Goal: Information Seeking & Learning: Find specific fact

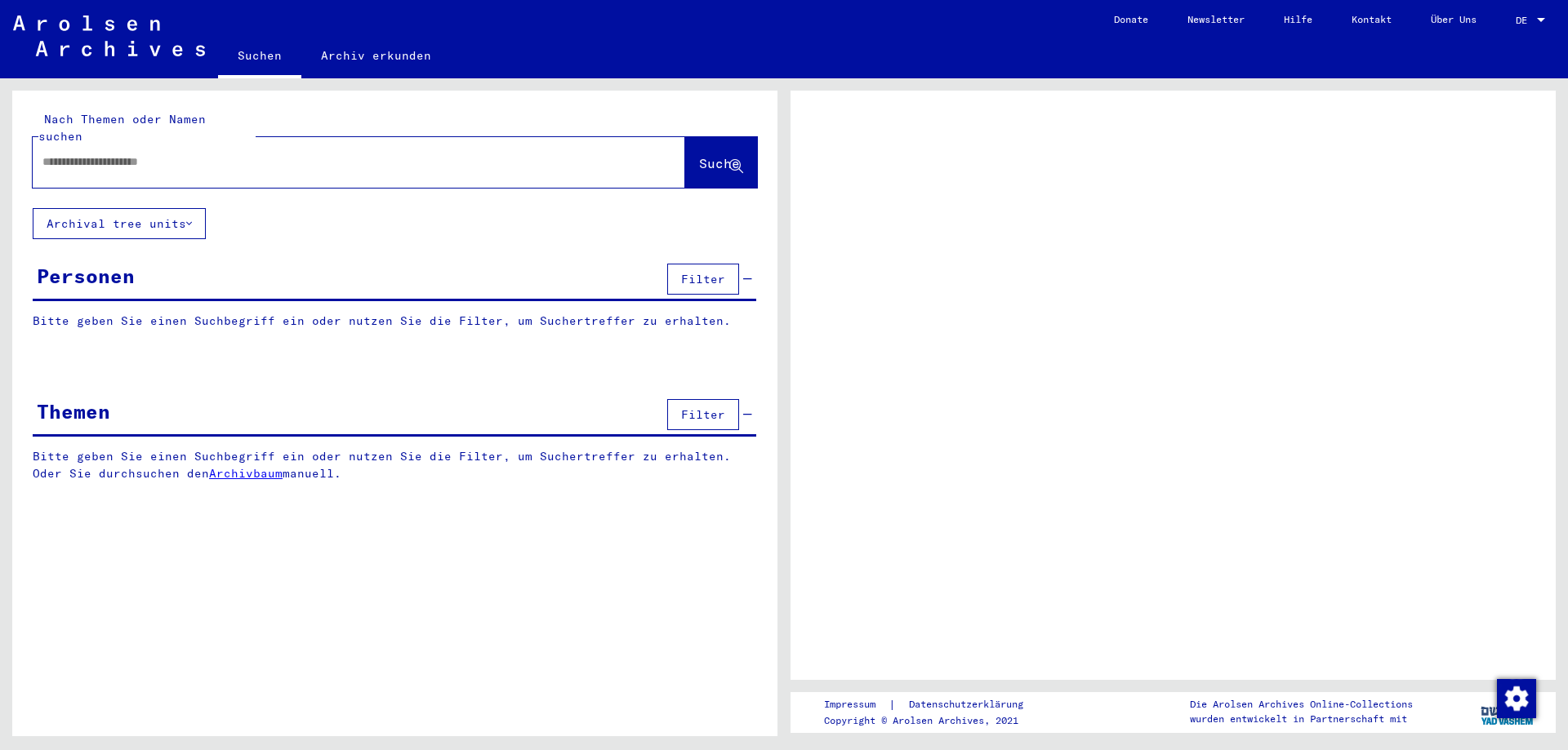
click at [169, 153] on input "text" at bounding box center [344, 162] width 604 height 17
type input "**********"
click at [685, 137] on button "Suche" at bounding box center [721, 163] width 71 height 51
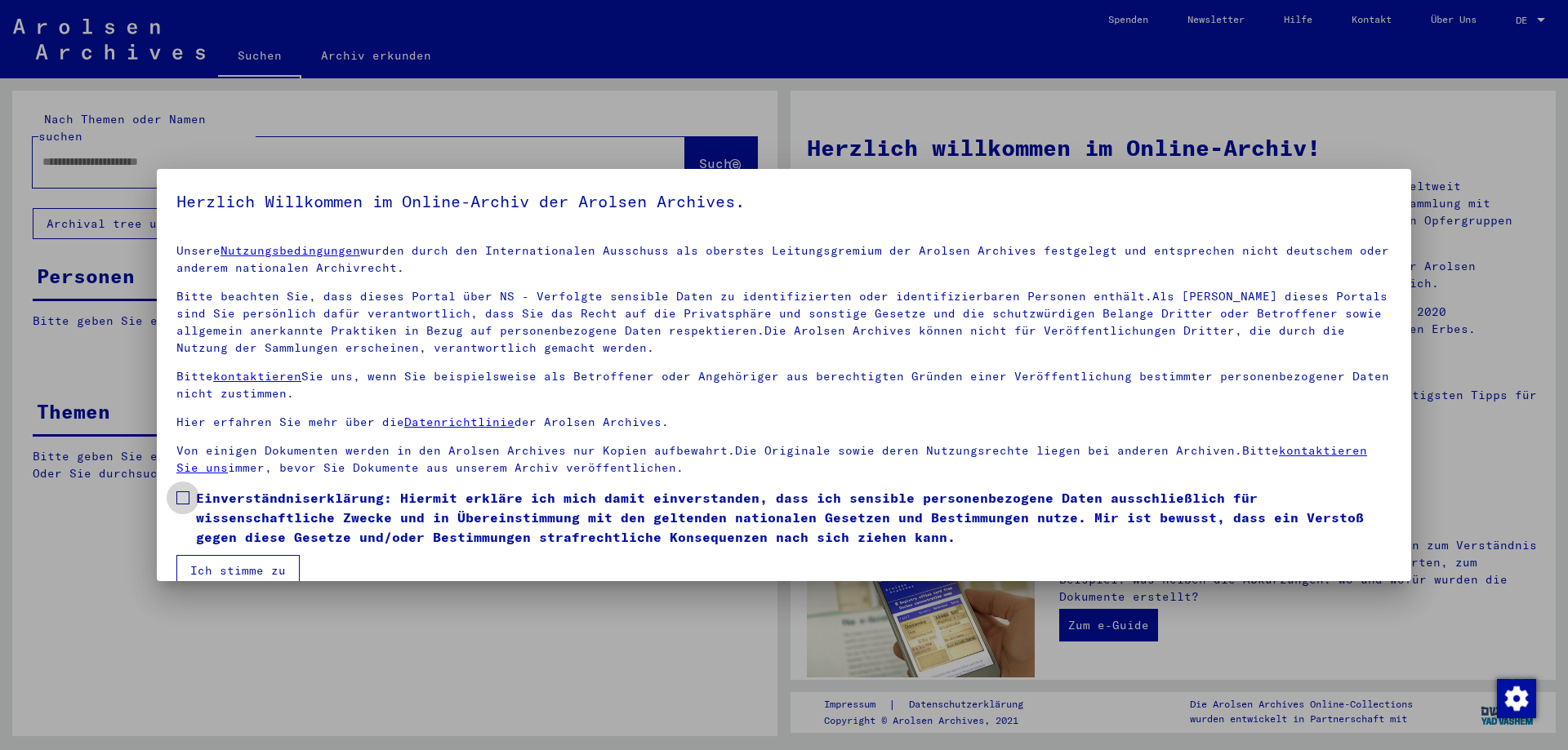
click at [185, 500] on span at bounding box center [183, 498] width 13 height 13
click at [229, 570] on button "Ich stimme zu" at bounding box center [238, 570] width 123 height 31
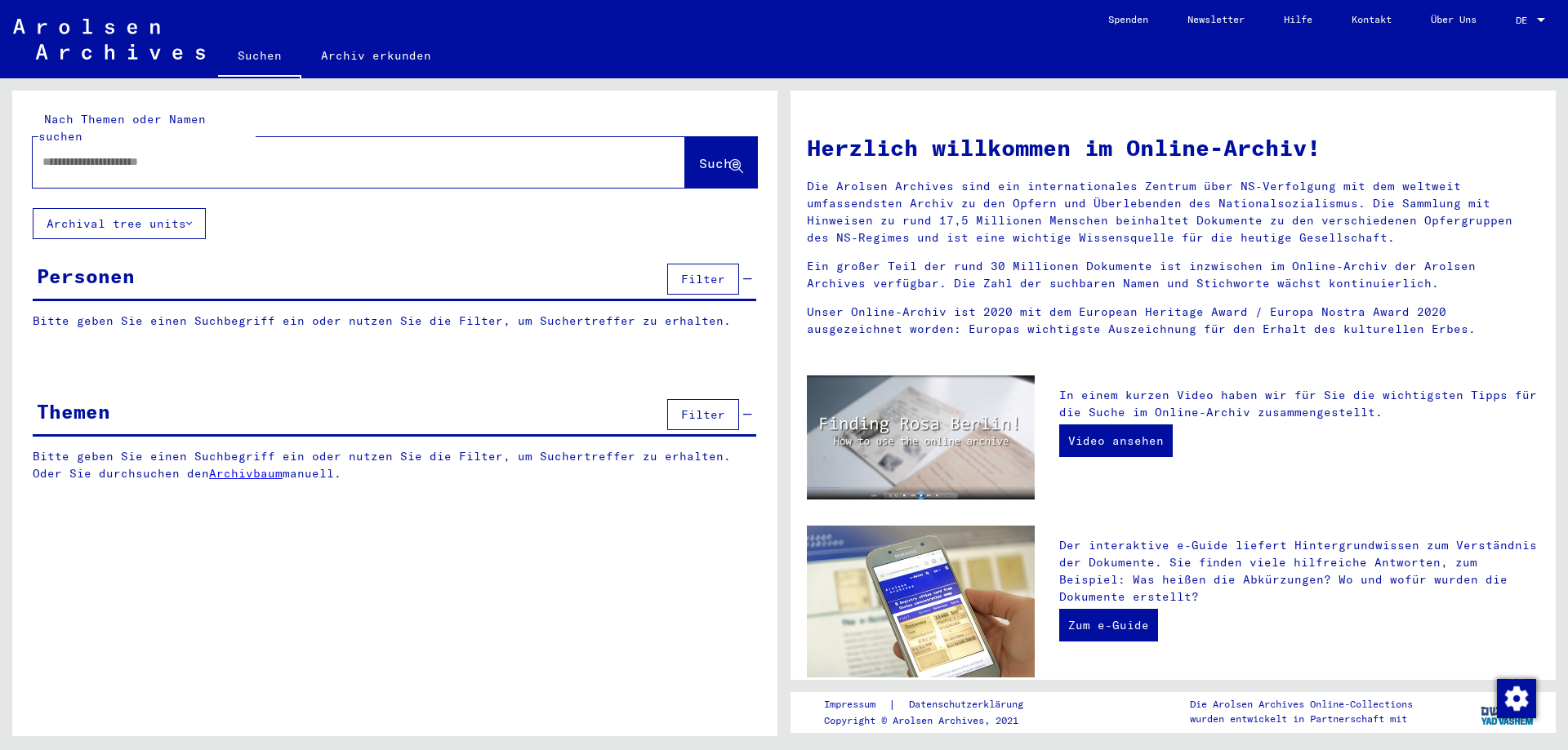
click at [190, 153] on input "text" at bounding box center [338, 162] width 593 height 17
click at [710, 155] on span "Suche" at bounding box center [719, 163] width 40 height 16
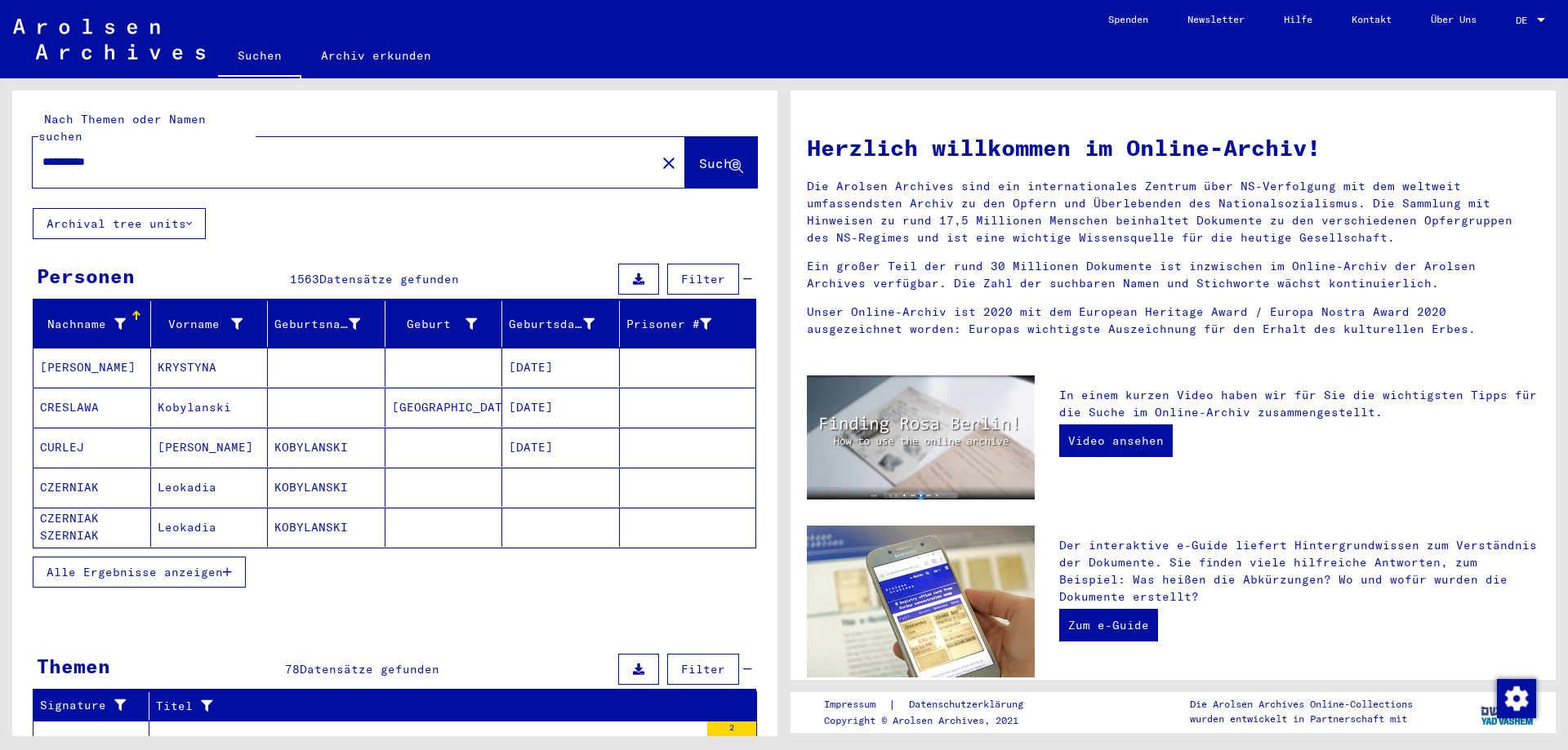
click at [181, 154] on div "**********" at bounding box center [335, 162] width 604 height 37
click at [178, 153] on input "**********" at bounding box center [338, 162] width 593 height 17
type input "**********"
click at [685, 151] on button "Suche" at bounding box center [721, 163] width 71 height 51
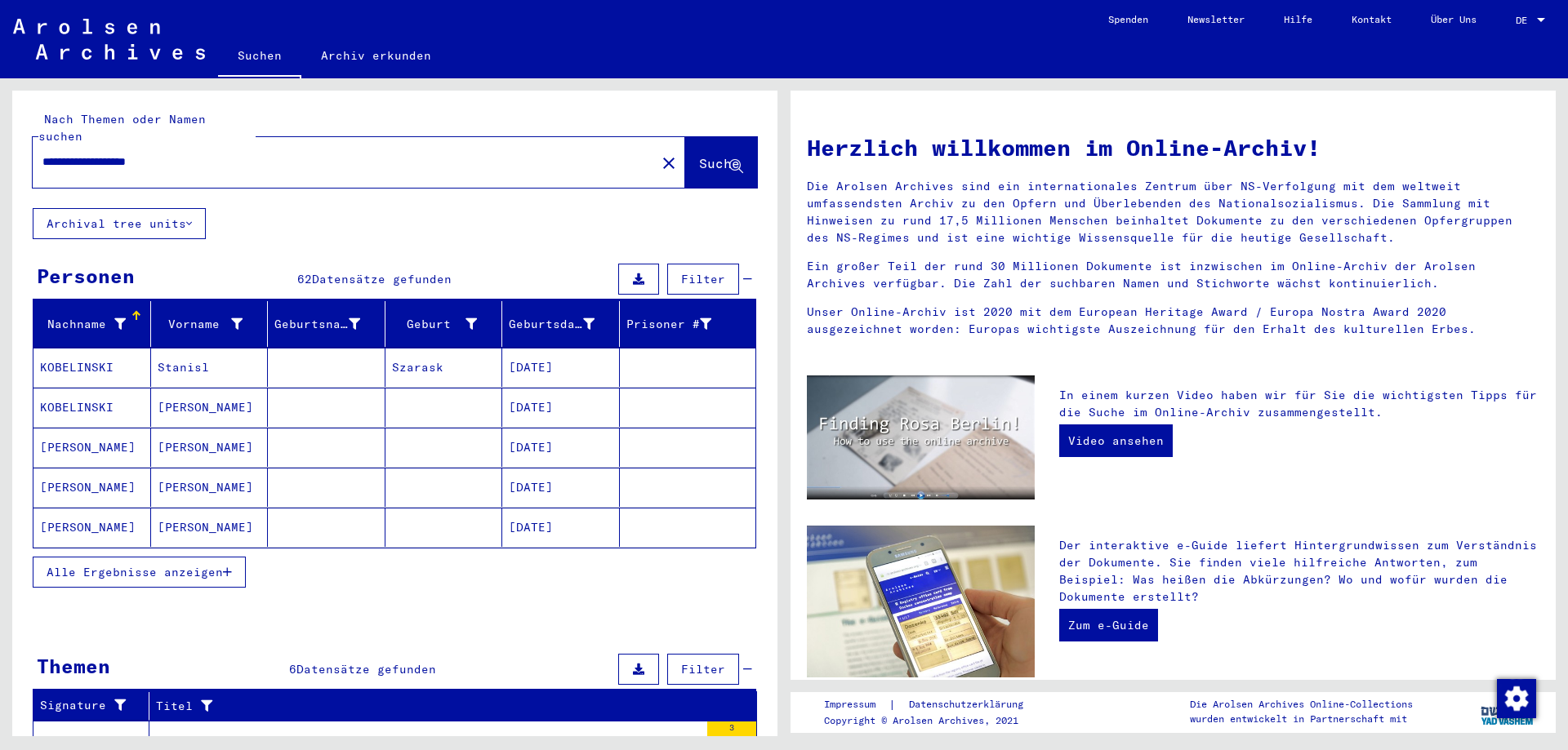
click at [191, 556] on button "Alle Ergebnisse anzeigen" at bounding box center [139, 571] width 213 height 31
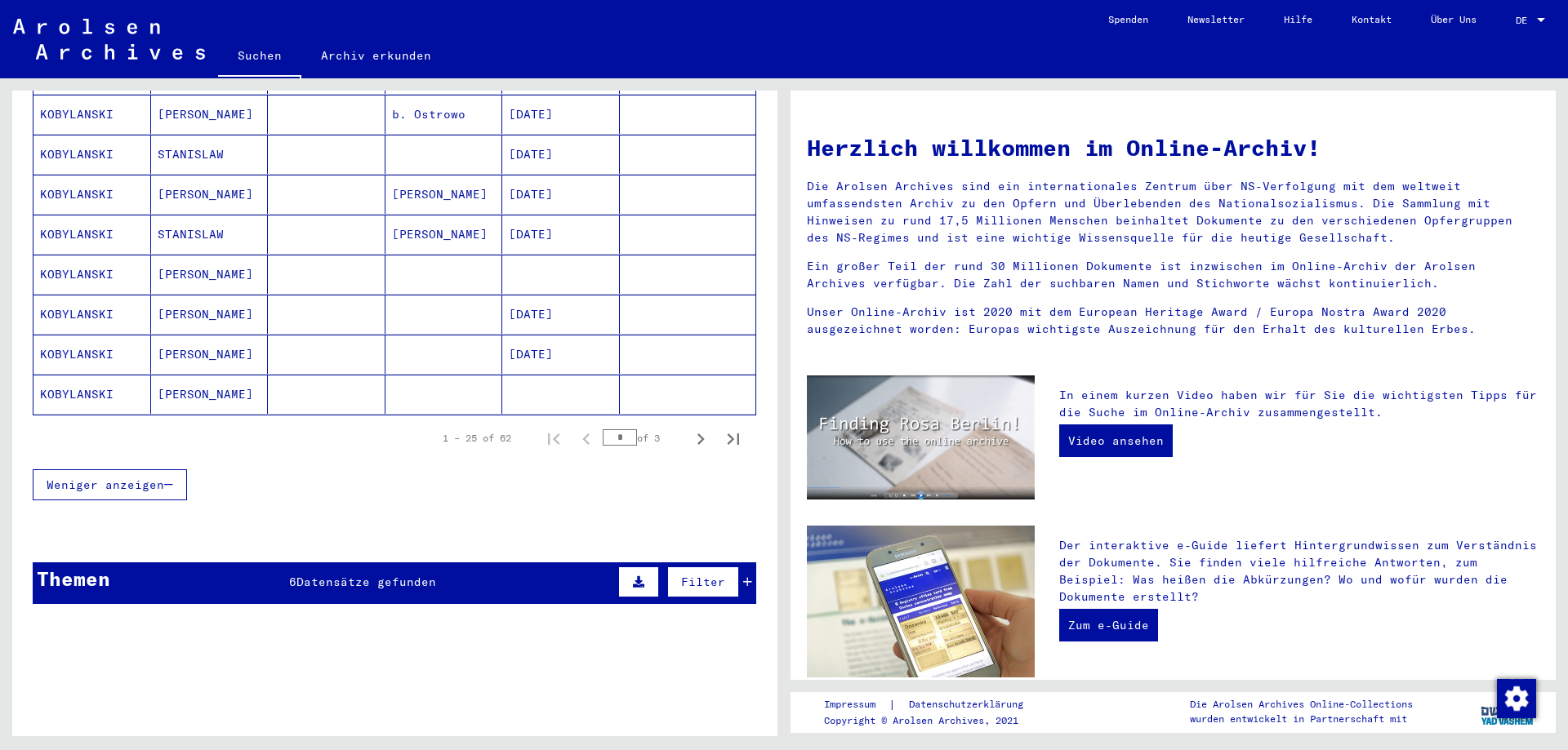
scroll to position [953, 0]
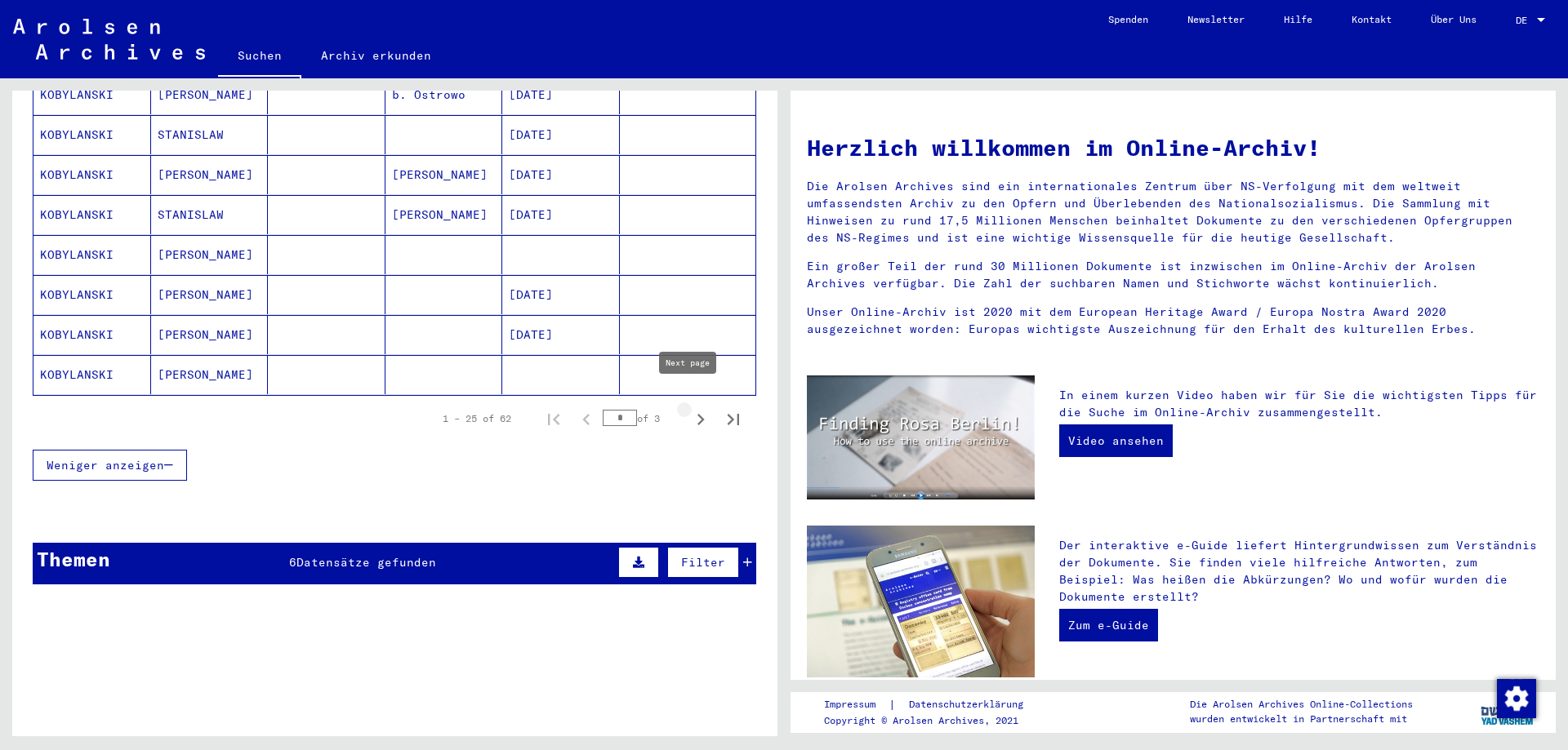
click at [694, 408] on icon "Next page" at bounding box center [700, 419] width 23 height 23
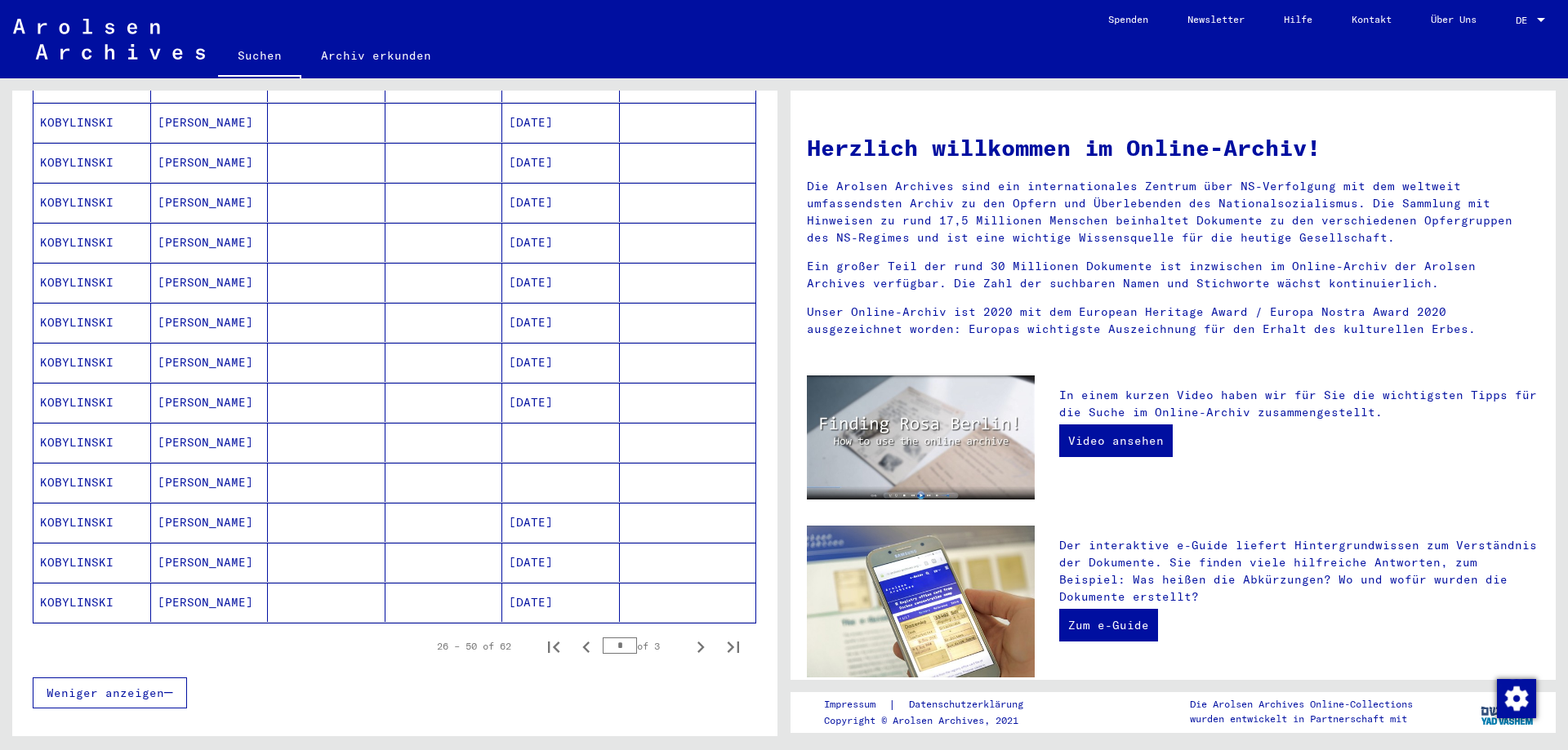
scroll to position [761, 0]
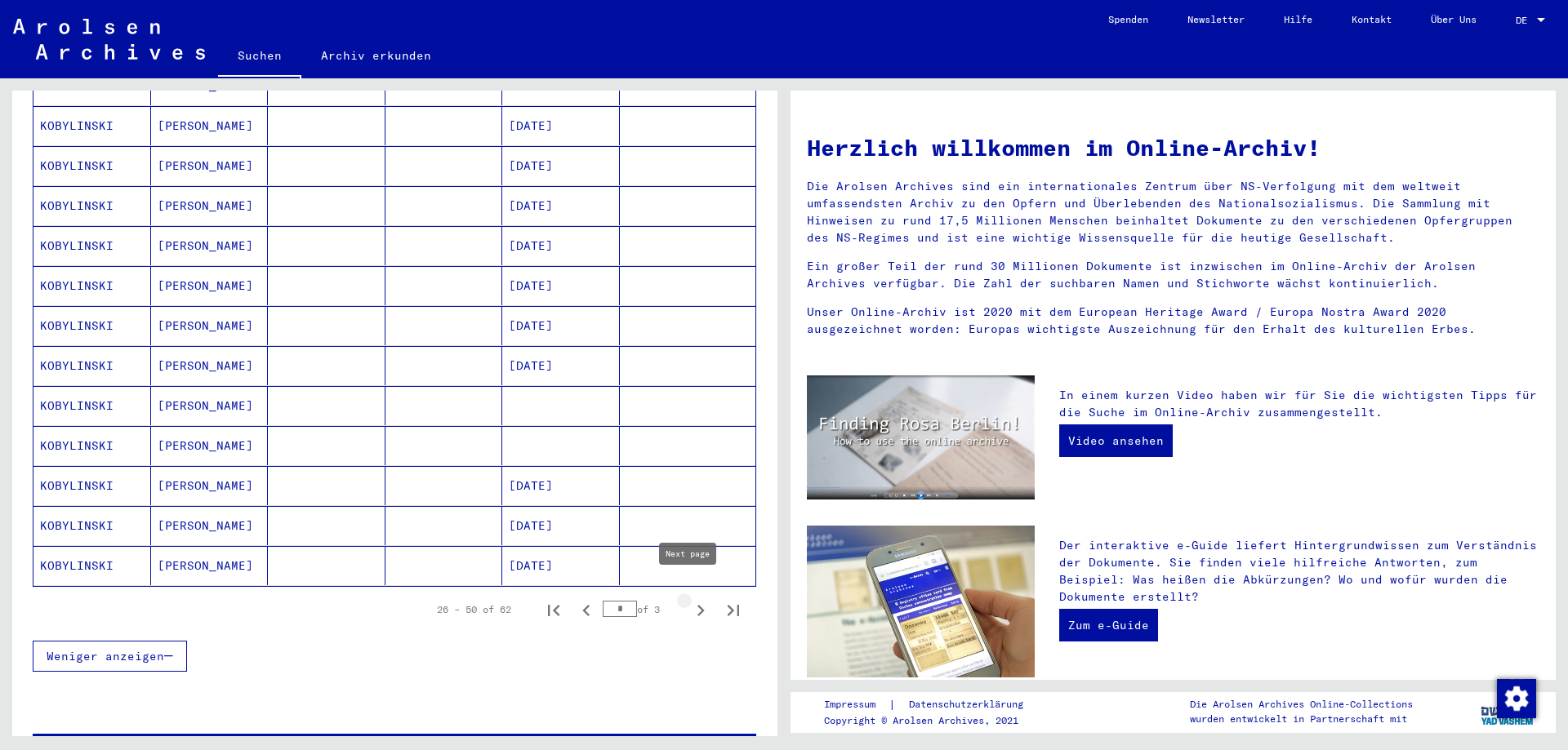
click at [689, 600] on icon "Next page" at bounding box center [700, 611] width 23 height 23
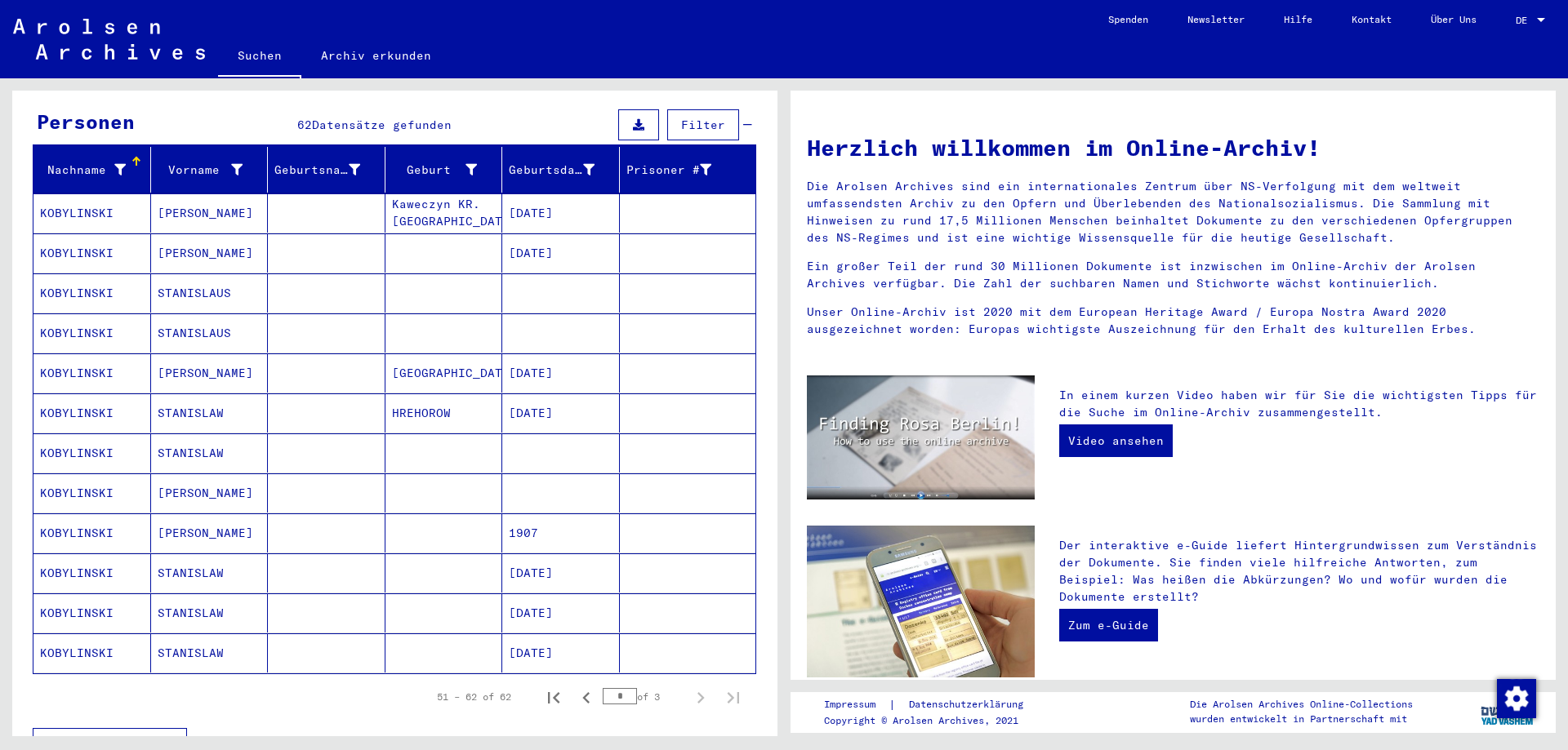
scroll to position [190, 0]
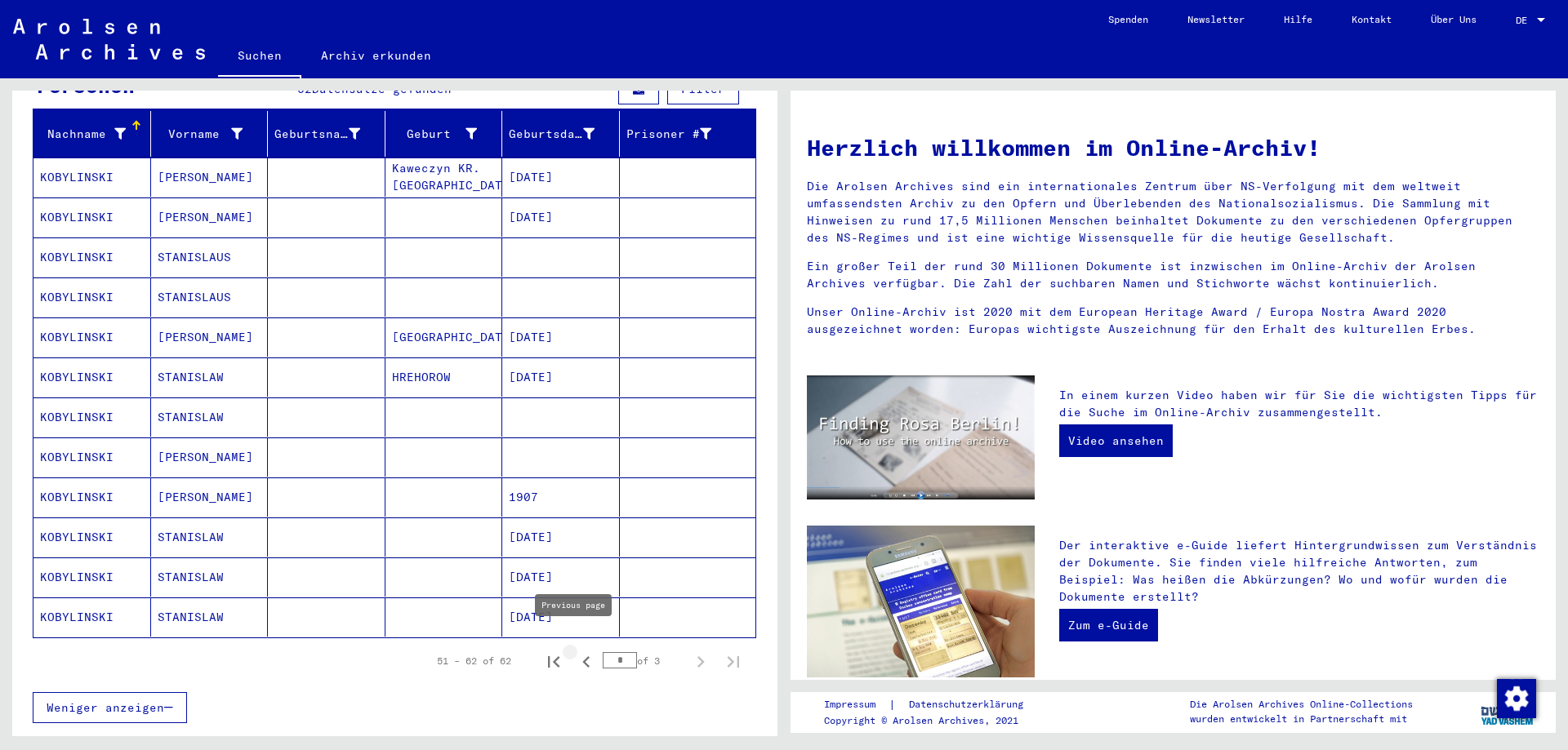
click at [575, 650] on icon "Previous page" at bounding box center [587, 662] width 23 height 23
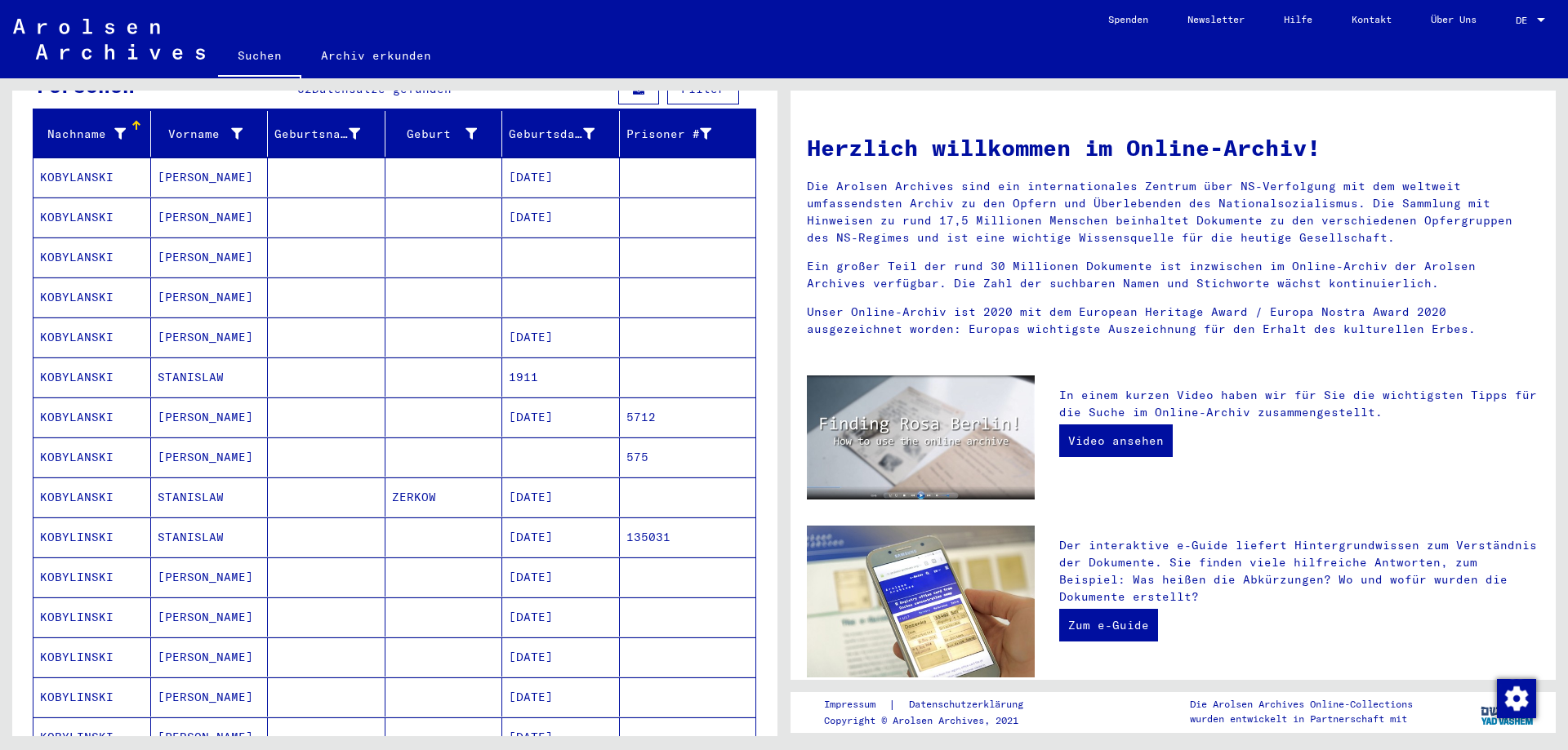
click at [84, 518] on mat-cell "KOBYLINSKI" at bounding box center [92, 538] width 118 height 39
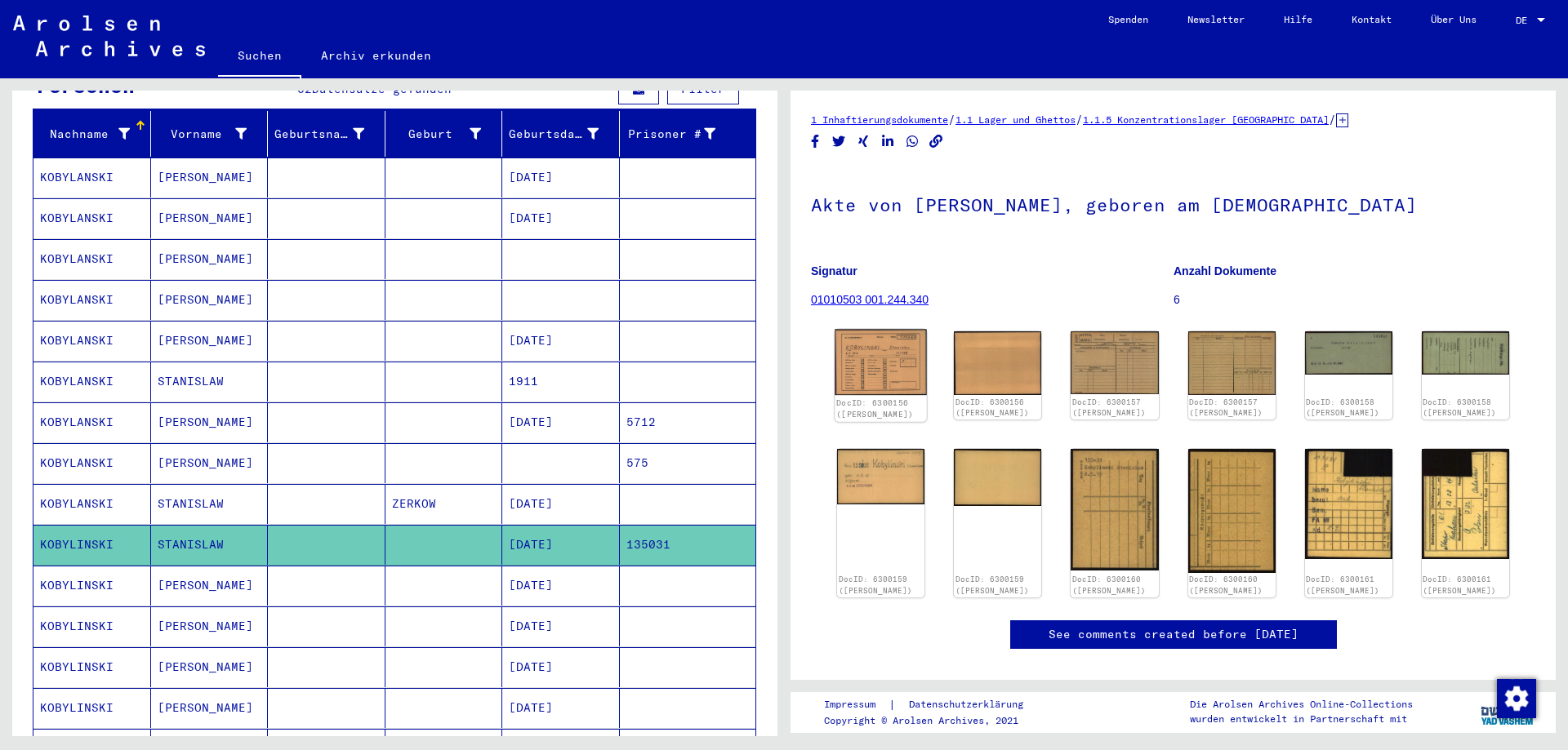
click at [890, 349] on img at bounding box center [881, 363] width 92 height 66
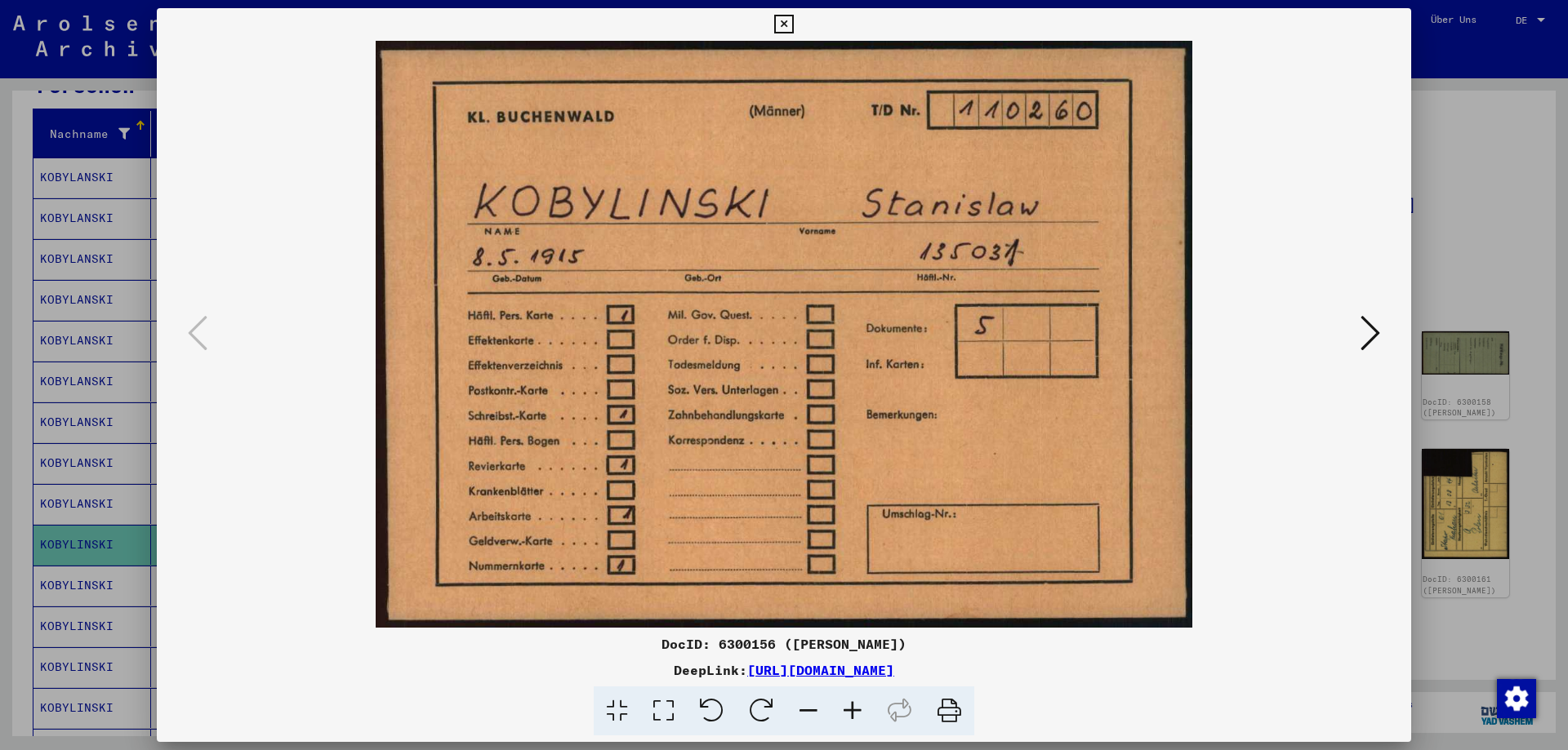
click at [1369, 333] on icon at bounding box center [1370, 334] width 20 height 39
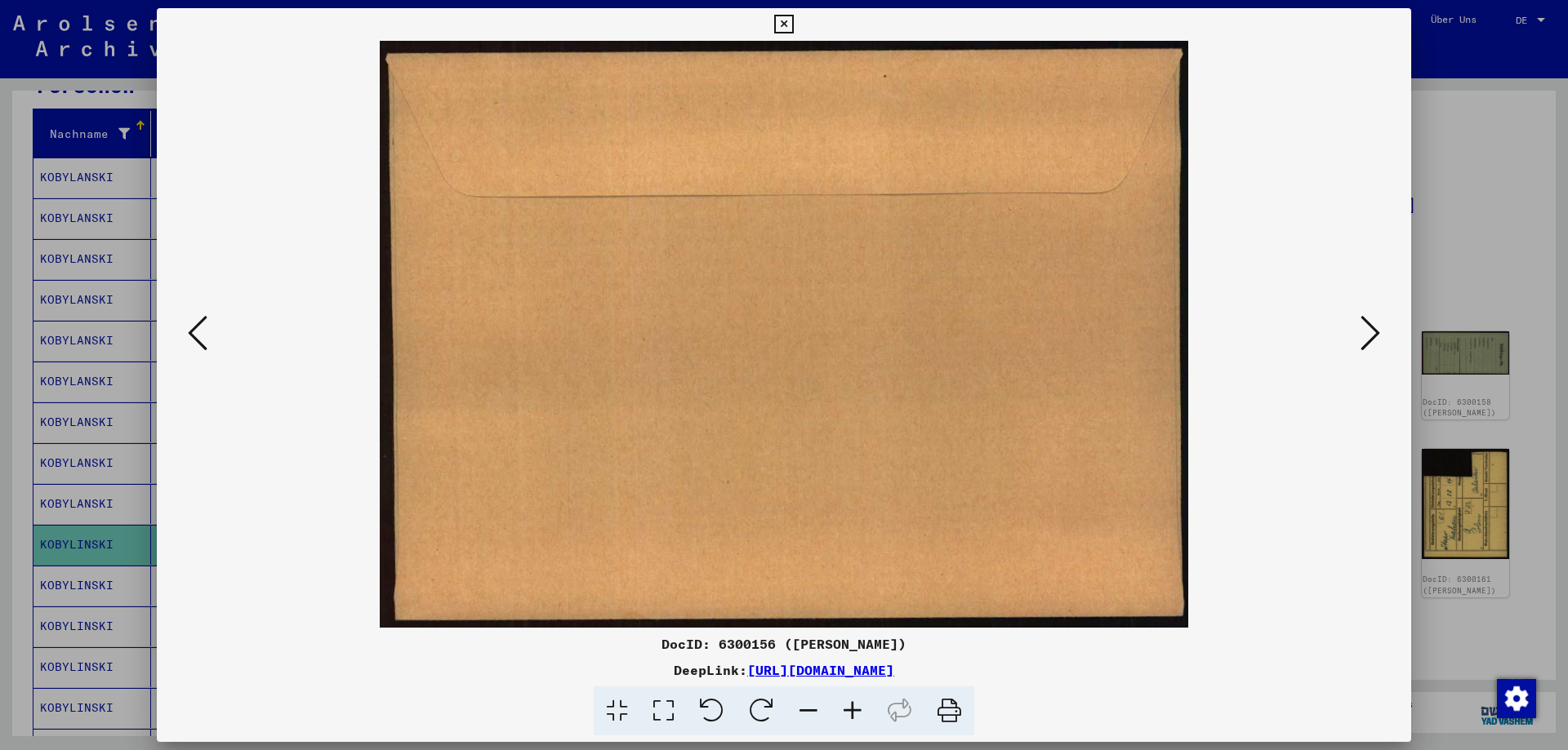
click at [1369, 333] on icon at bounding box center [1370, 334] width 20 height 39
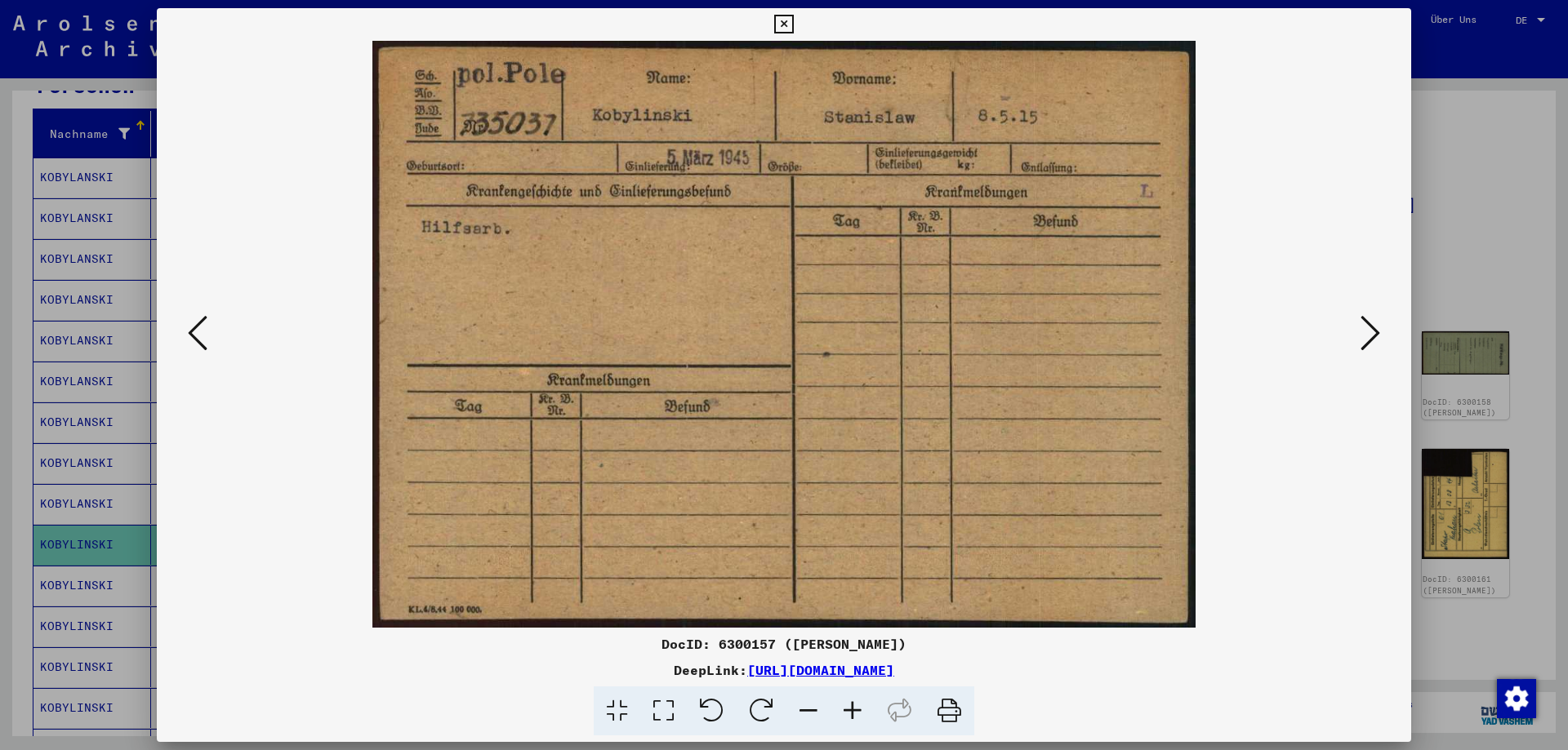
click at [1369, 333] on icon at bounding box center [1370, 334] width 20 height 39
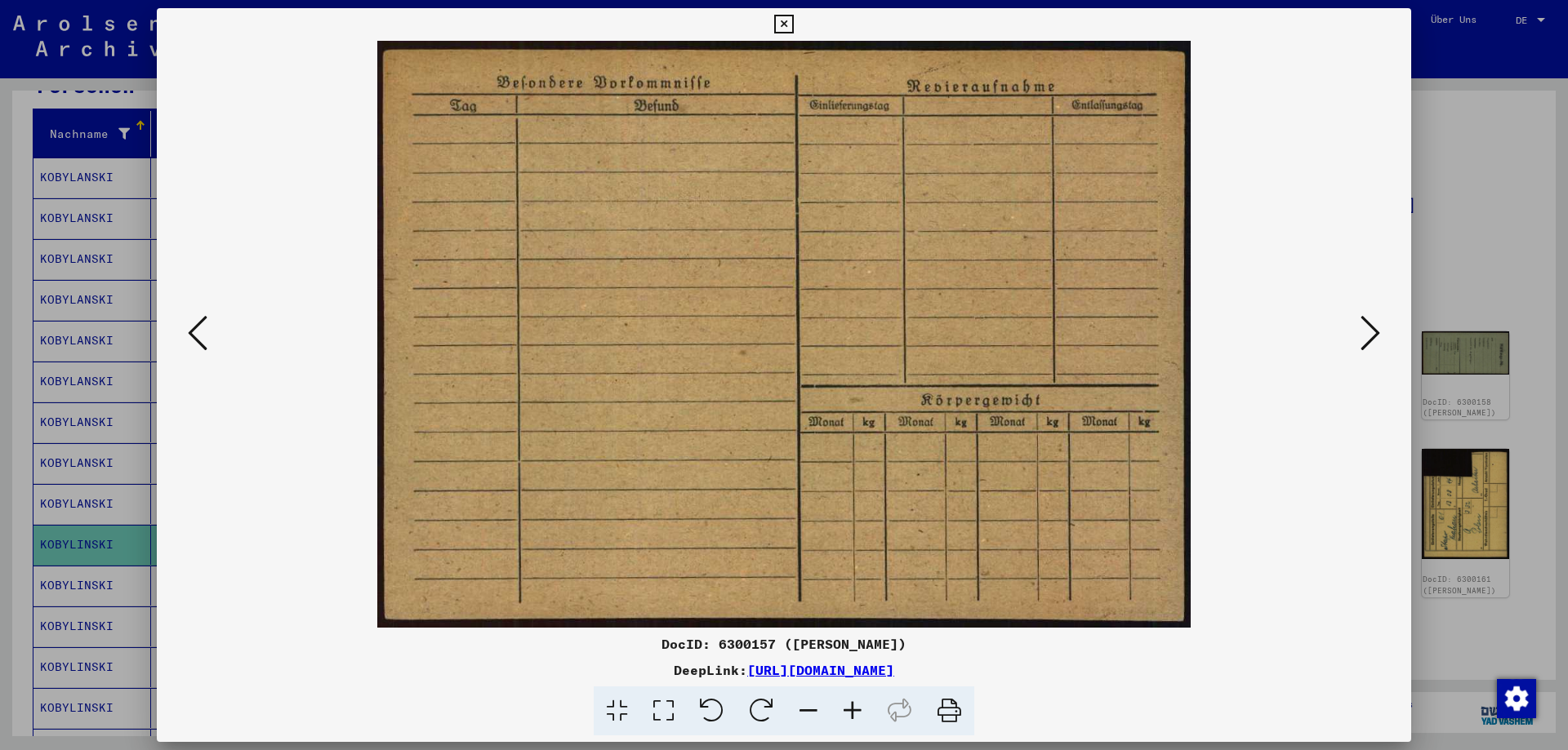
click at [1369, 333] on icon at bounding box center [1370, 334] width 20 height 39
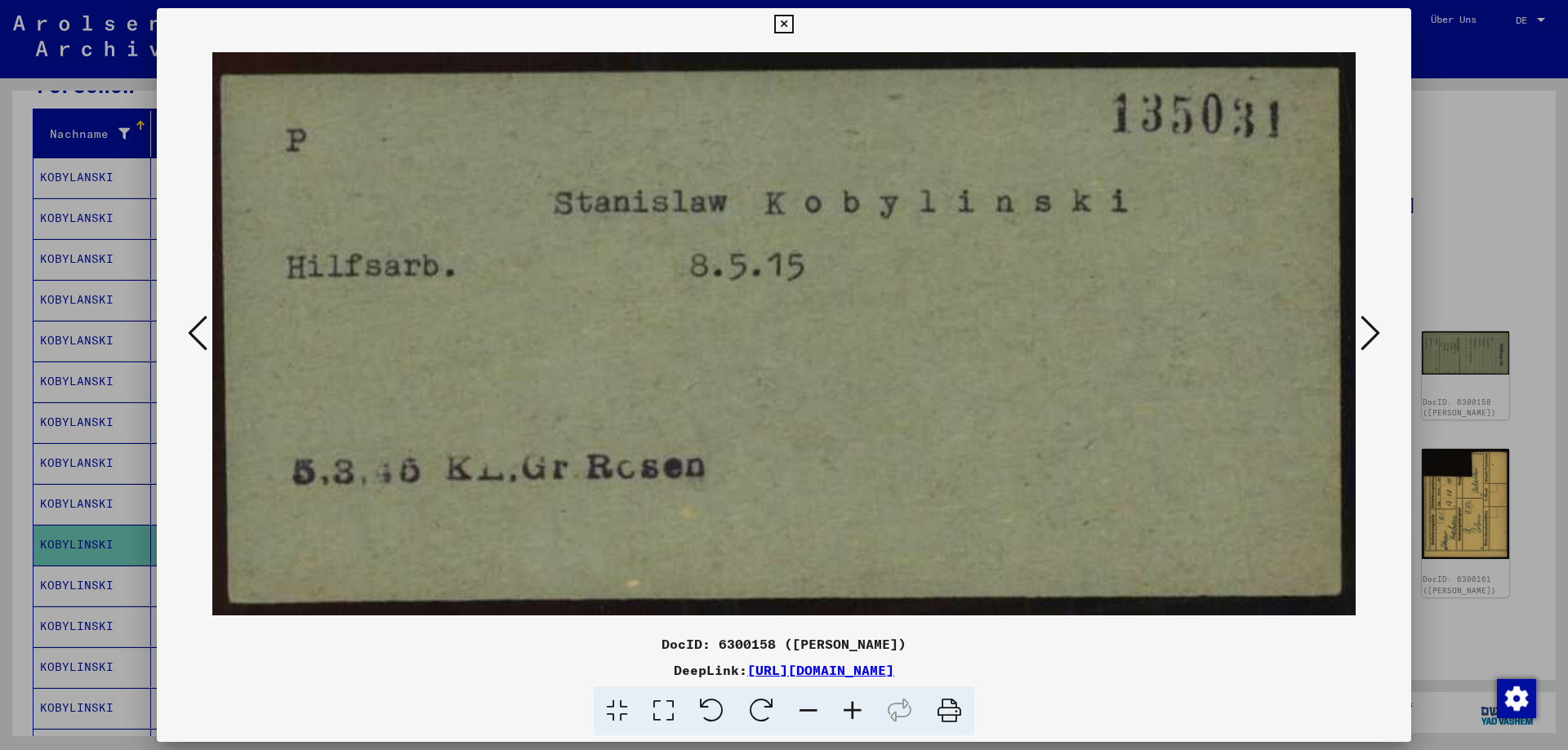
click at [1369, 333] on icon at bounding box center [1370, 334] width 20 height 39
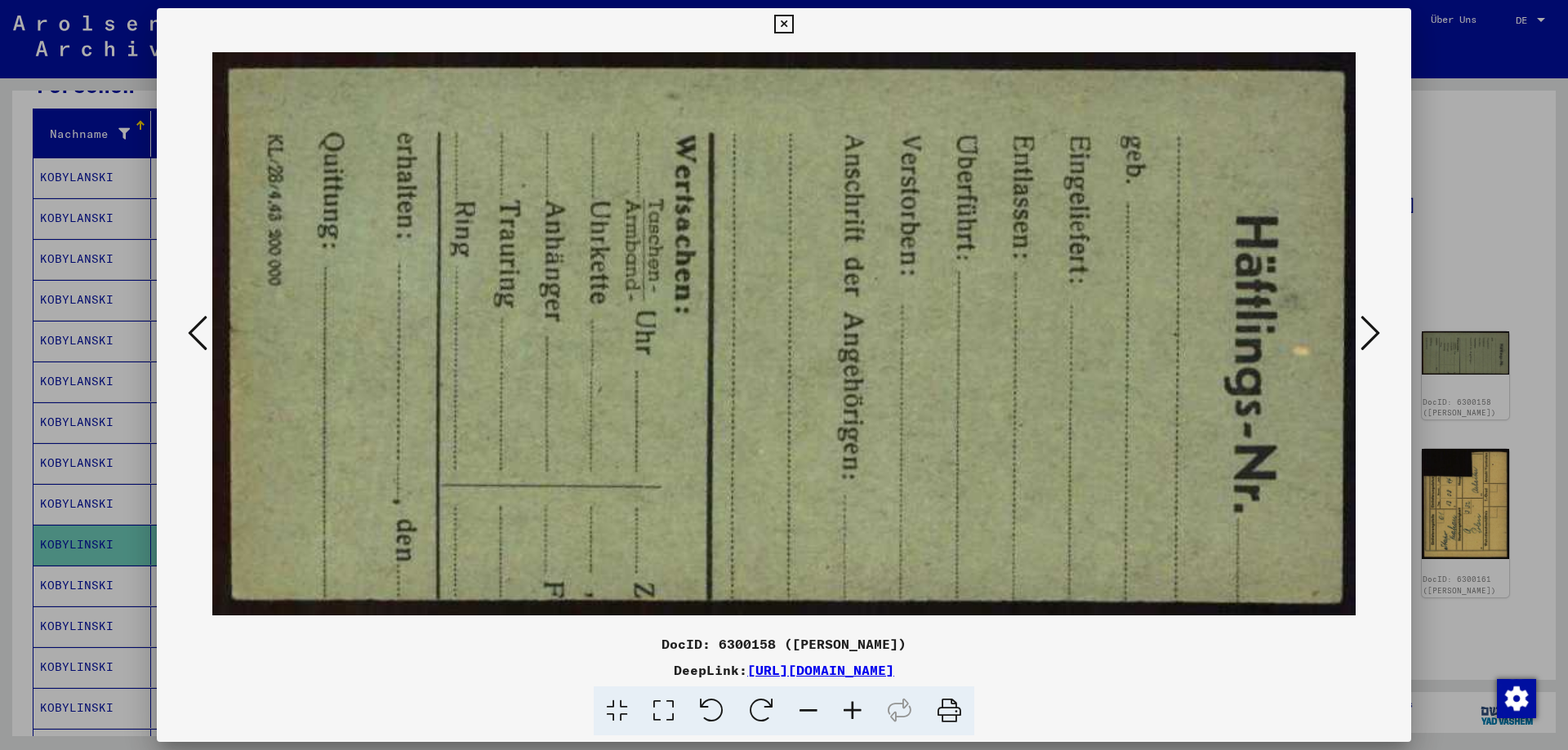
click at [1369, 333] on icon at bounding box center [1370, 334] width 20 height 39
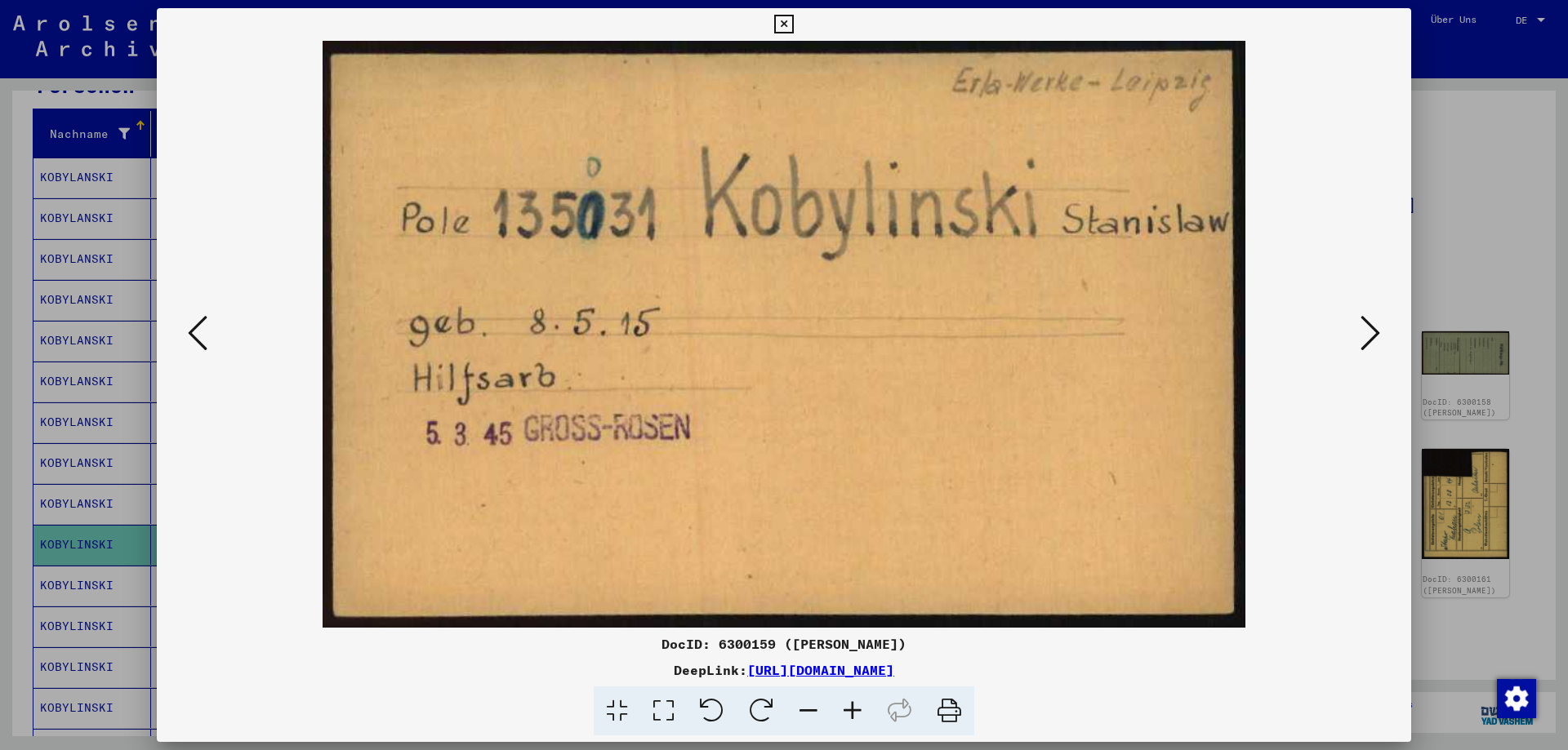
click at [1369, 333] on icon at bounding box center [1370, 334] width 20 height 39
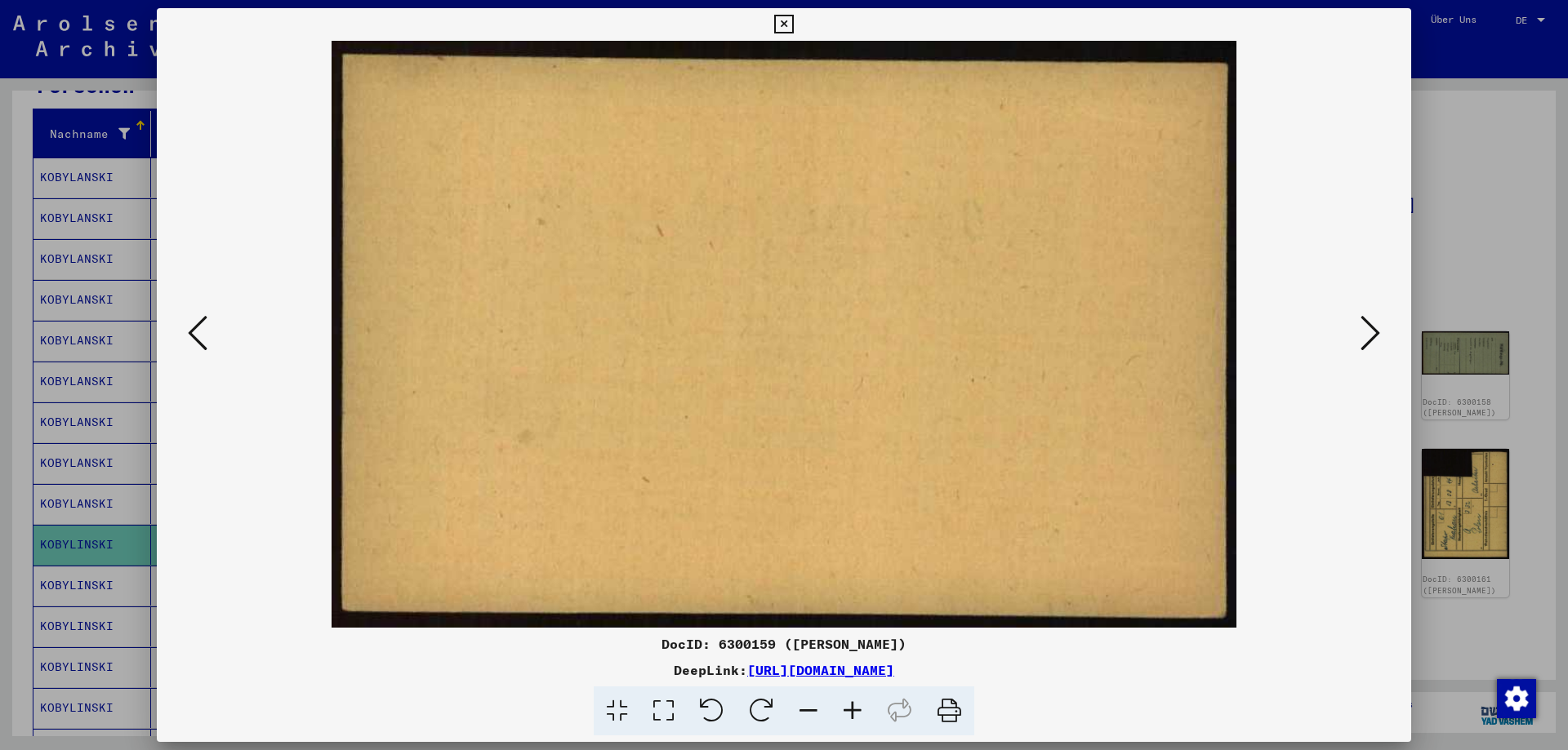
click at [1369, 333] on icon at bounding box center [1370, 334] width 20 height 39
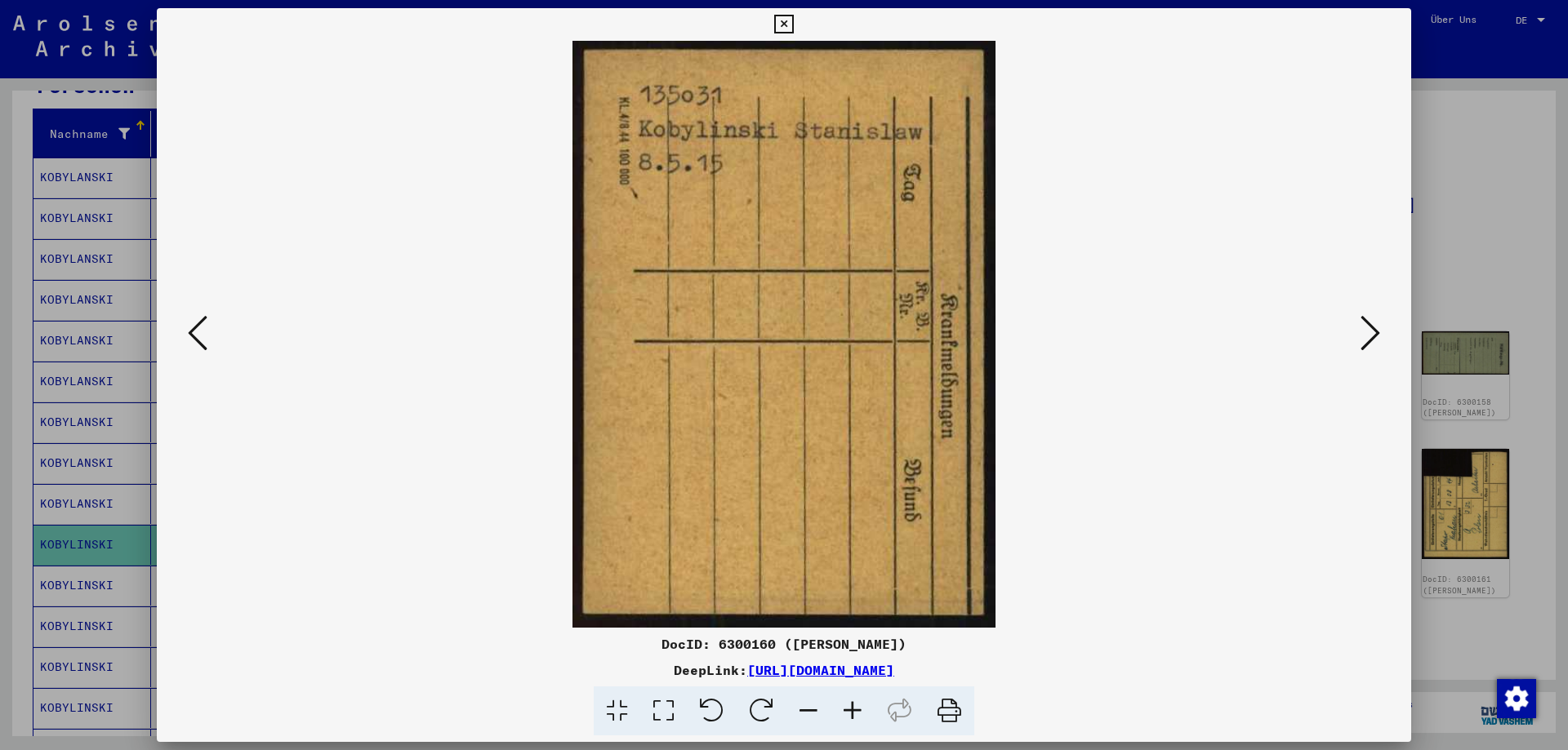
click at [1369, 333] on icon at bounding box center [1370, 334] width 20 height 39
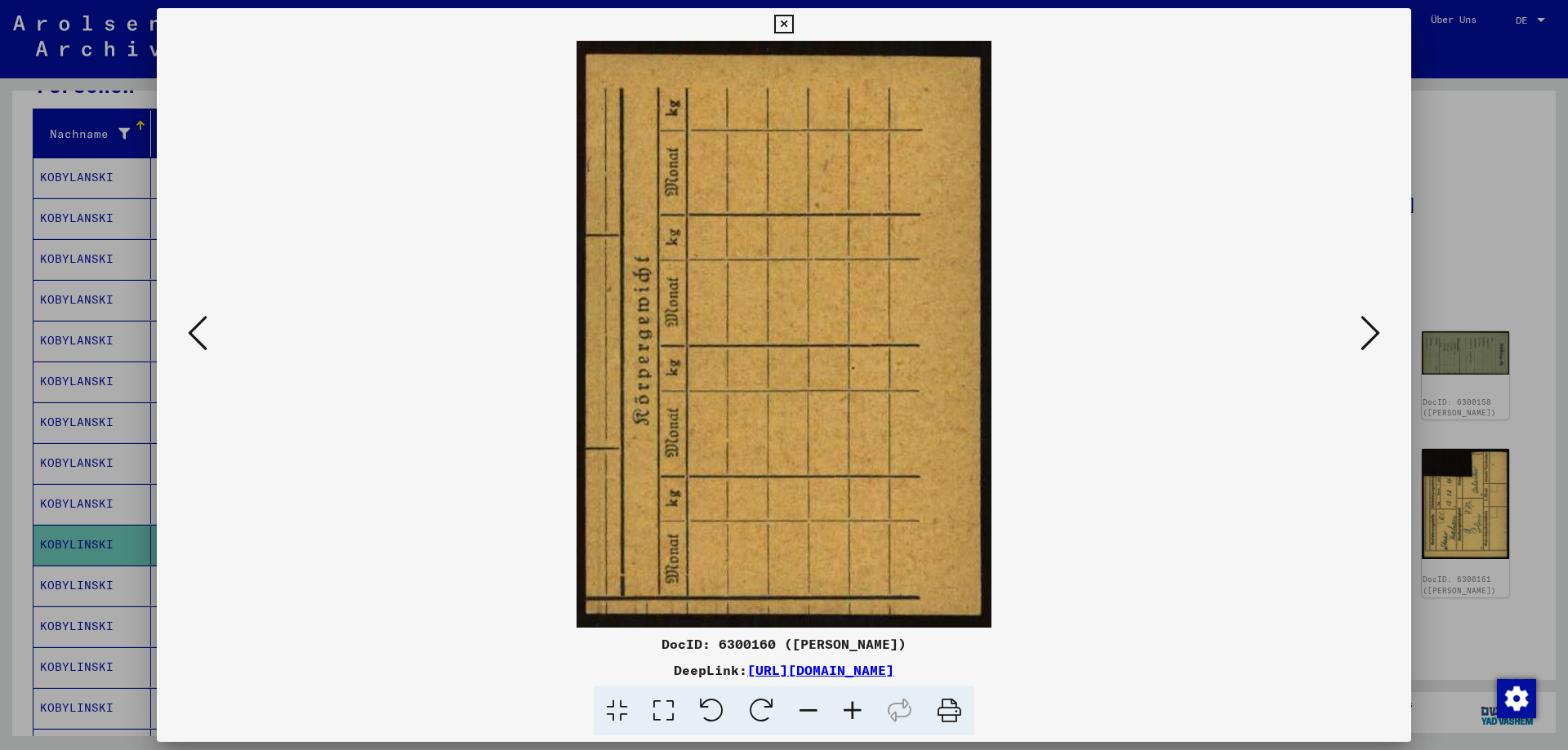
click at [1369, 333] on icon at bounding box center [1370, 334] width 20 height 39
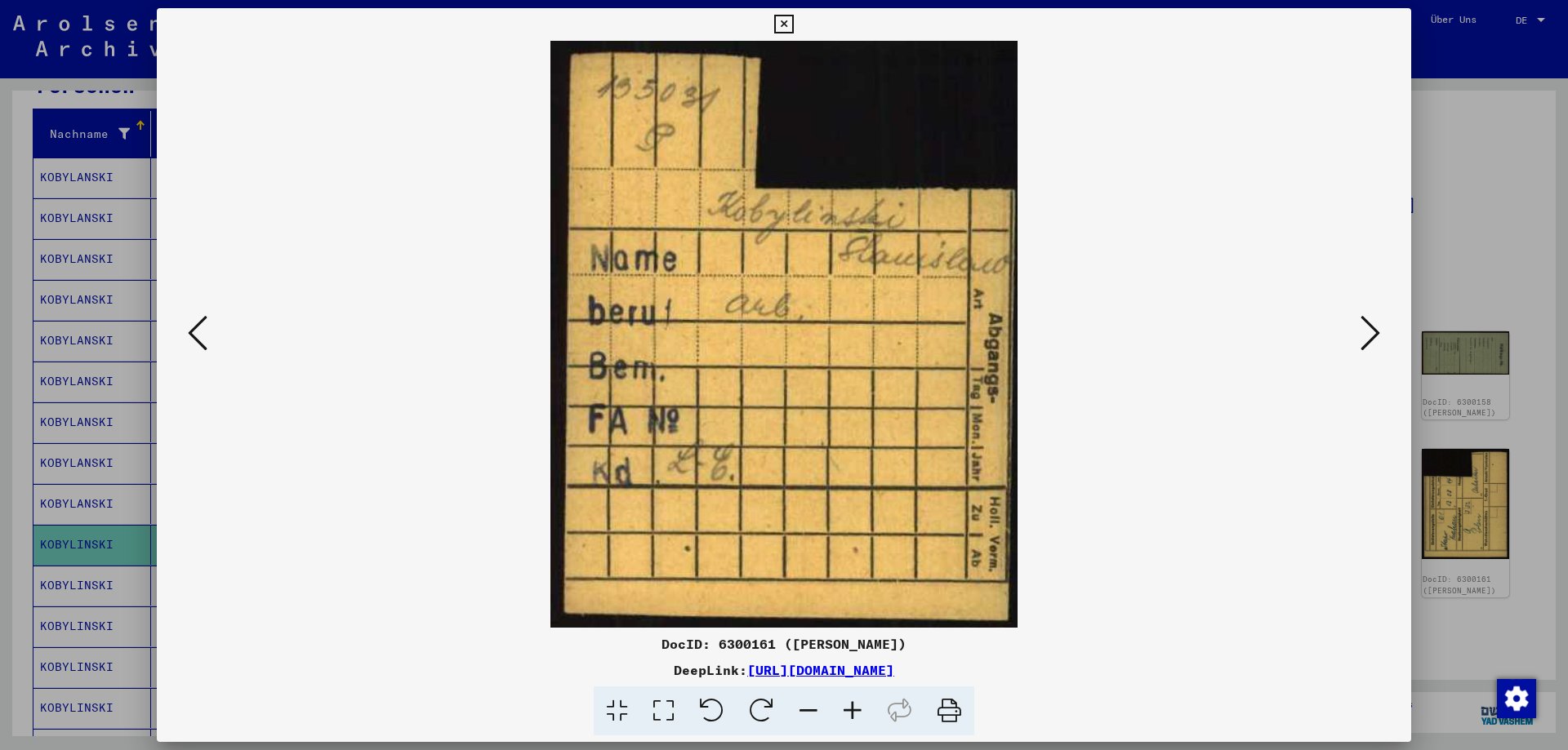
click at [794, 20] on button at bounding box center [783, 24] width 28 height 33
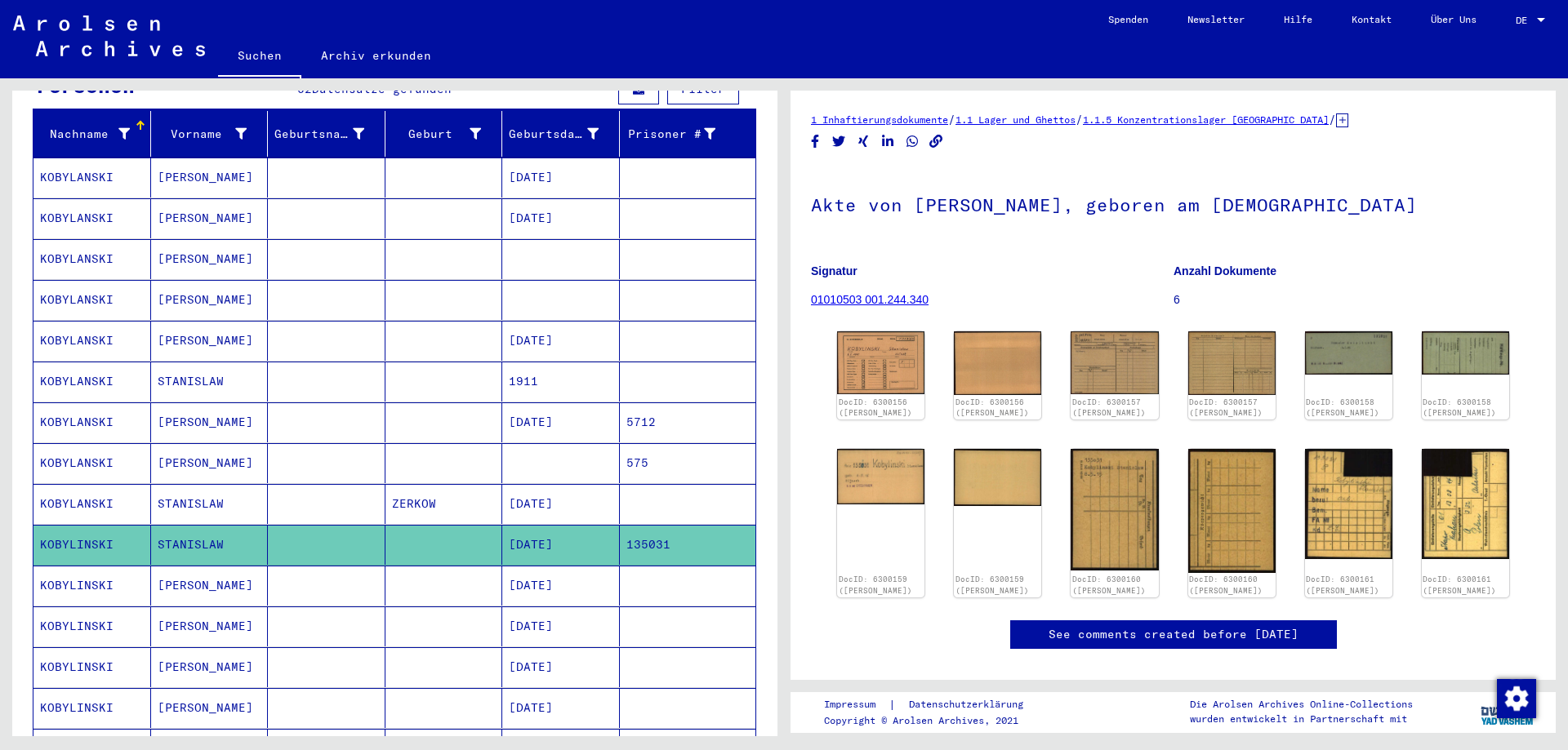
click at [96, 451] on mat-cell "KOBYLANSKI" at bounding box center [92, 463] width 118 height 40
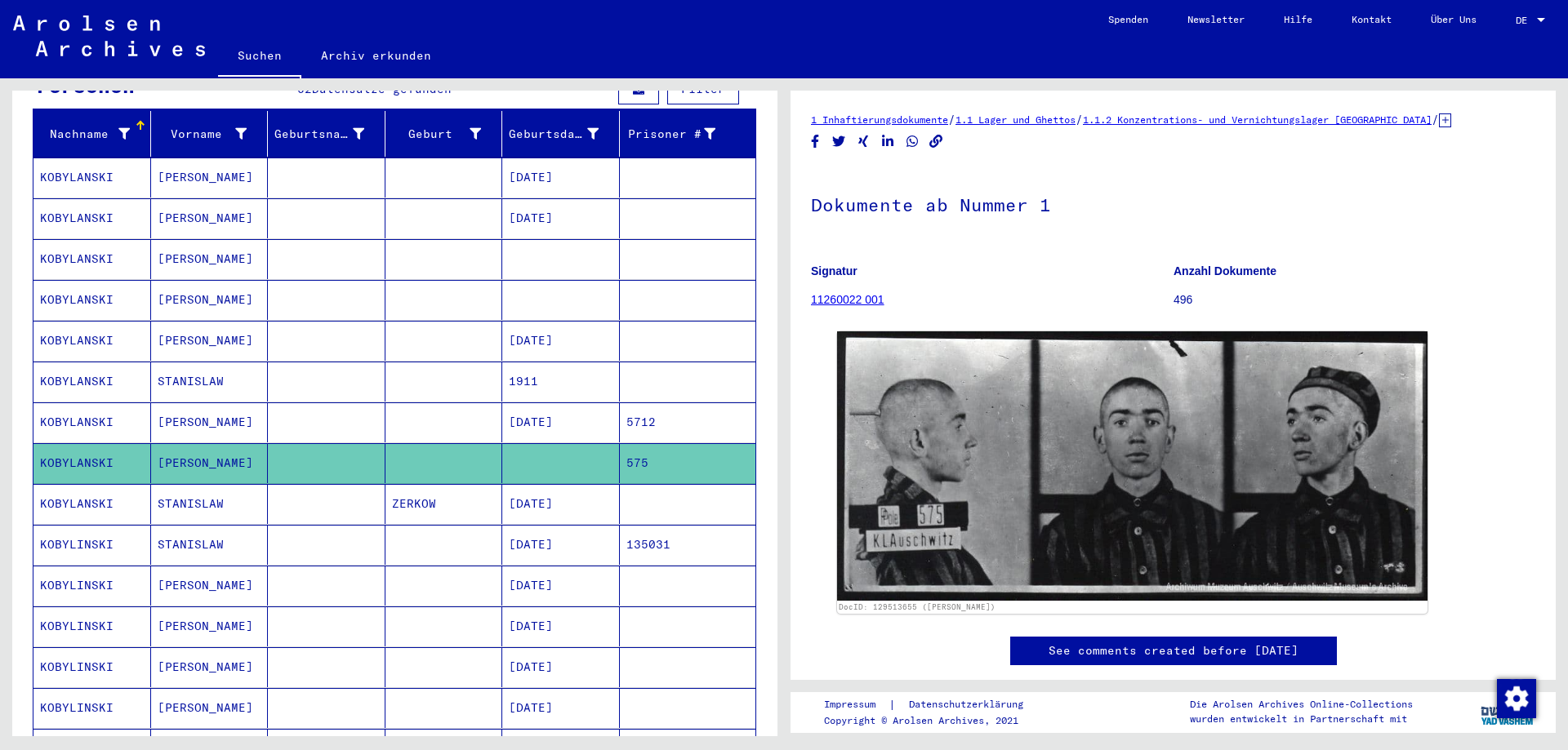
click at [75, 282] on mat-cell "KOBYLANSKI" at bounding box center [92, 300] width 118 height 40
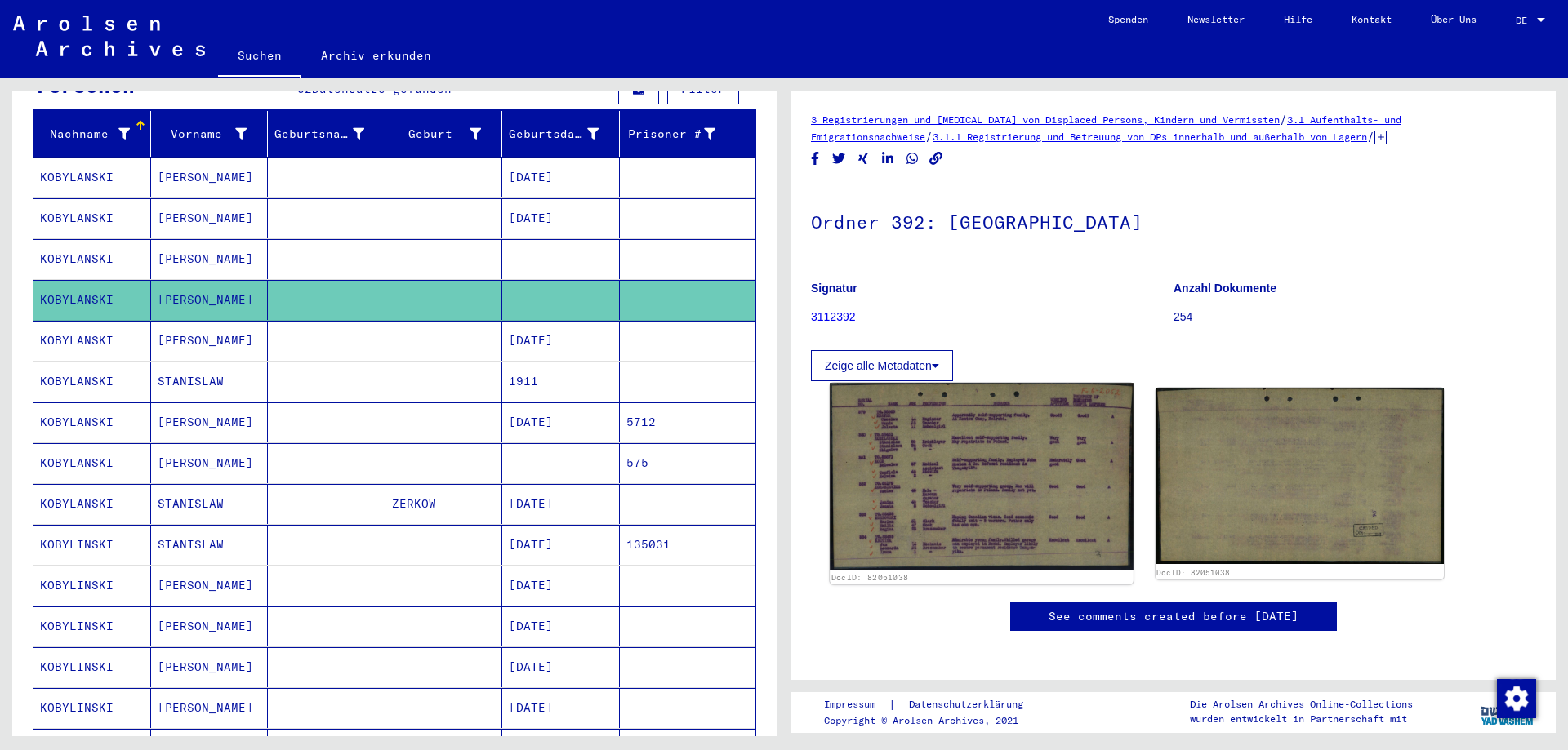
click at [961, 490] on img at bounding box center [981, 476] width 303 height 187
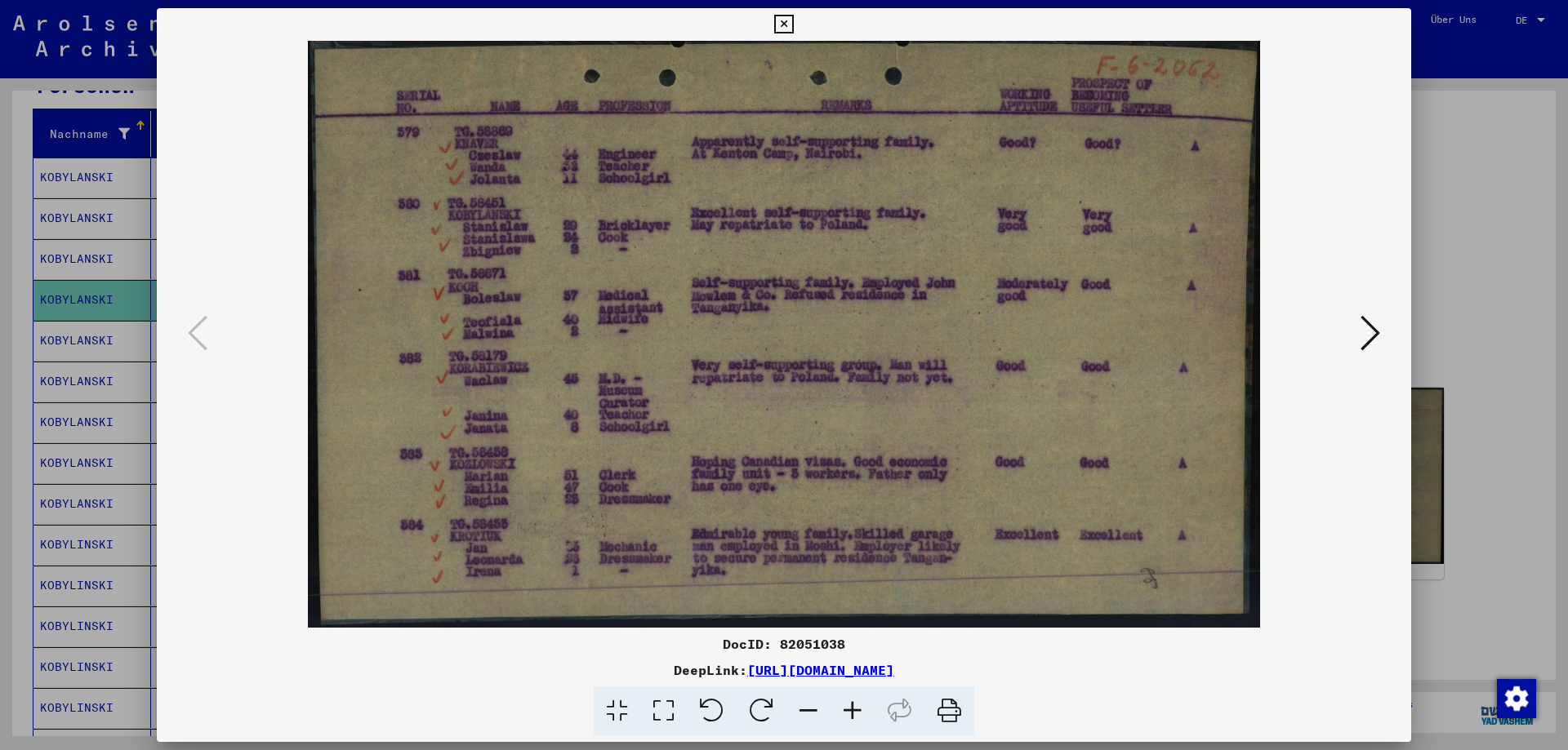
click at [782, 27] on icon at bounding box center [783, 24] width 19 height 20
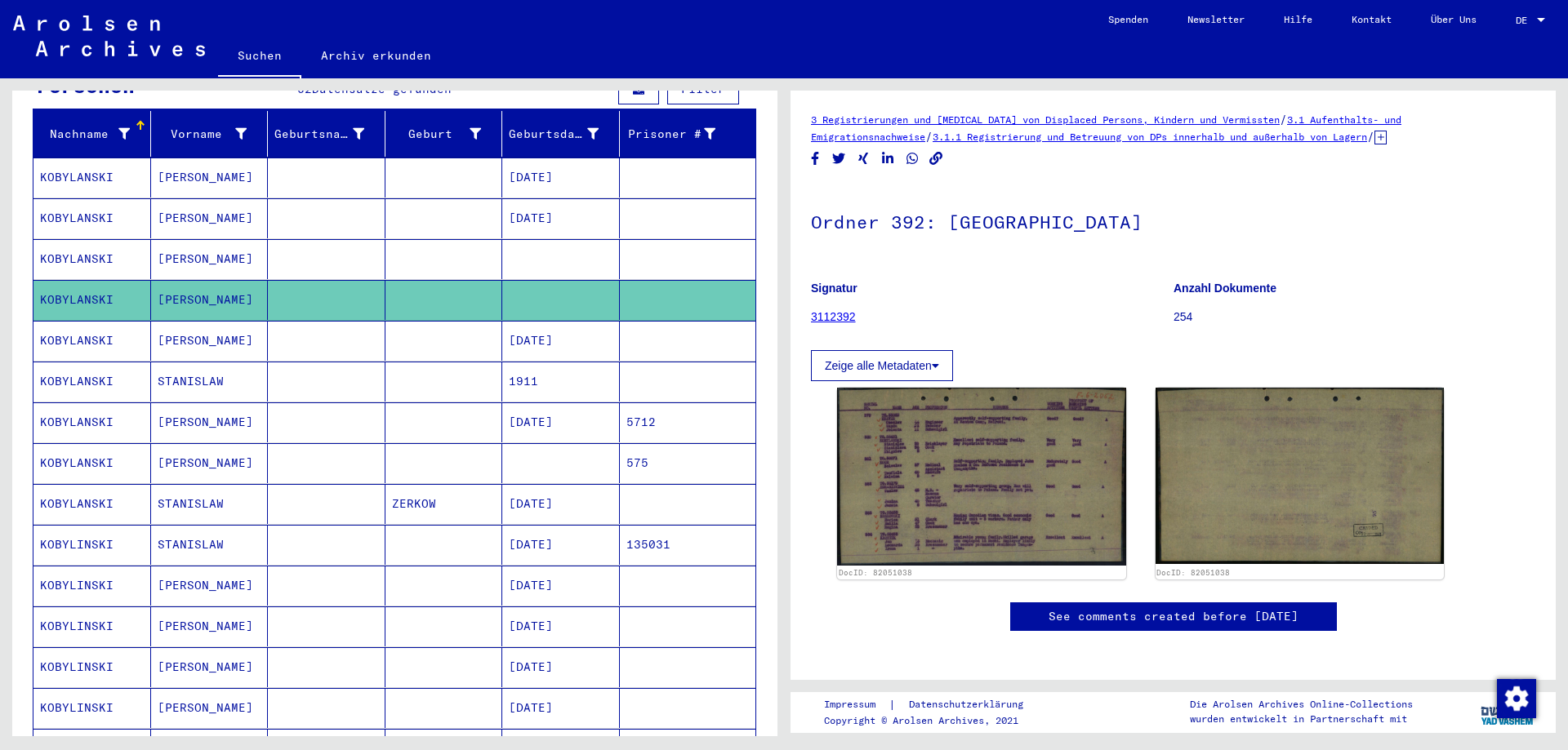
click at [69, 248] on mat-cell "KOBYLANSKI" at bounding box center [92, 259] width 118 height 40
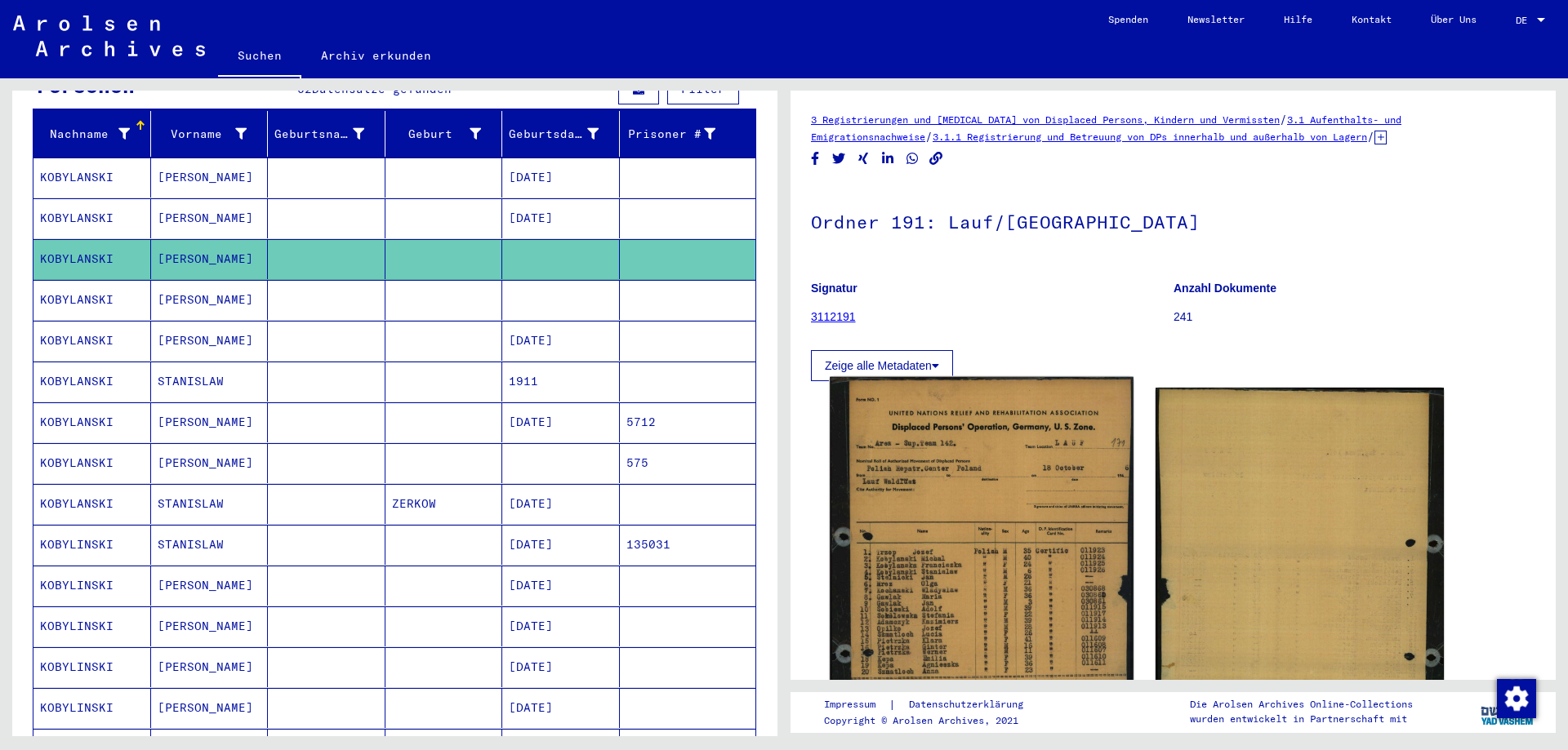
click at [936, 489] on img at bounding box center [981, 596] width 303 height 438
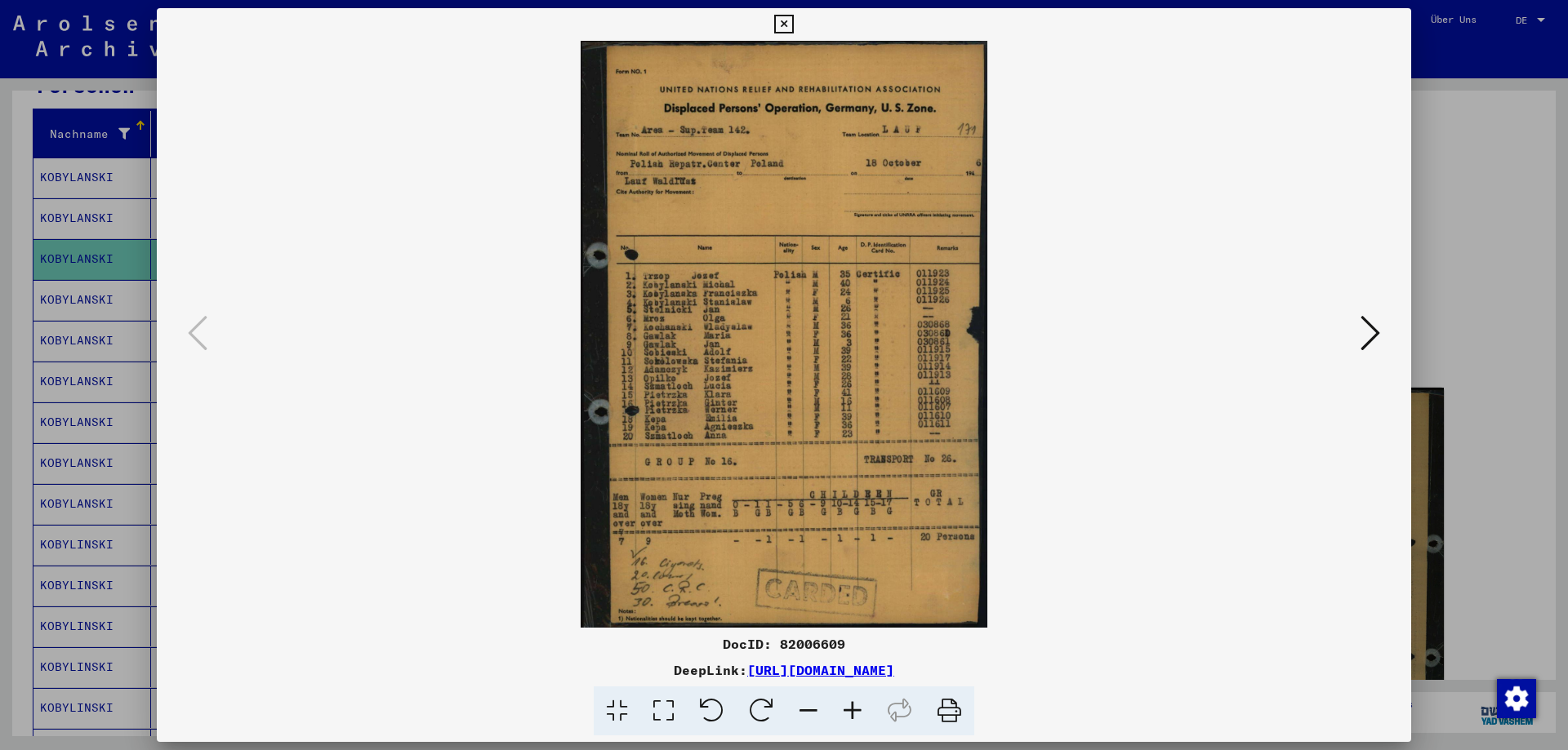
click at [778, 29] on icon at bounding box center [783, 24] width 19 height 20
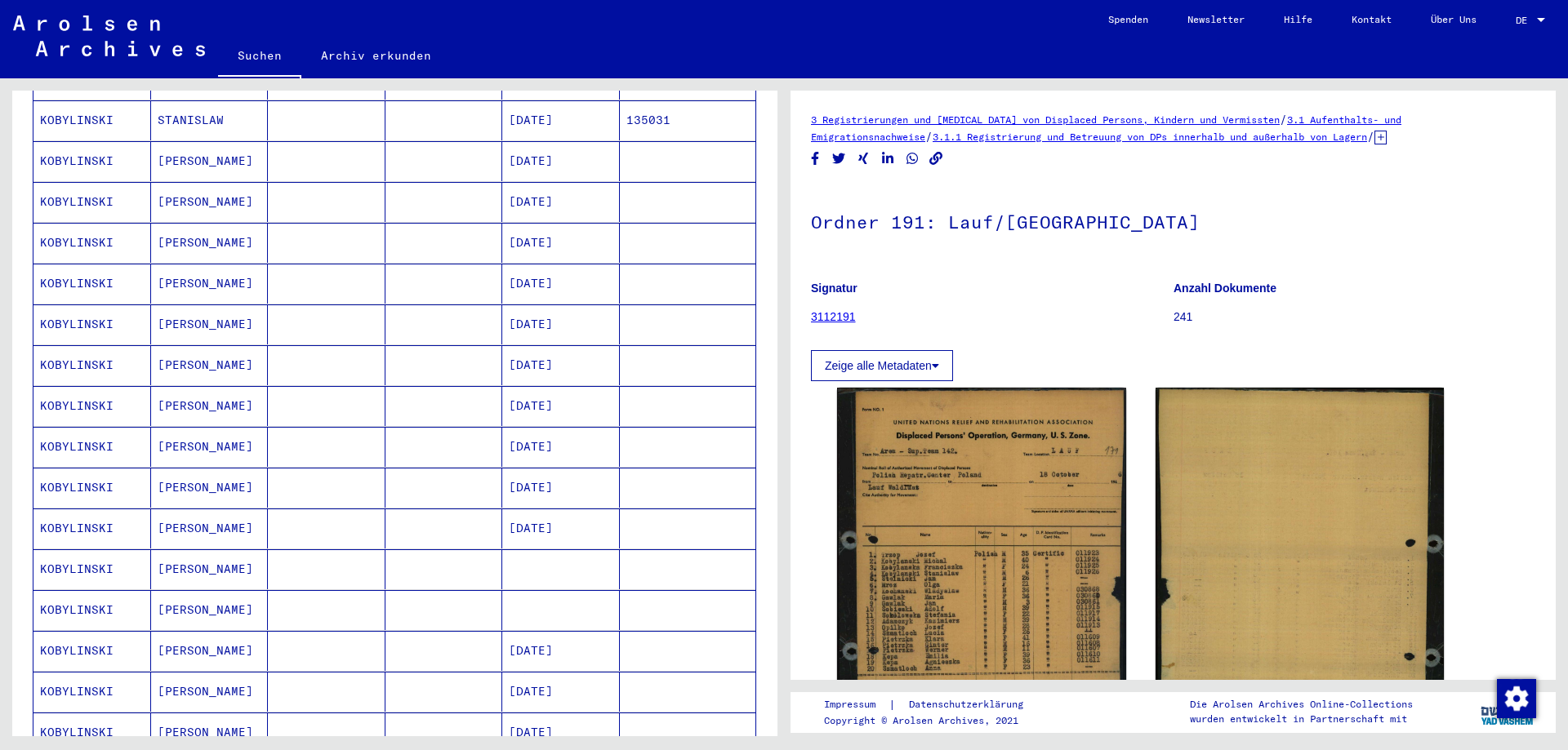
scroll to position [761, 0]
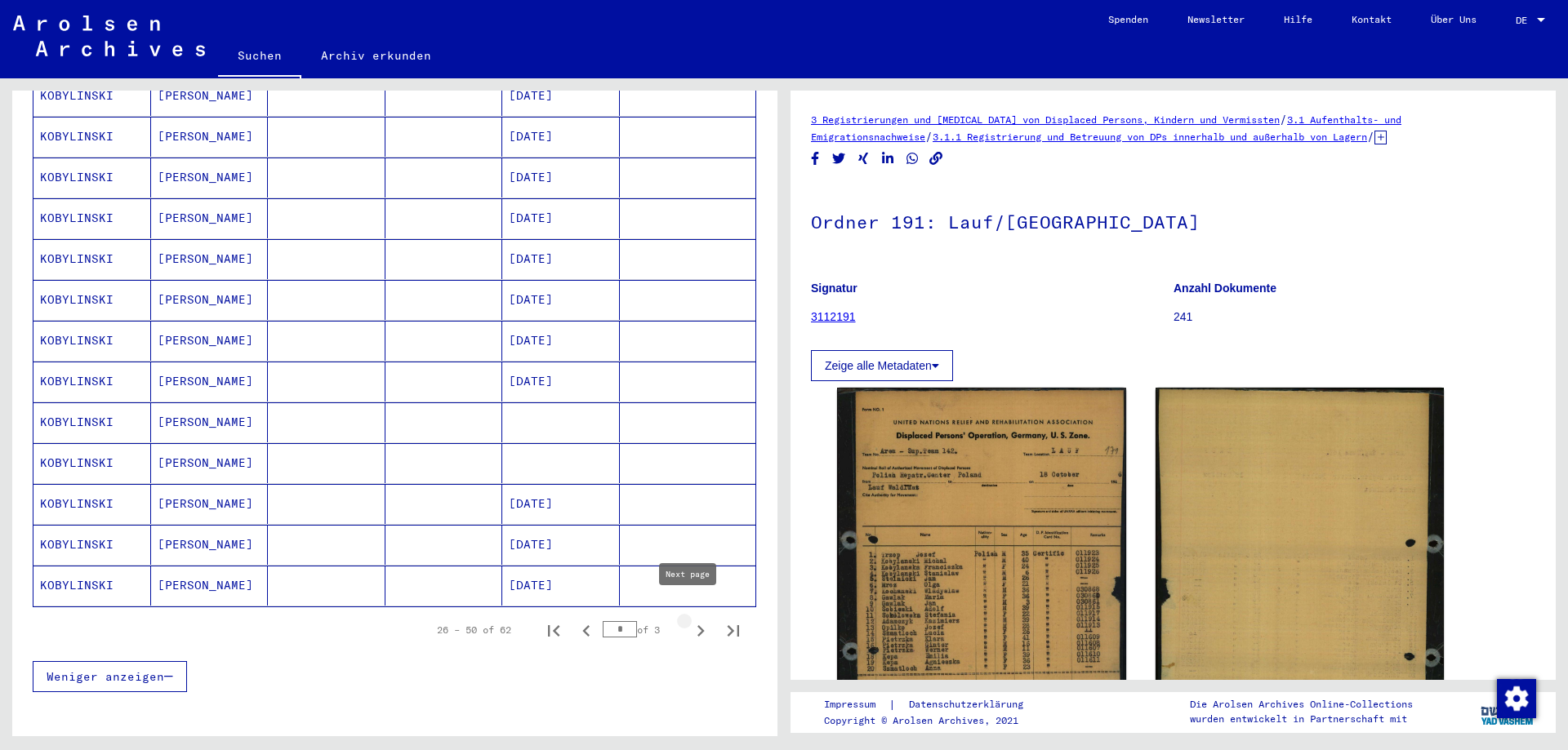
click at [698, 625] on icon "Next page" at bounding box center [701, 631] width 8 height 11
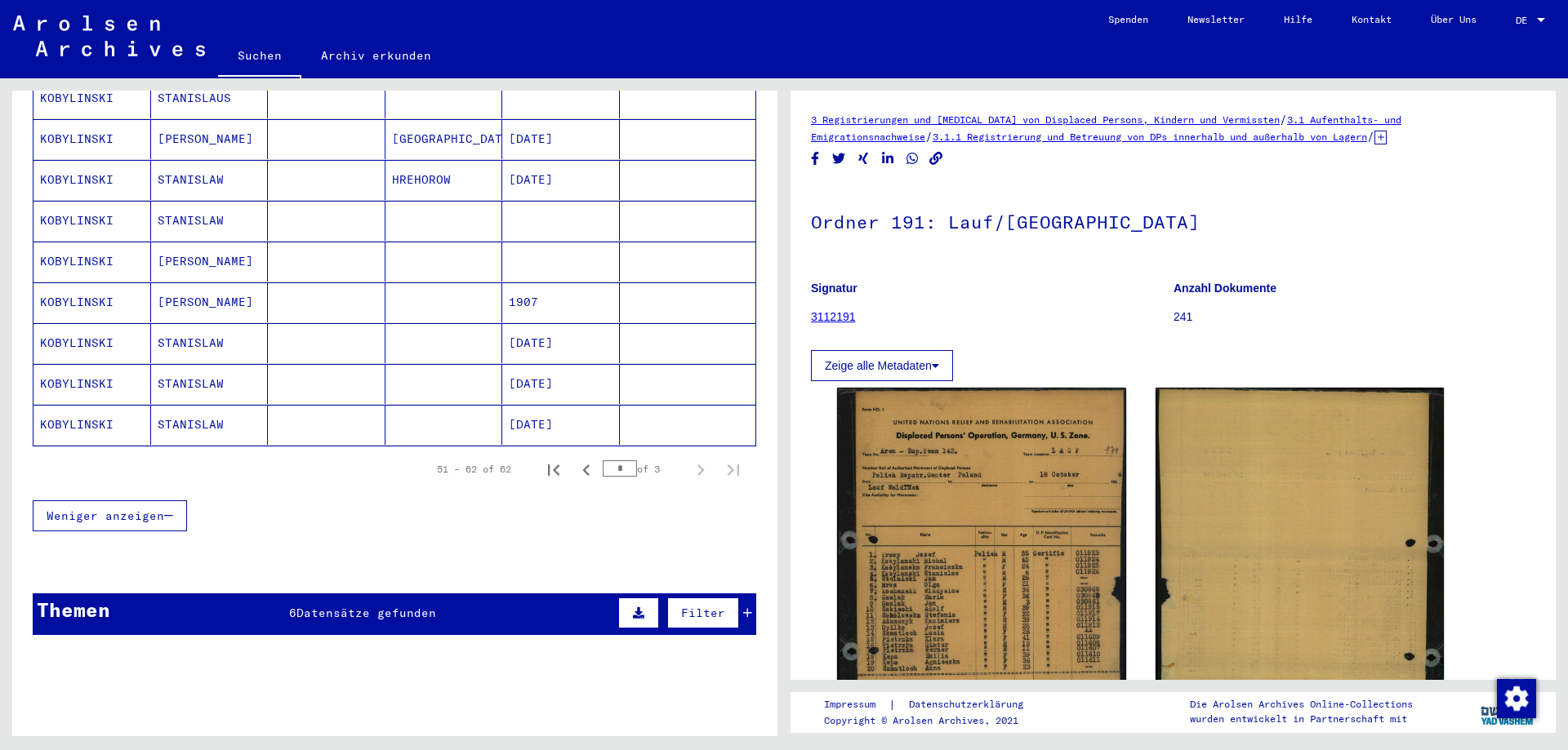
scroll to position [524, 0]
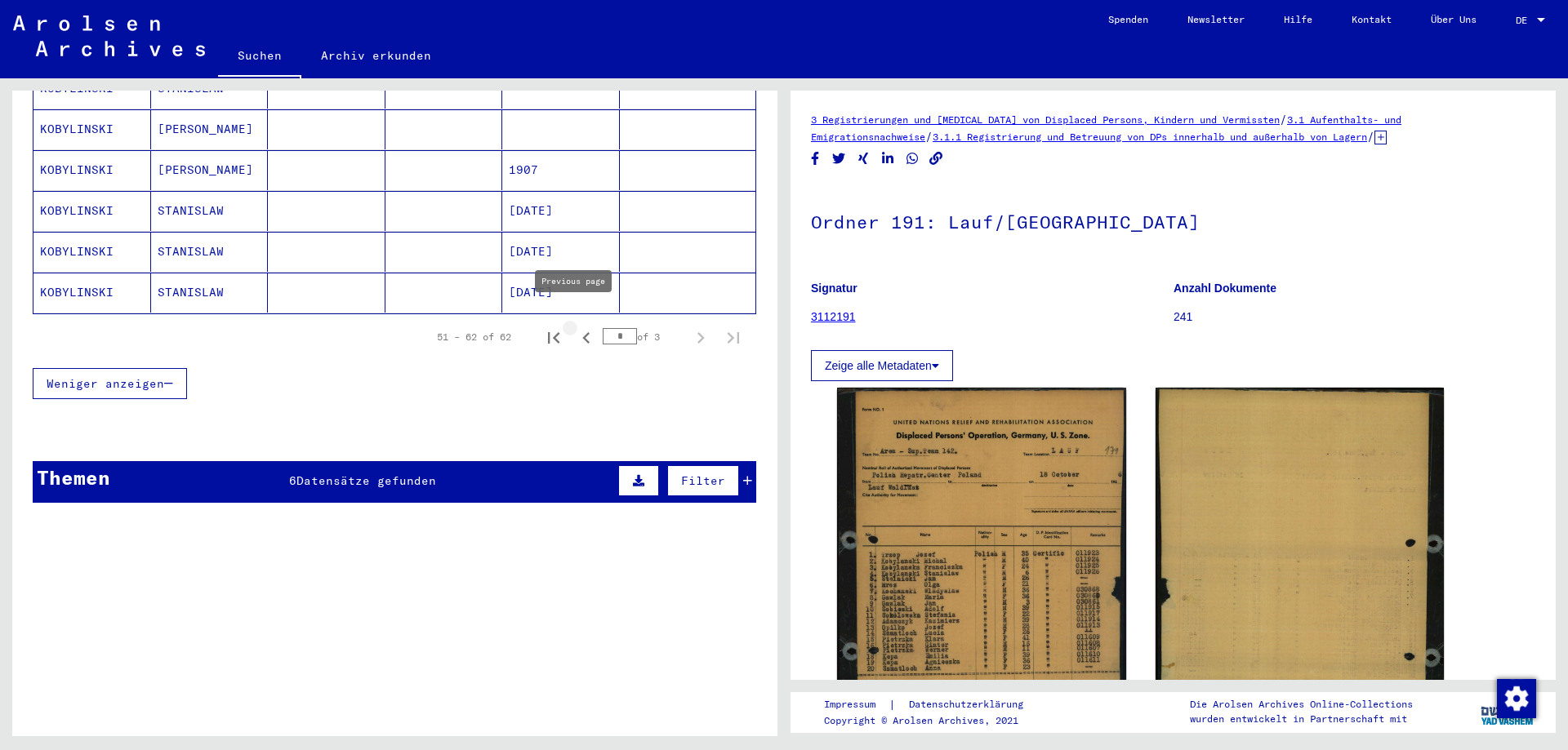
click at [575, 326] on icon "Previous page" at bounding box center [587, 337] width 23 height 23
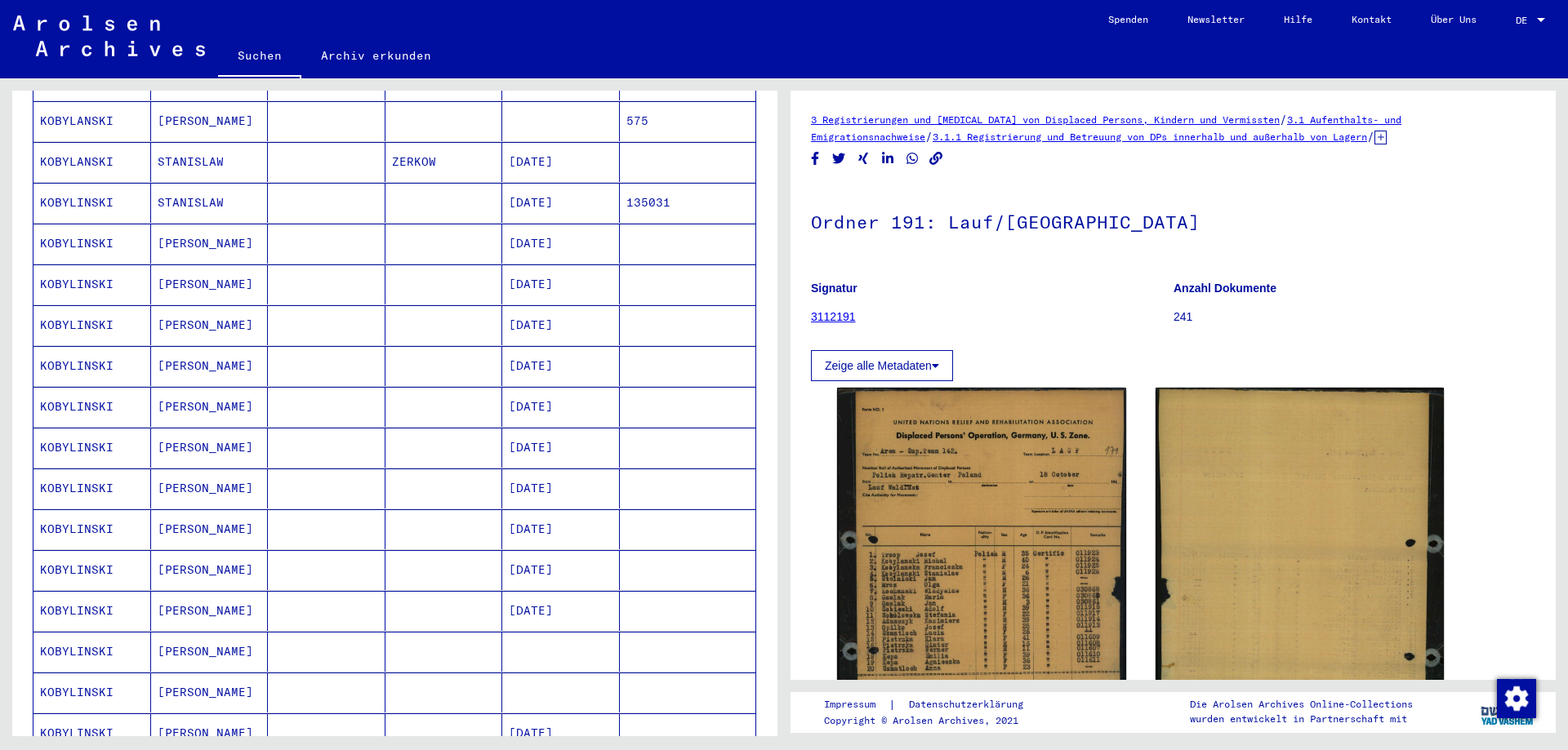
scroll to position [334, 0]
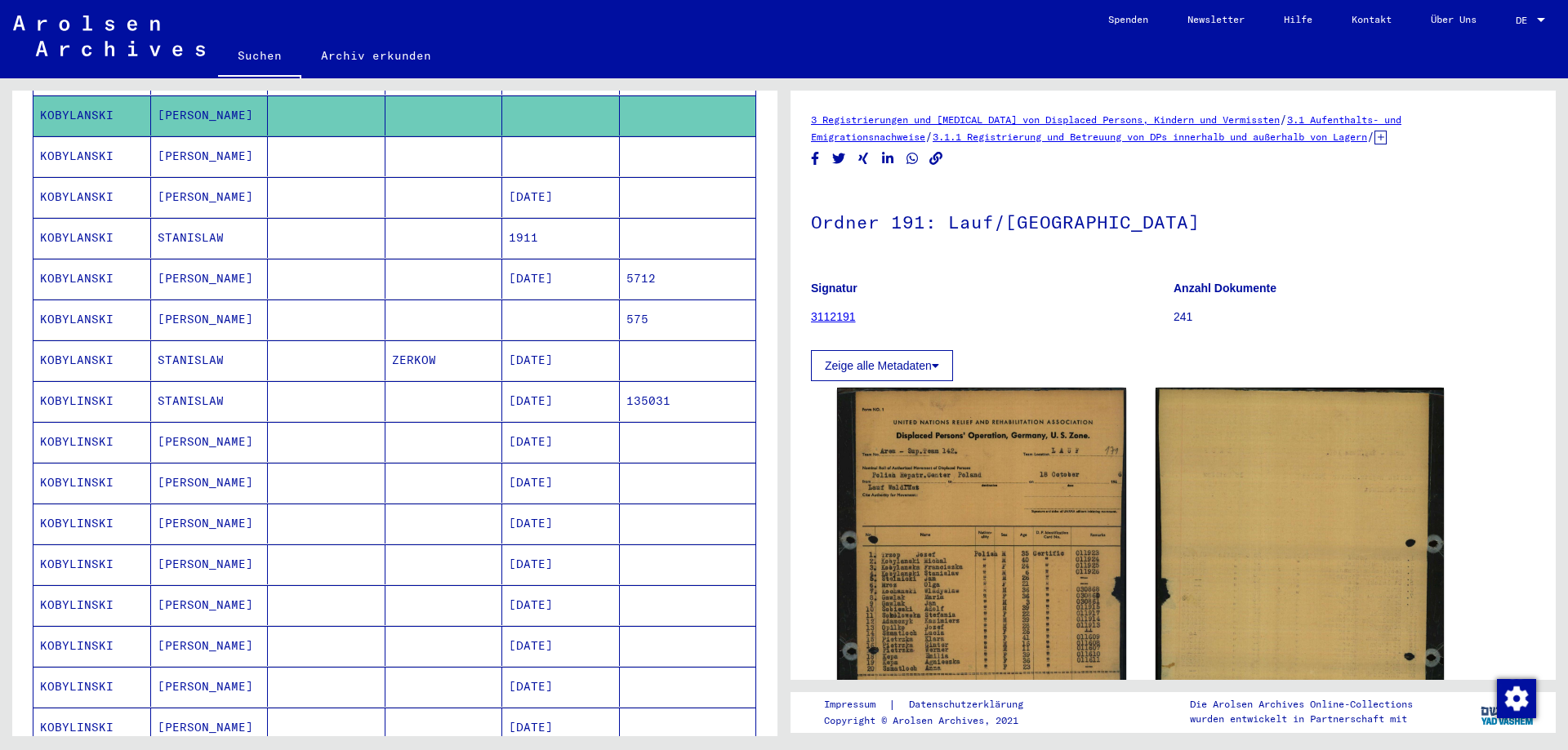
click at [76, 300] on mat-cell "KOBYLANSKI" at bounding box center [92, 320] width 118 height 40
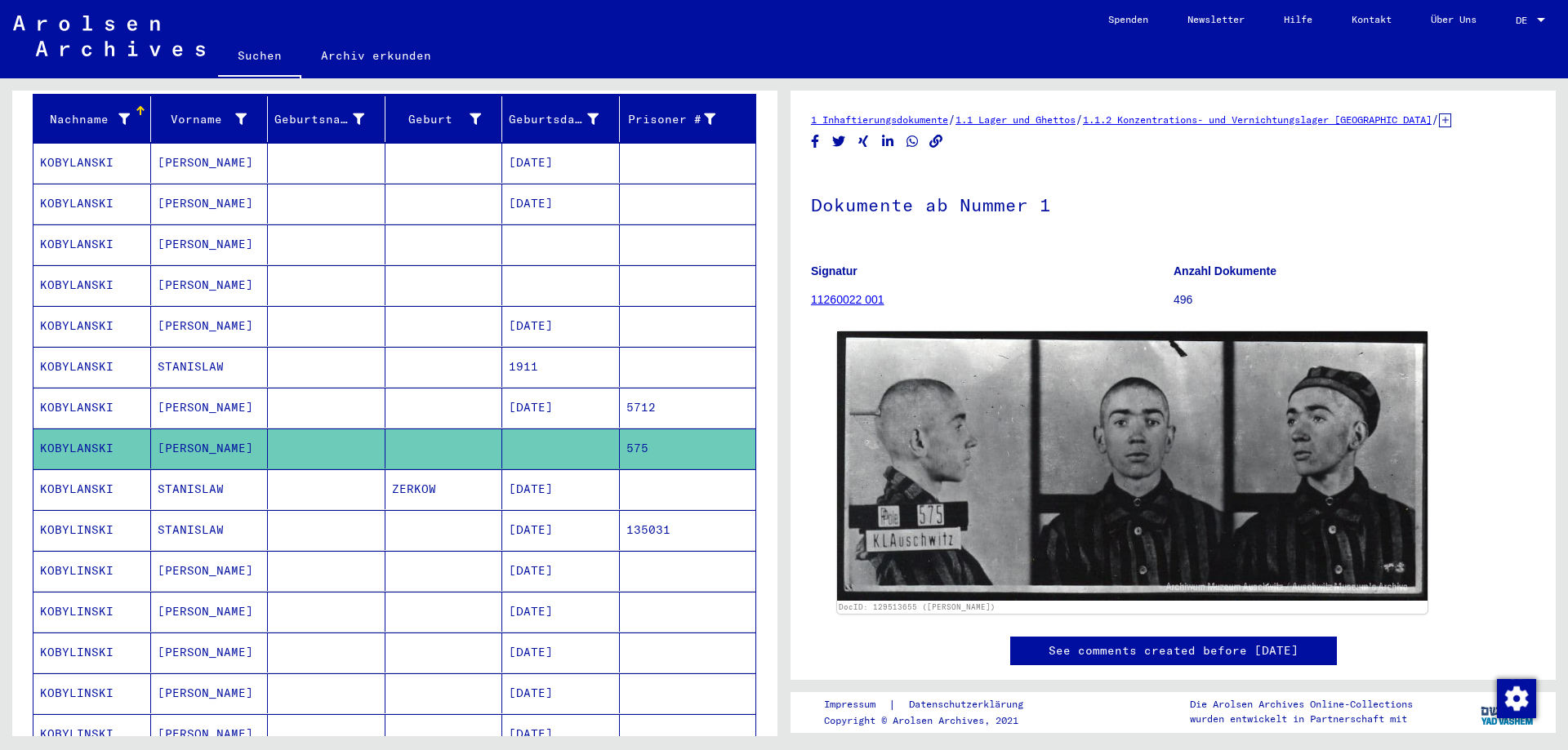
scroll to position [143, 0]
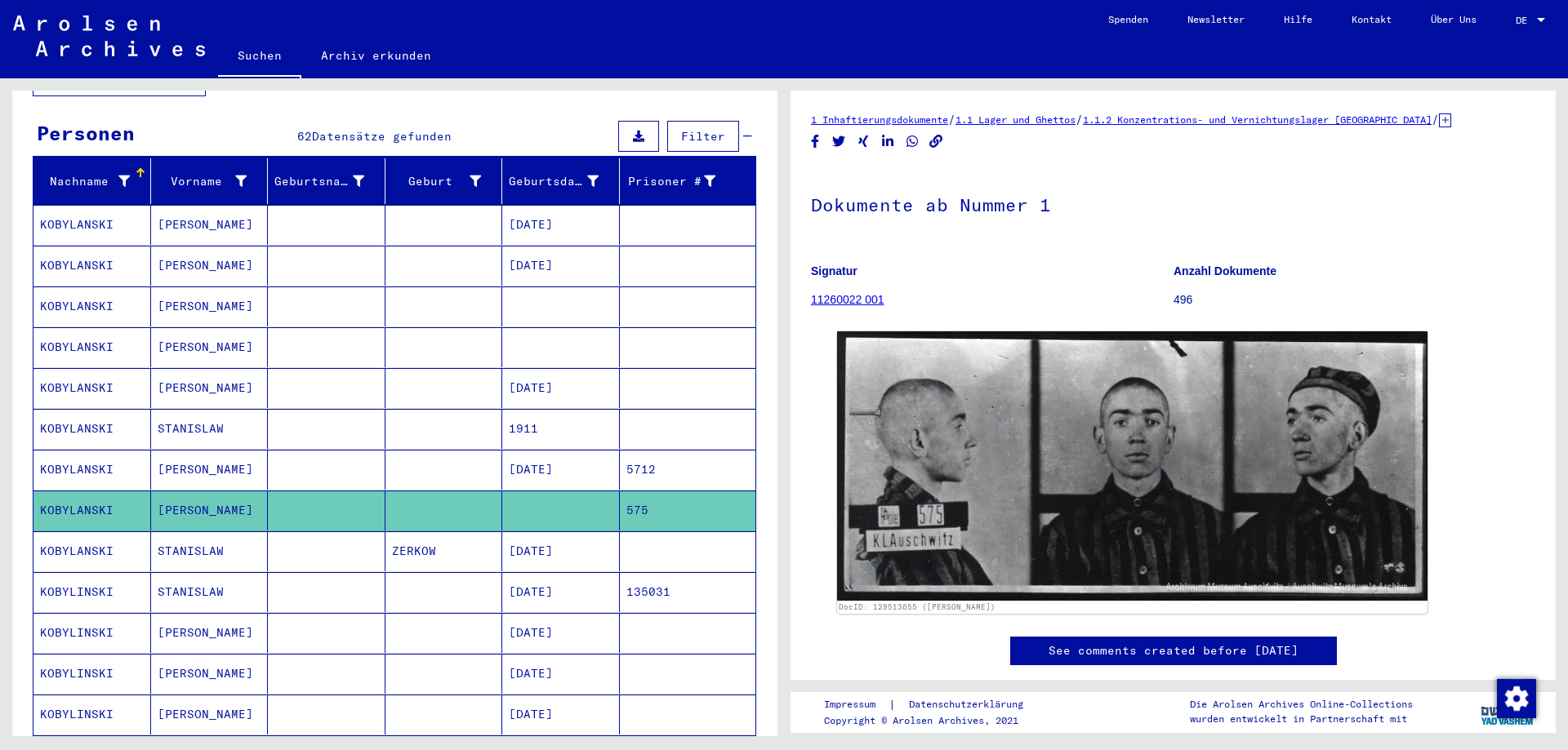
click at [51, 332] on mat-cell "KOBYLANSKI" at bounding box center [92, 347] width 118 height 40
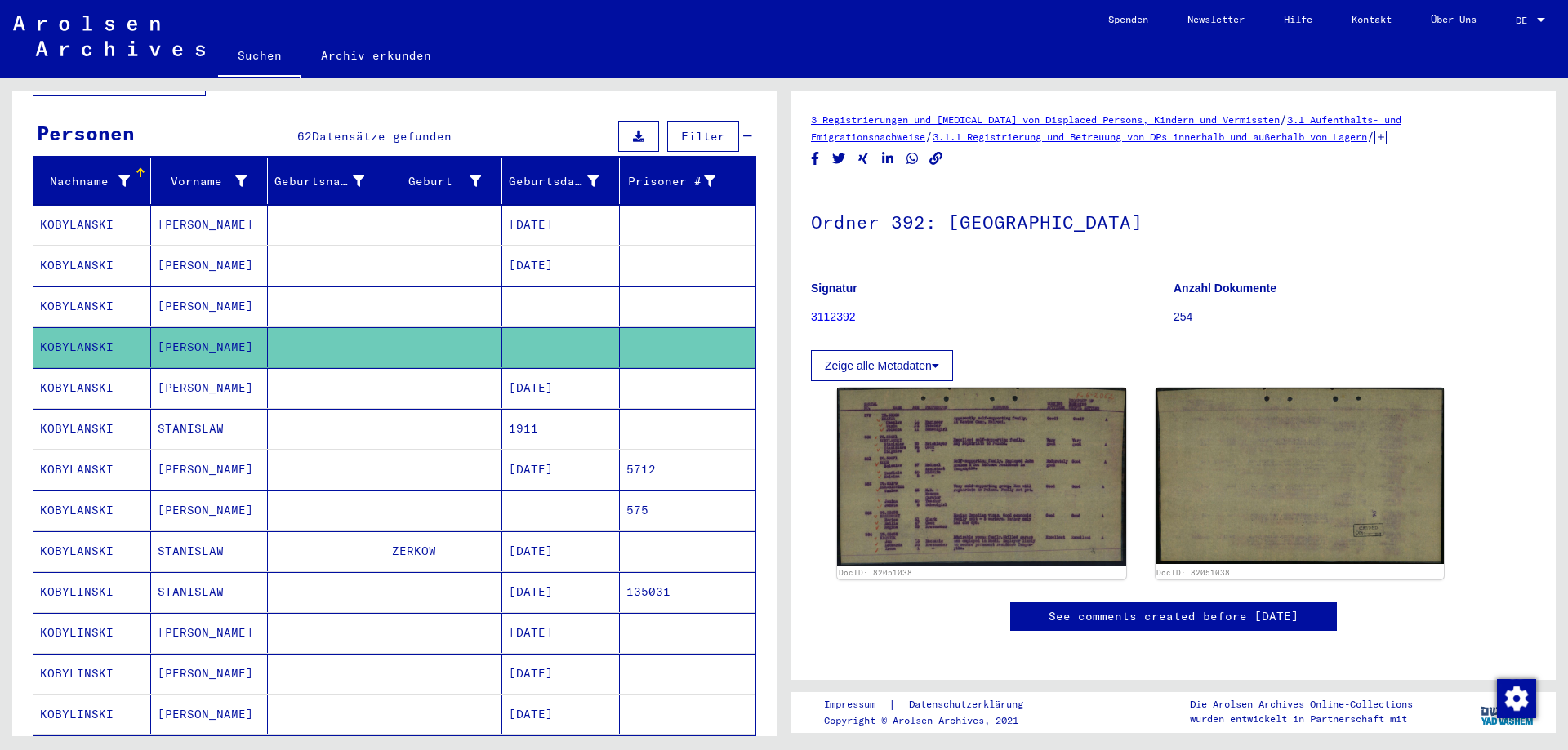
click at [67, 296] on mat-cell "KOBYLANSKI" at bounding box center [92, 306] width 118 height 40
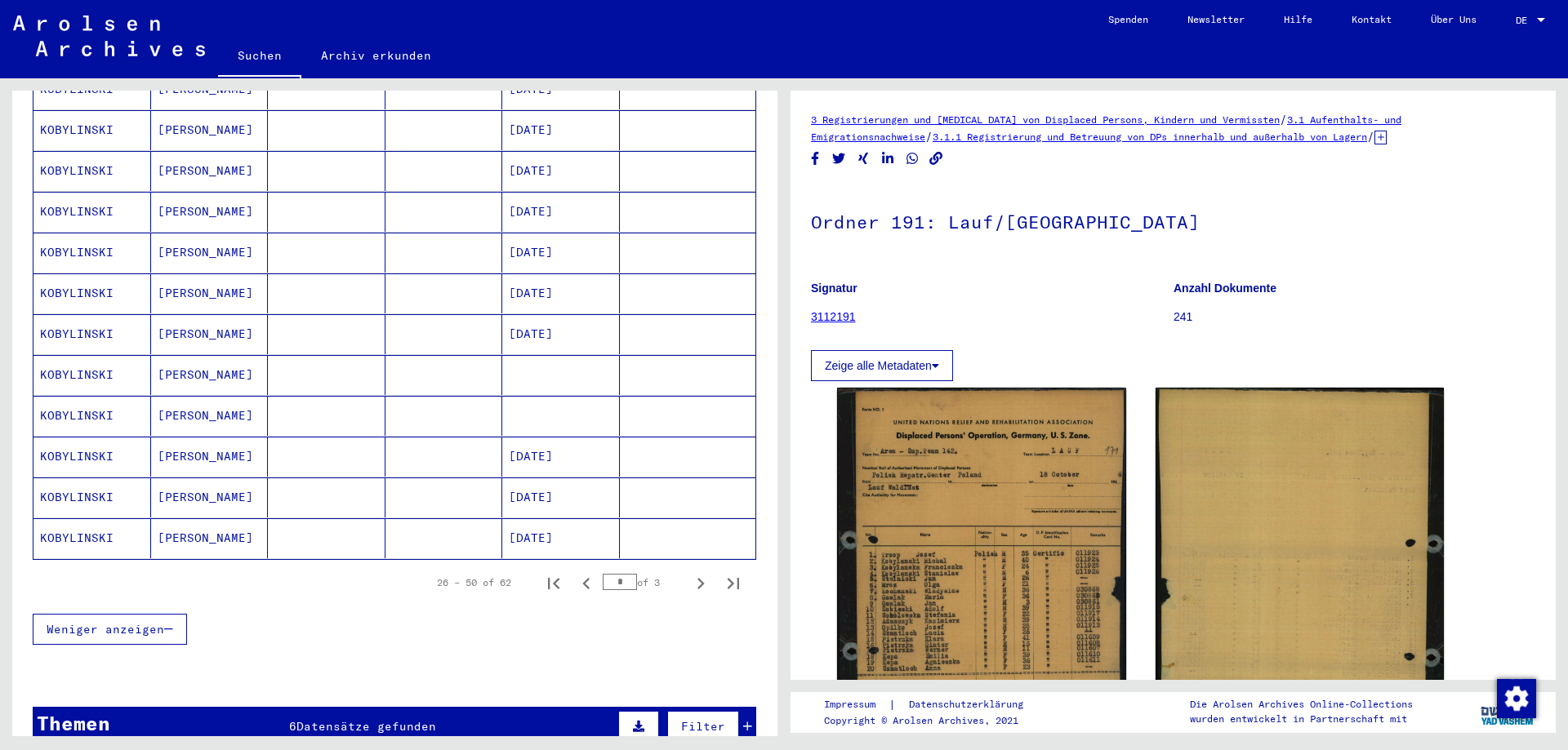
scroll to position [905, 0]
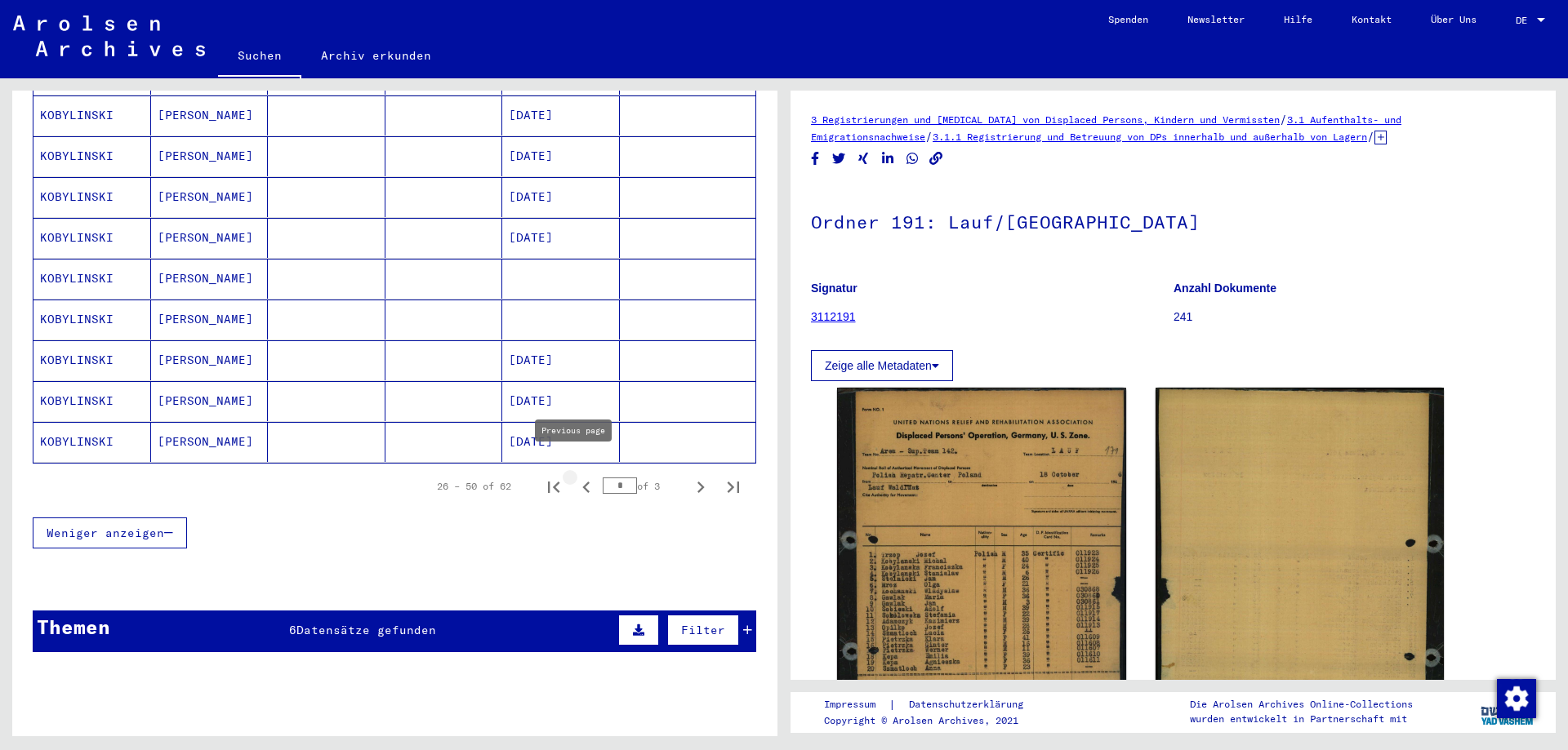
click at [575, 476] on icon "Previous page" at bounding box center [587, 487] width 23 height 23
type input "*"
click at [66, 425] on mat-cell "KOBYLANSKI" at bounding box center [92, 442] width 118 height 40
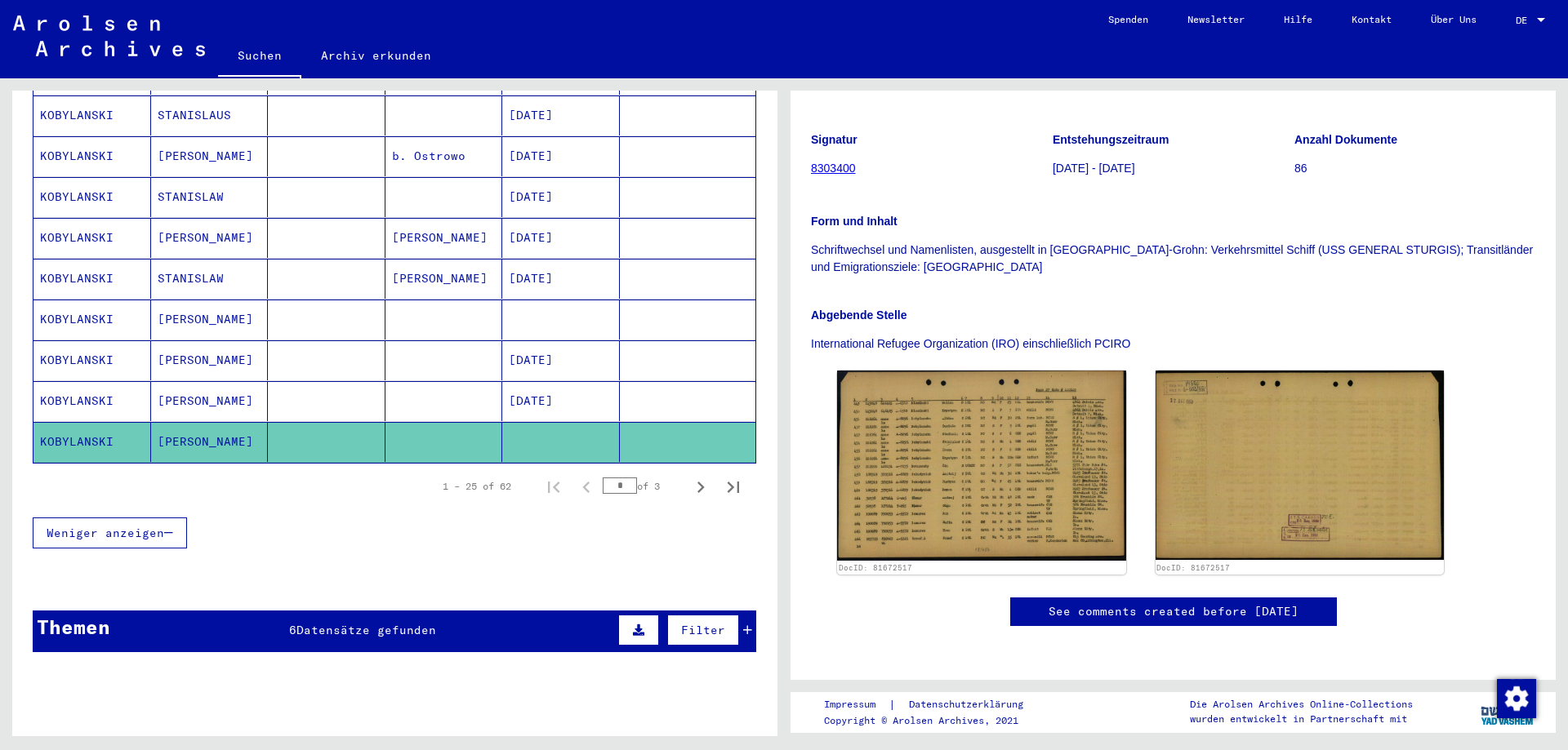
scroll to position [571, 0]
click at [59, 307] on mat-cell "KOBYLANSKI" at bounding box center [92, 320] width 118 height 40
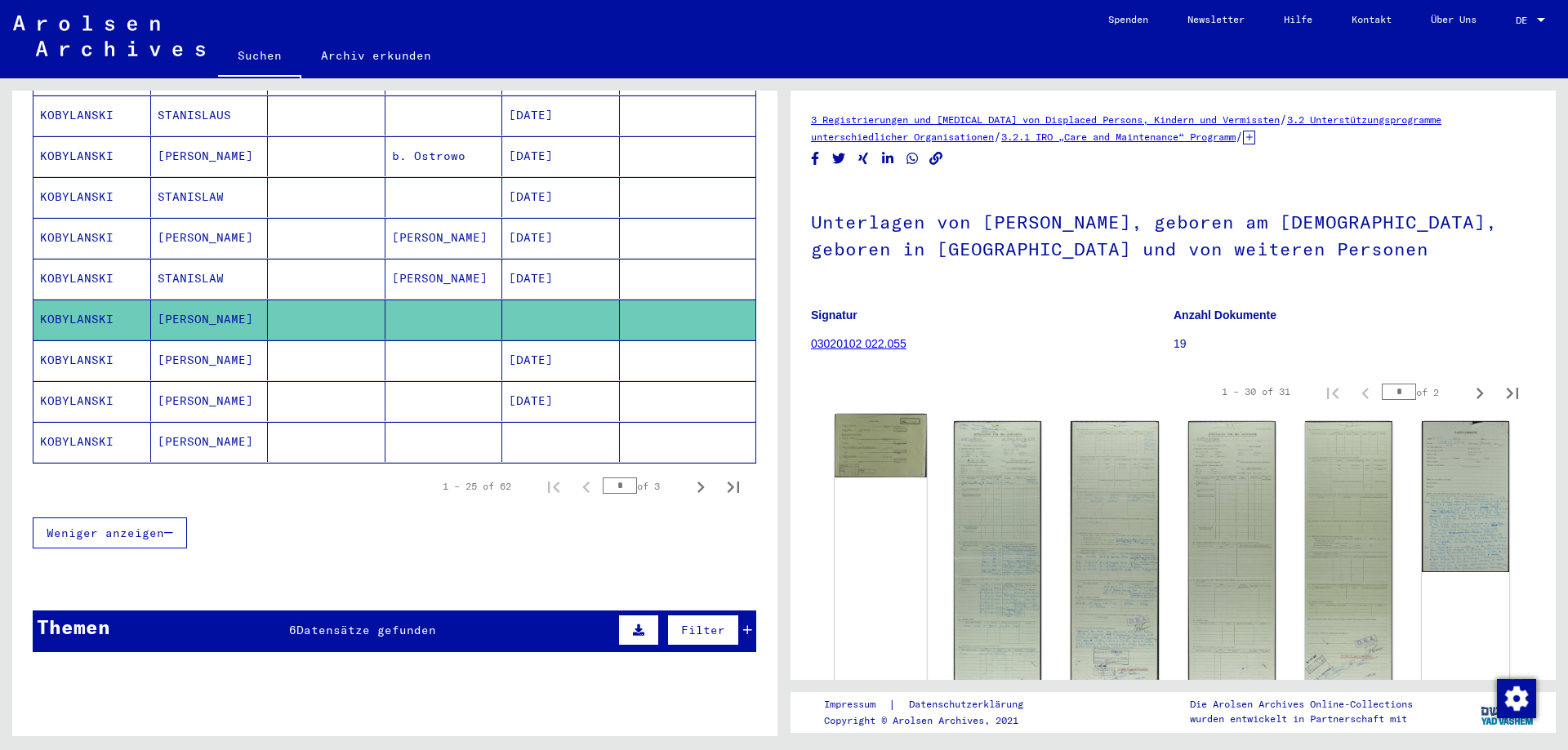
click at [891, 432] on img at bounding box center [881, 445] width 92 height 64
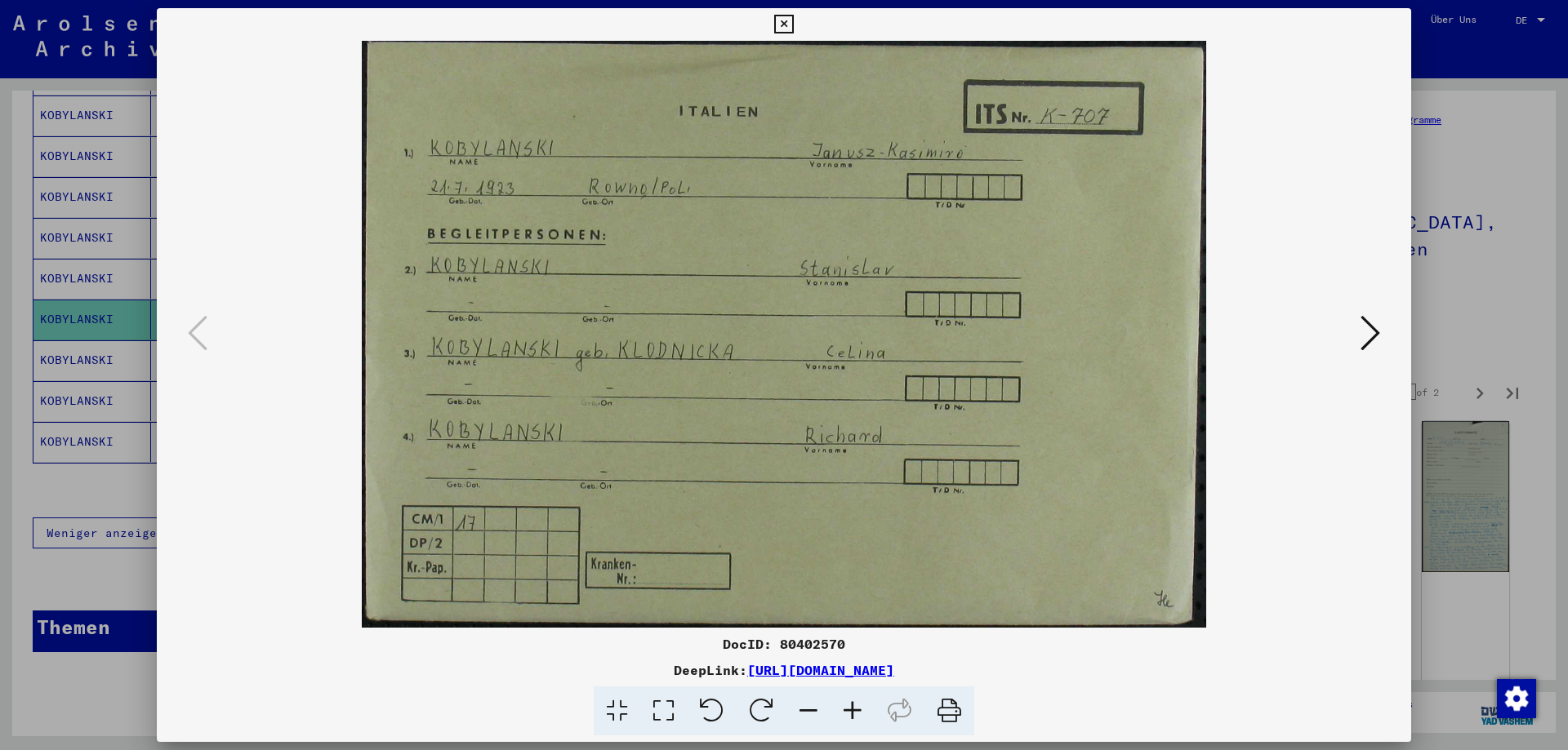
click at [1373, 344] on icon at bounding box center [1370, 334] width 20 height 39
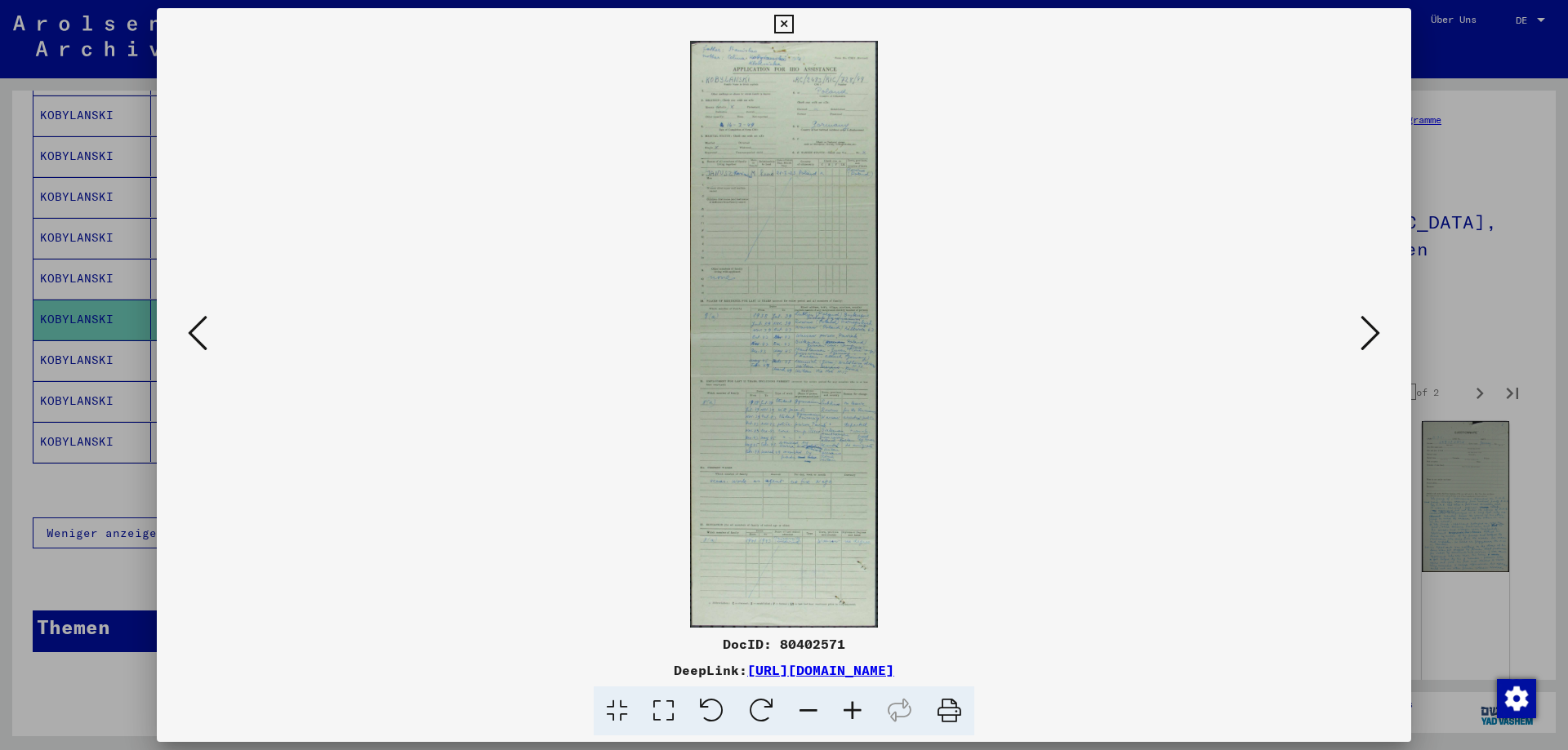
click at [861, 712] on icon at bounding box center [852, 711] width 44 height 50
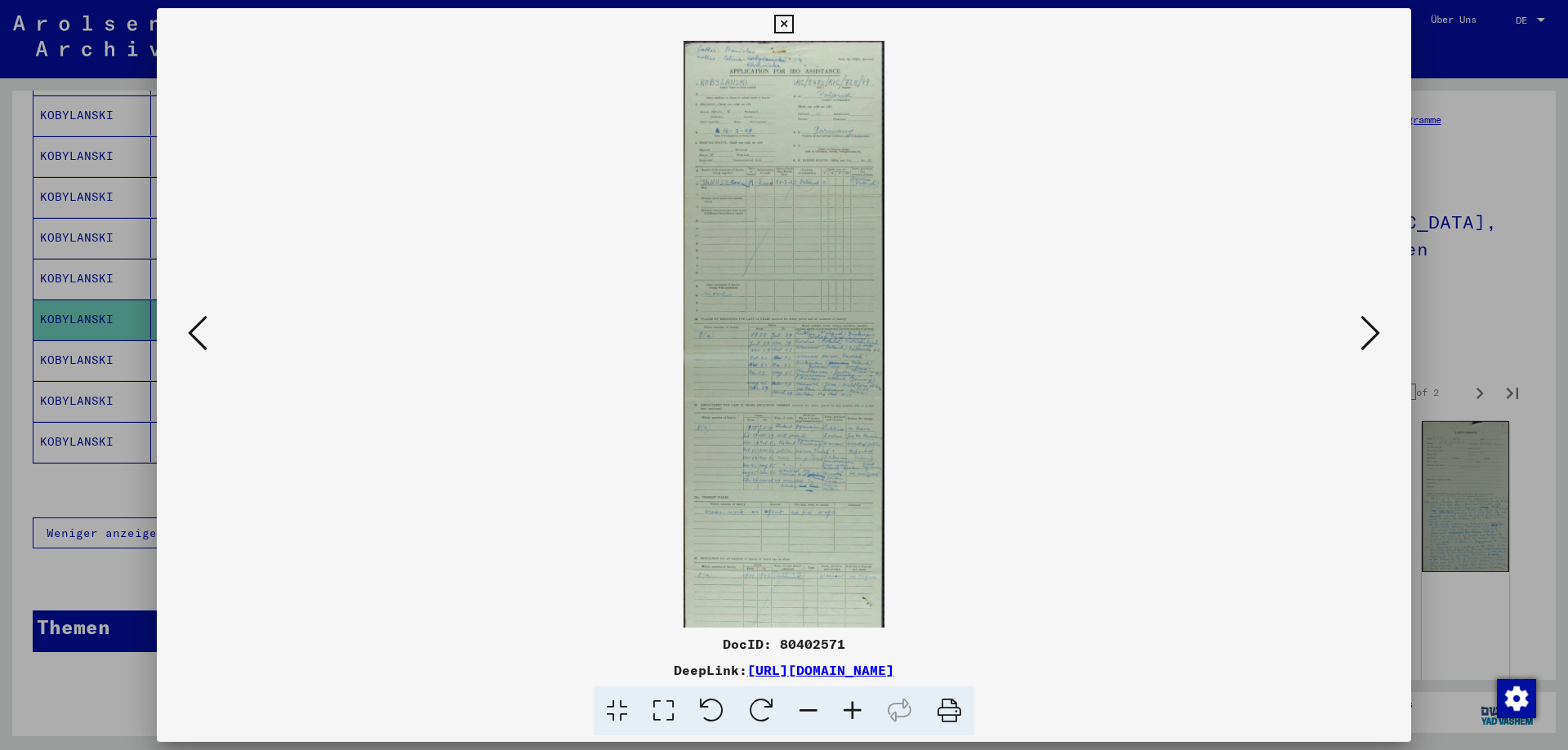
click at [861, 712] on icon at bounding box center [852, 711] width 44 height 50
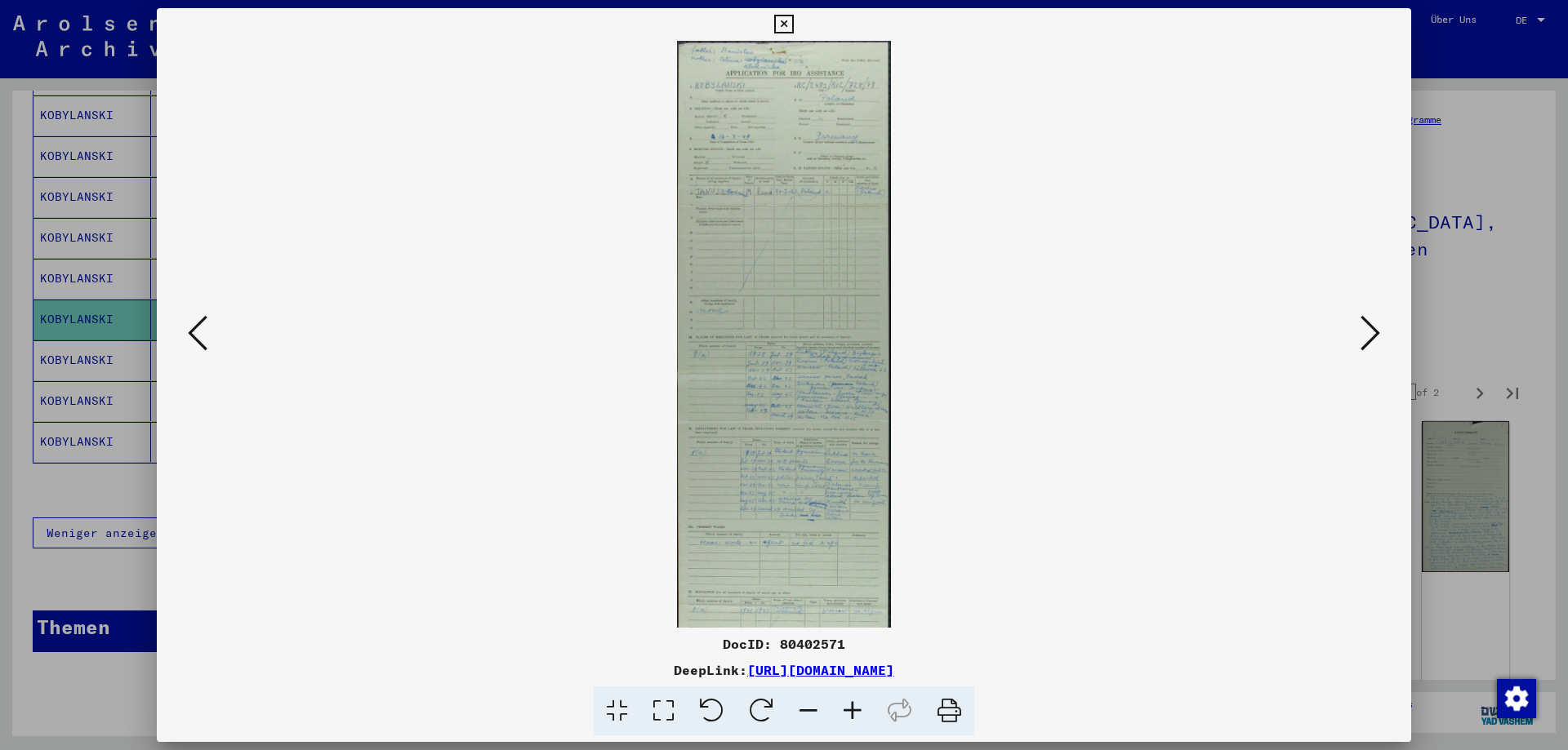
click at [861, 712] on icon at bounding box center [852, 711] width 44 height 50
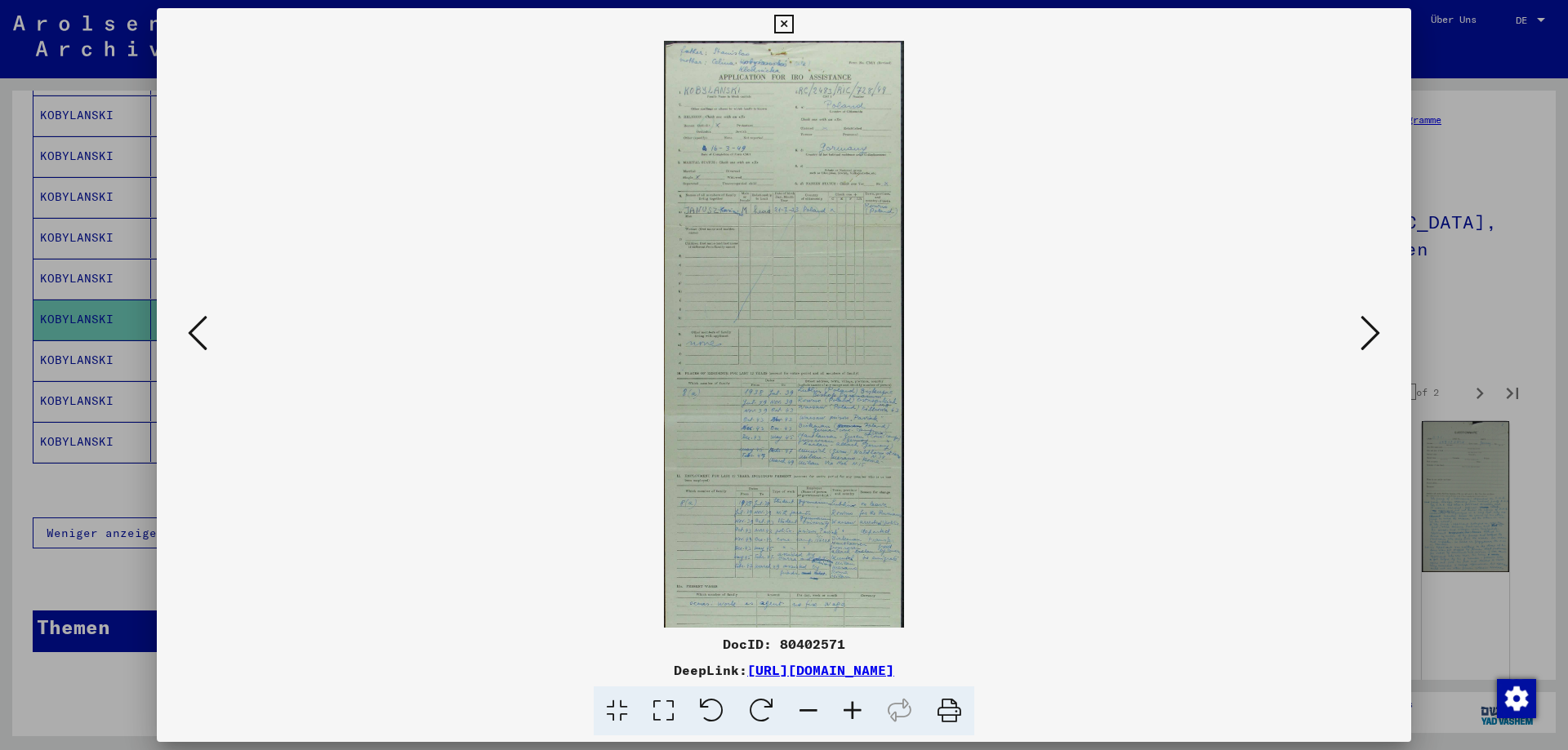
click at [861, 712] on icon at bounding box center [852, 711] width 44 height 50
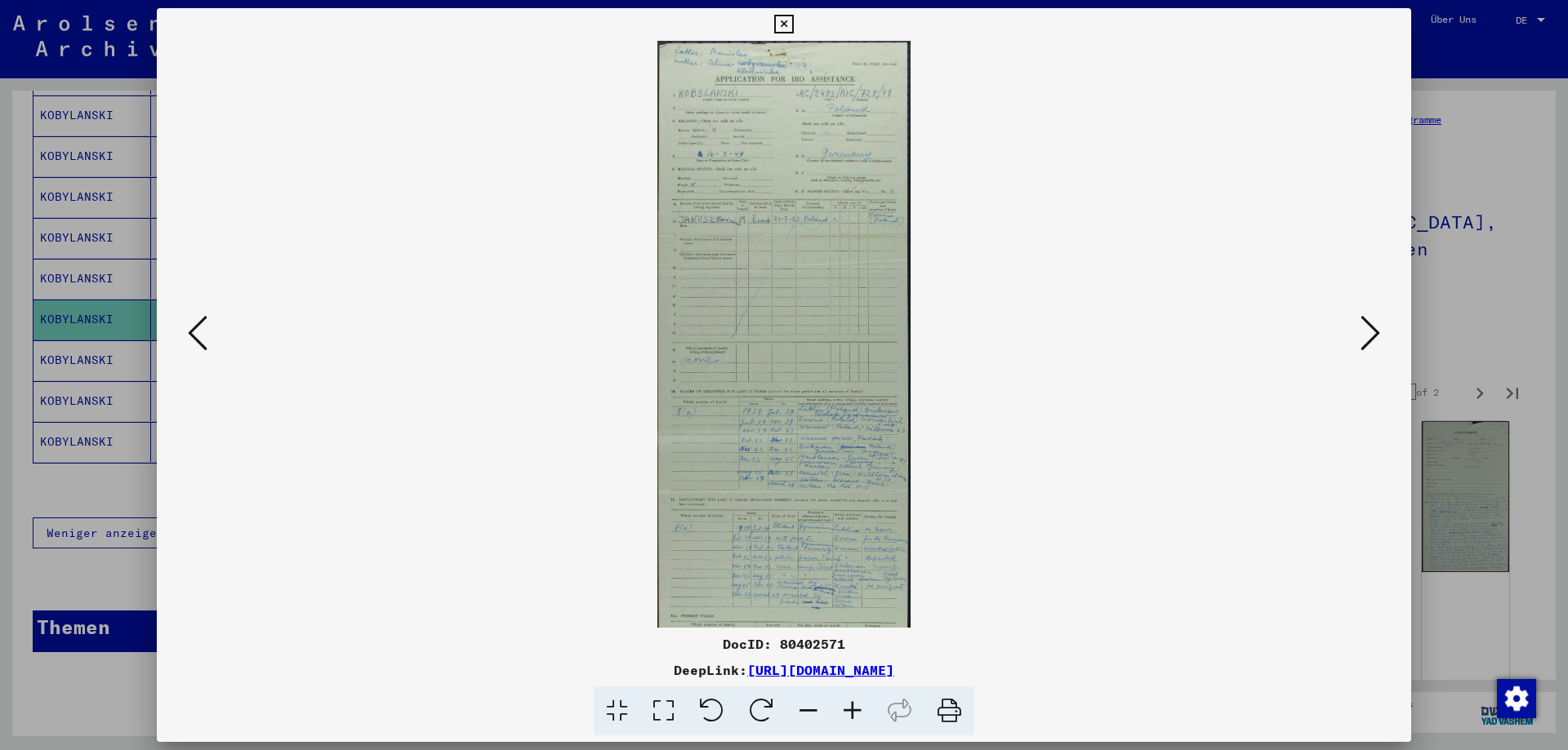
click at [861, 712] on icon at bounding box center [852, 711] width 44 height 50
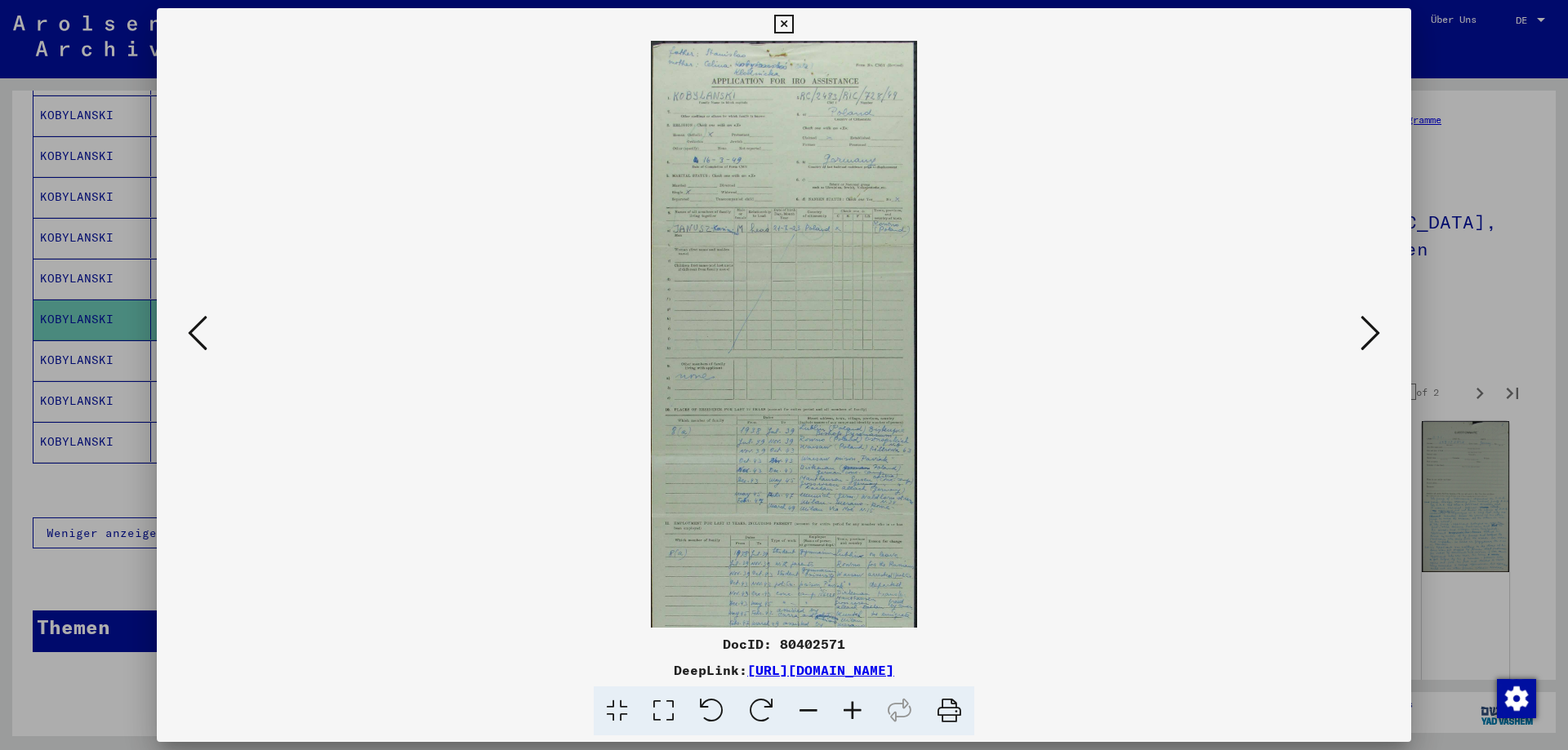
click at [861, 712] on icon at bounding box center [852, 711] width 44 height 50
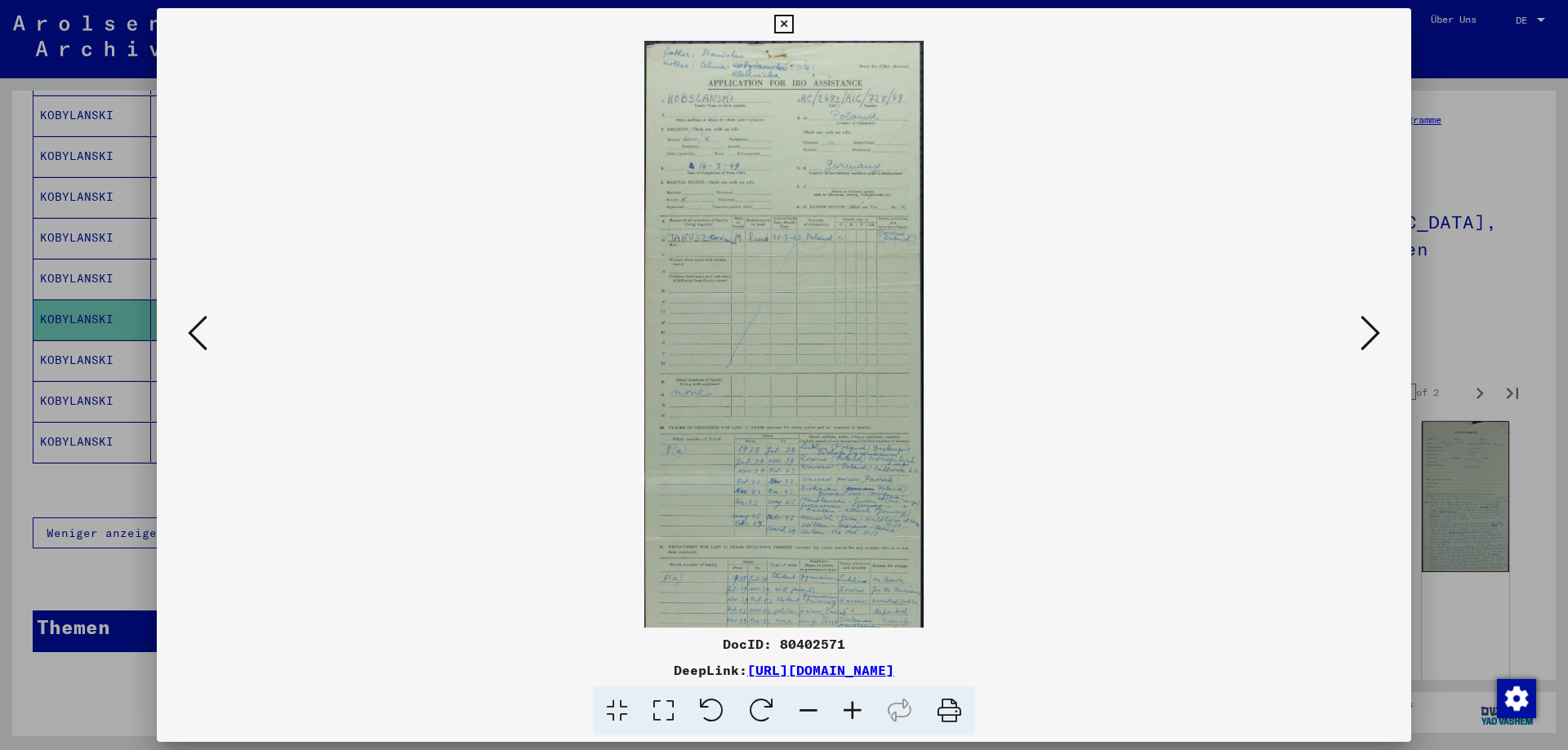
click at [861, 712] on icon at bounding box center [852, 711] width 44 height 50
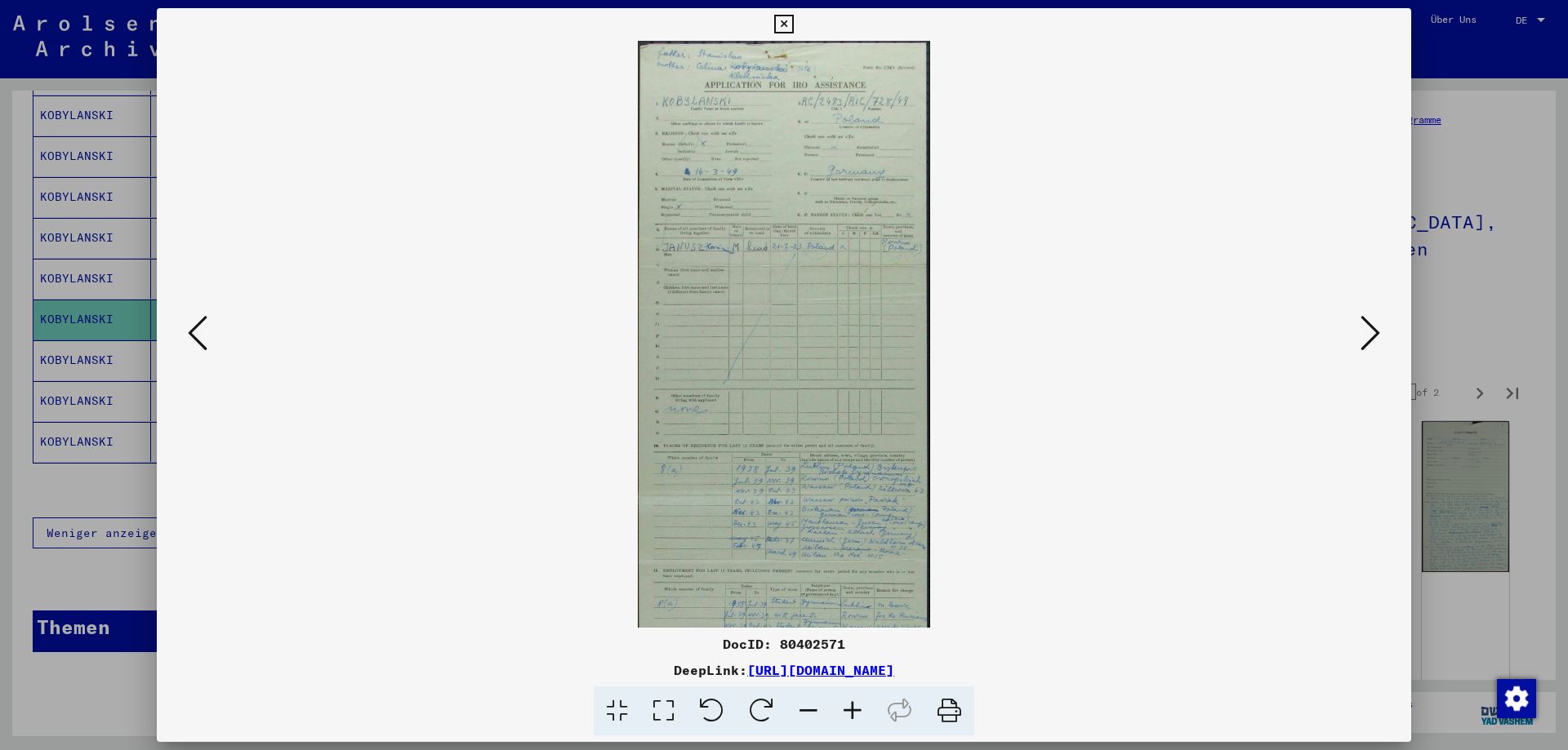
click at [861, 712] on icon at bounding box center [852, 711] width 44 height 50
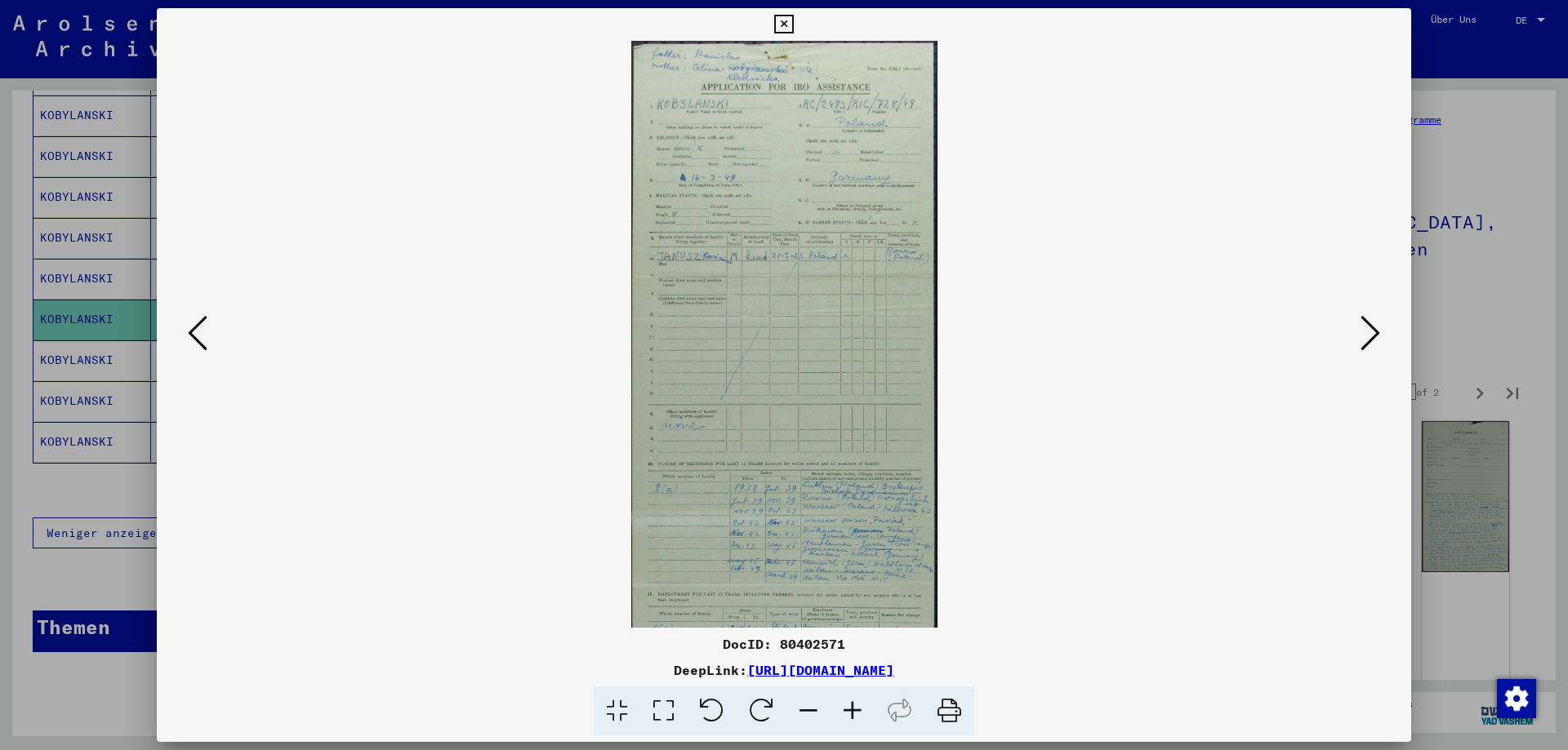
click at [861, 712] on icon at bounding box center [852, 711] width 44 height 50
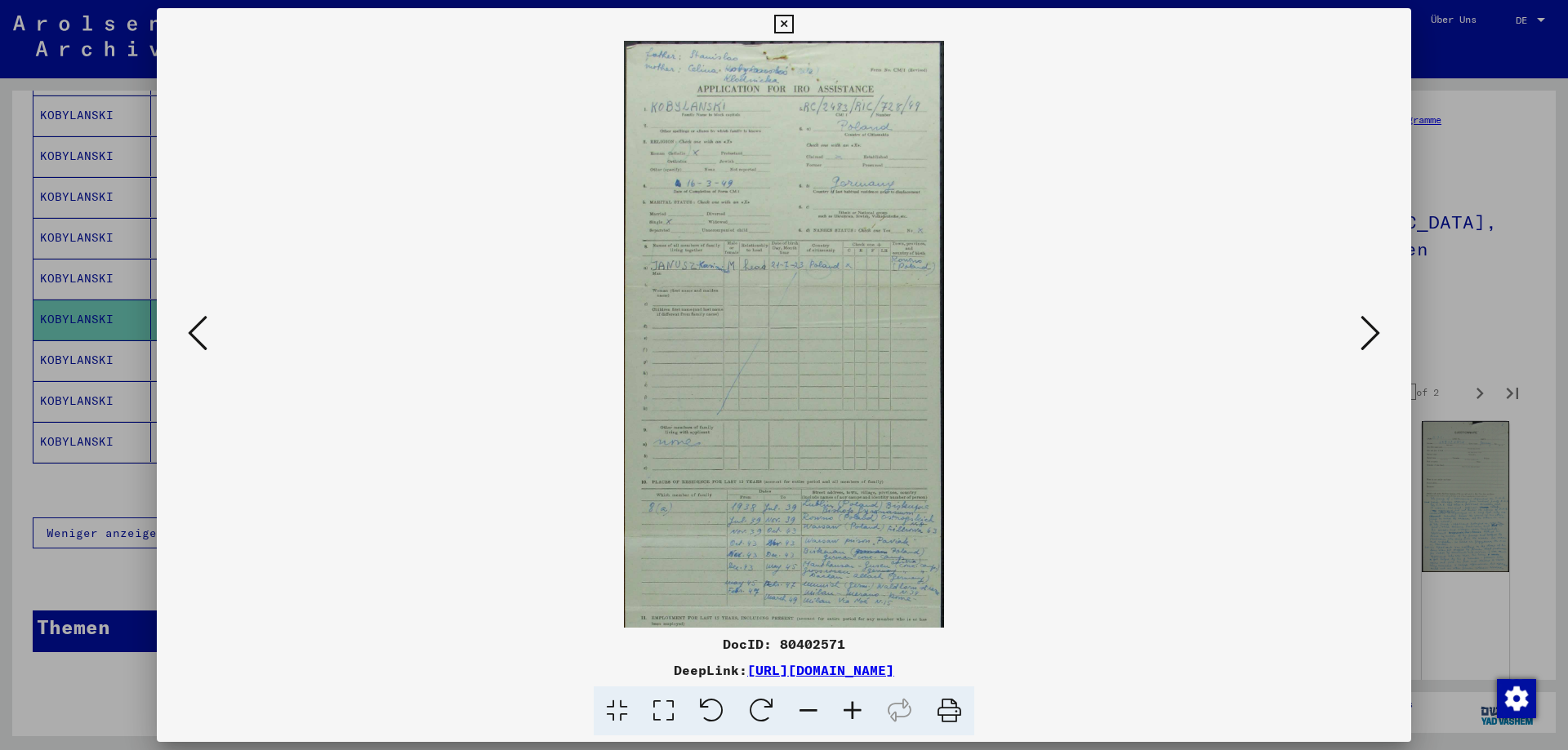
click at [861, 712] on icon at bounding box center [852, 711] width 44 height 50
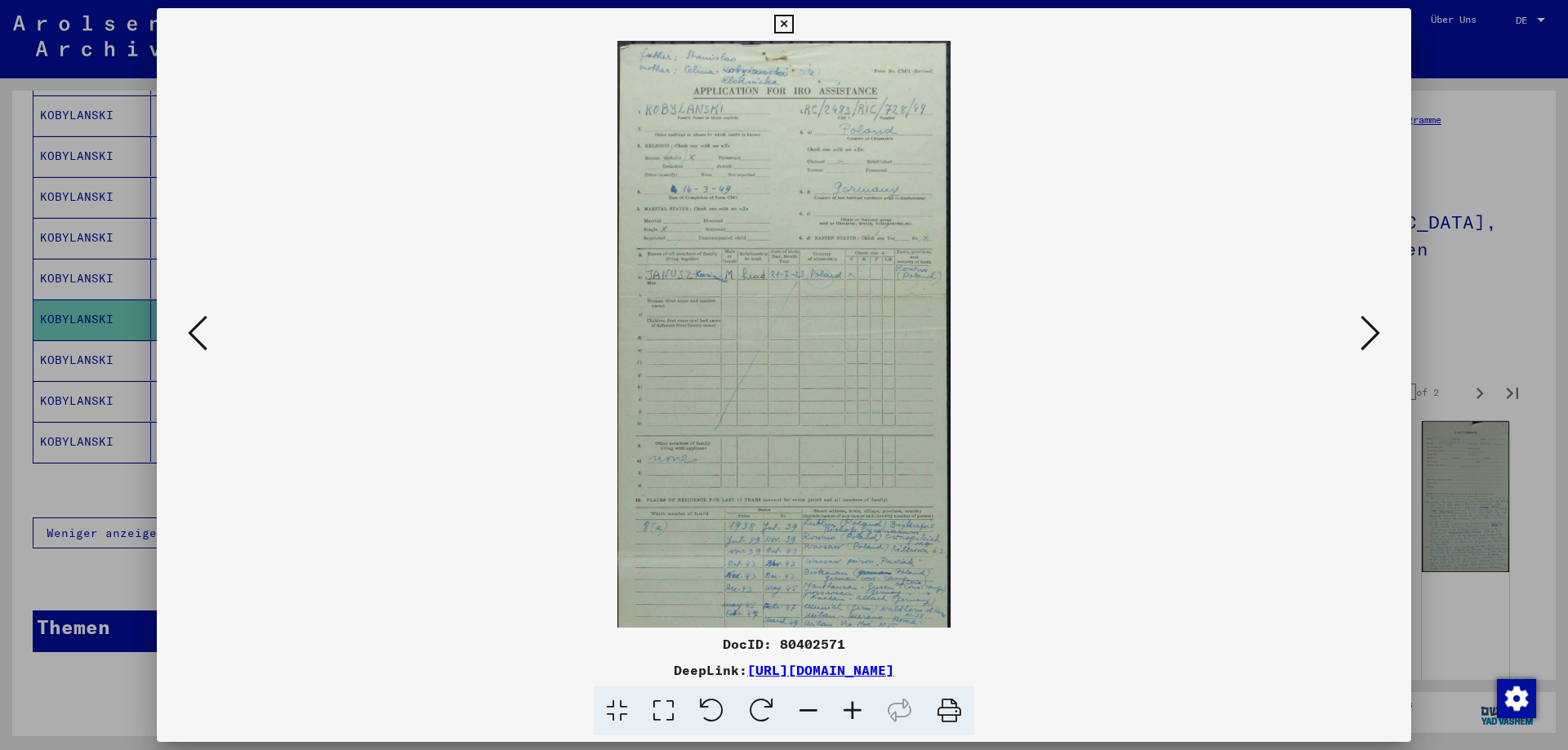
click at [861, 712] on icon at bounding box center [852, 711] width 44 height 50
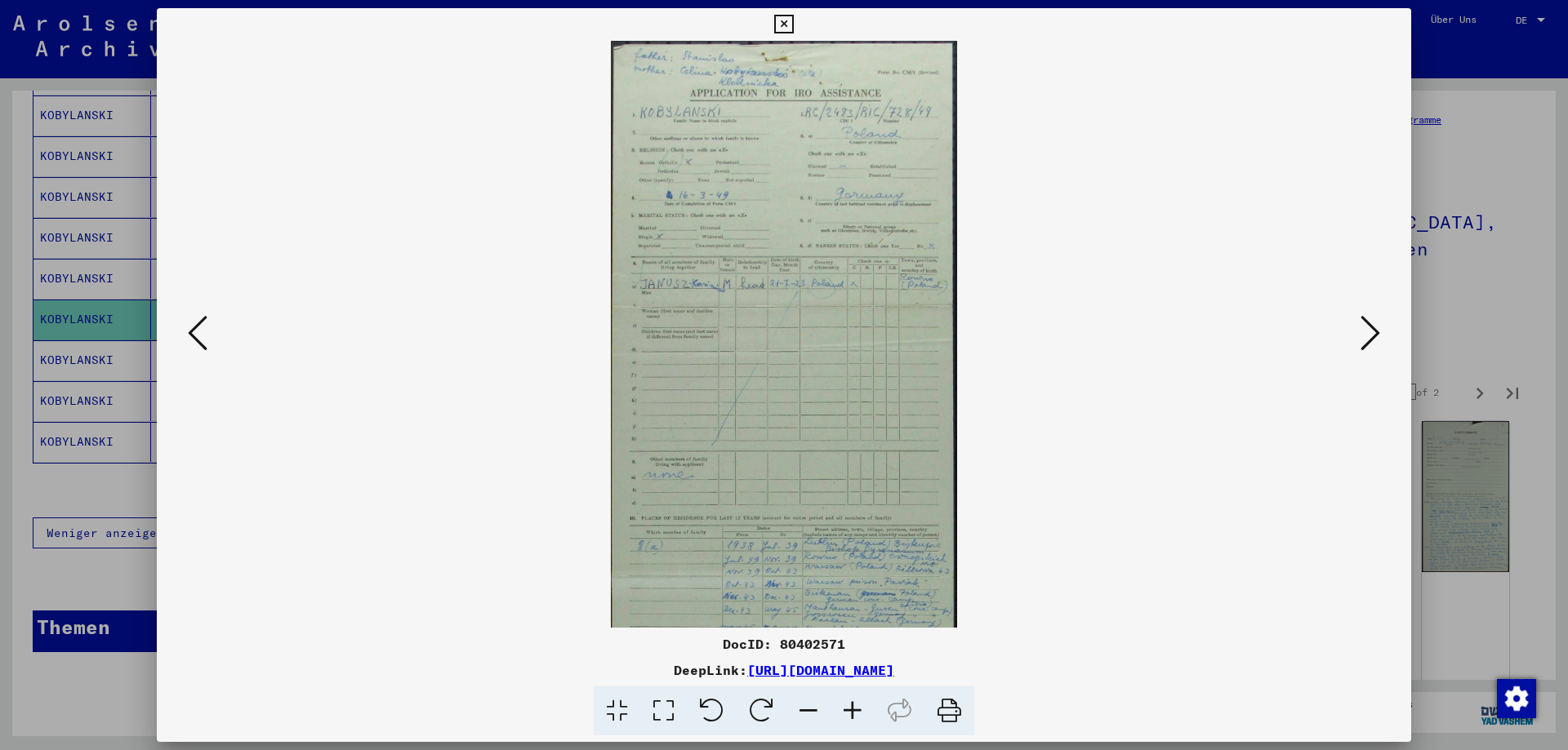
click at [861, 712] on icon at bounding box center [852, 711] width 44 height 50
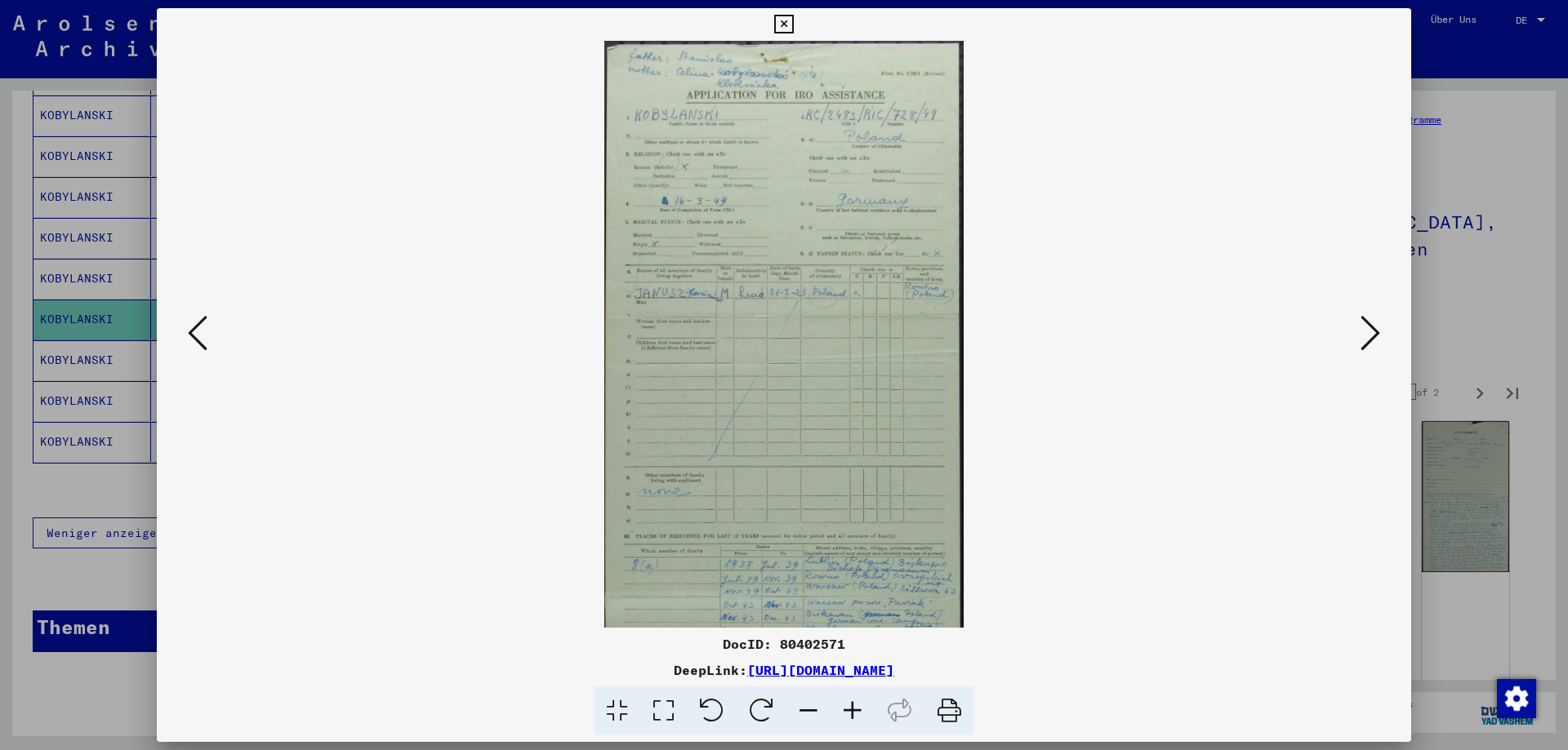
click at [861, 712] on icon at bounding box center [852, 711] width 44 height 50
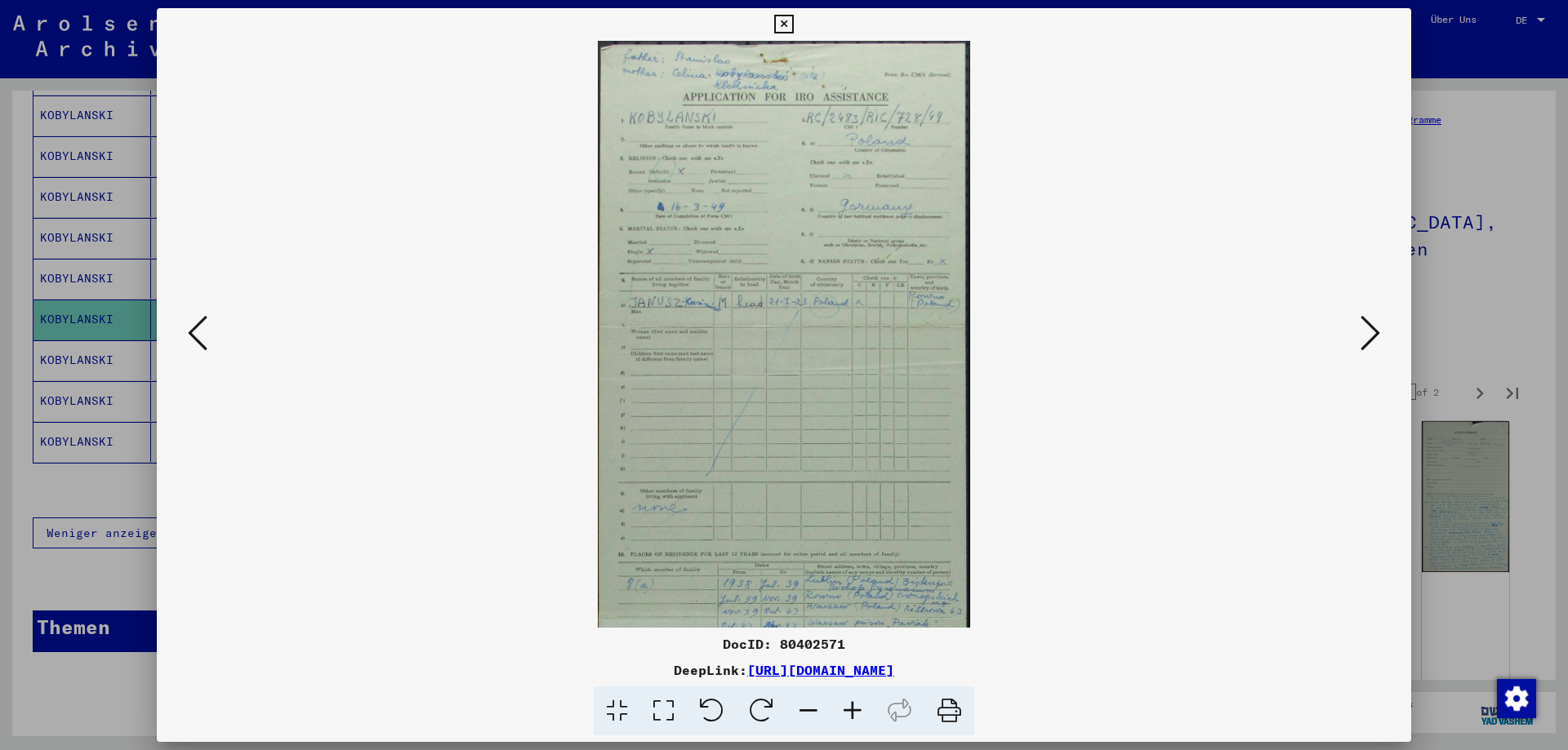
click at [861, 712] on icon at bounding box center [852, 711] width 44 height 50
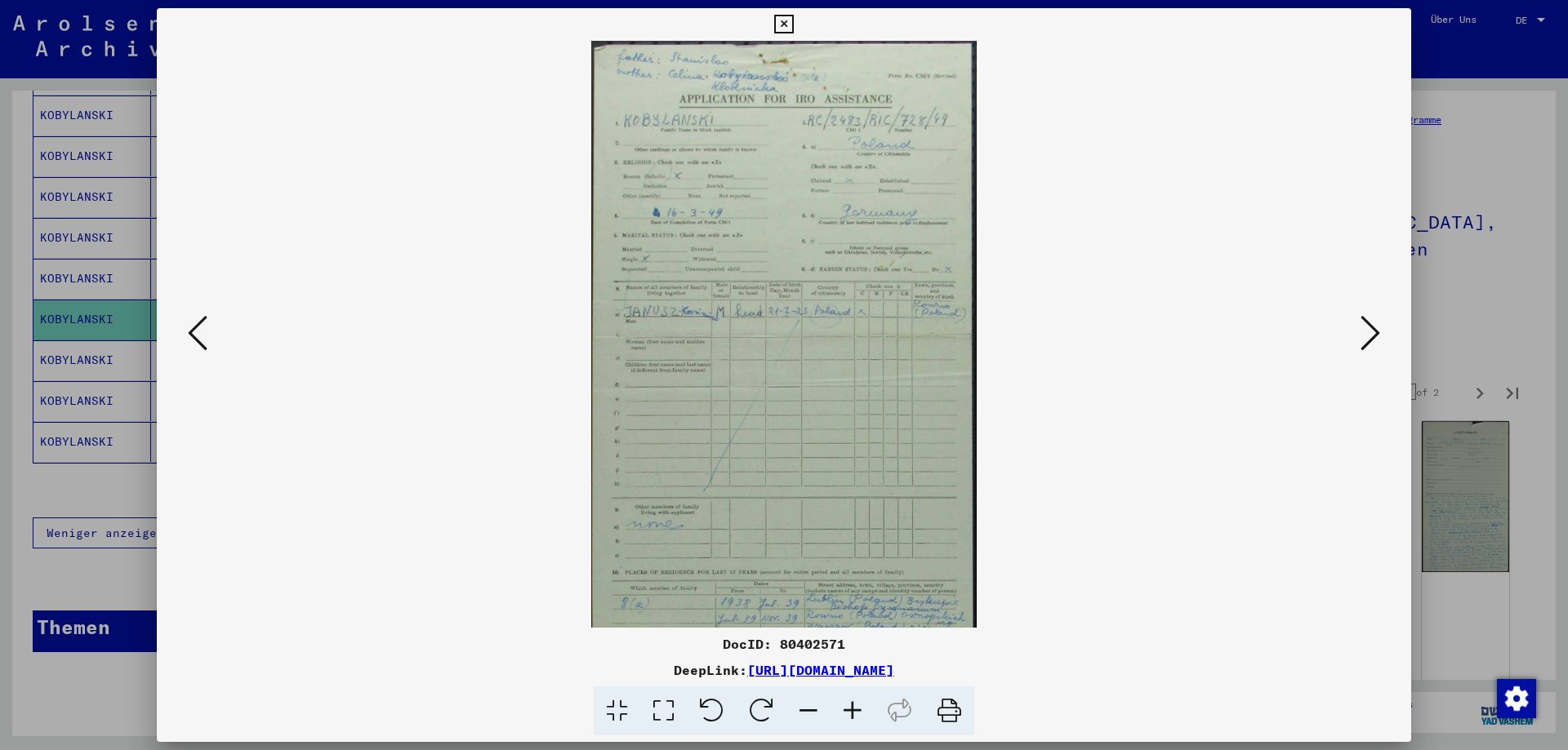
click at [861, 712] on icon at bounding box center [852, 711] width 44 height 50
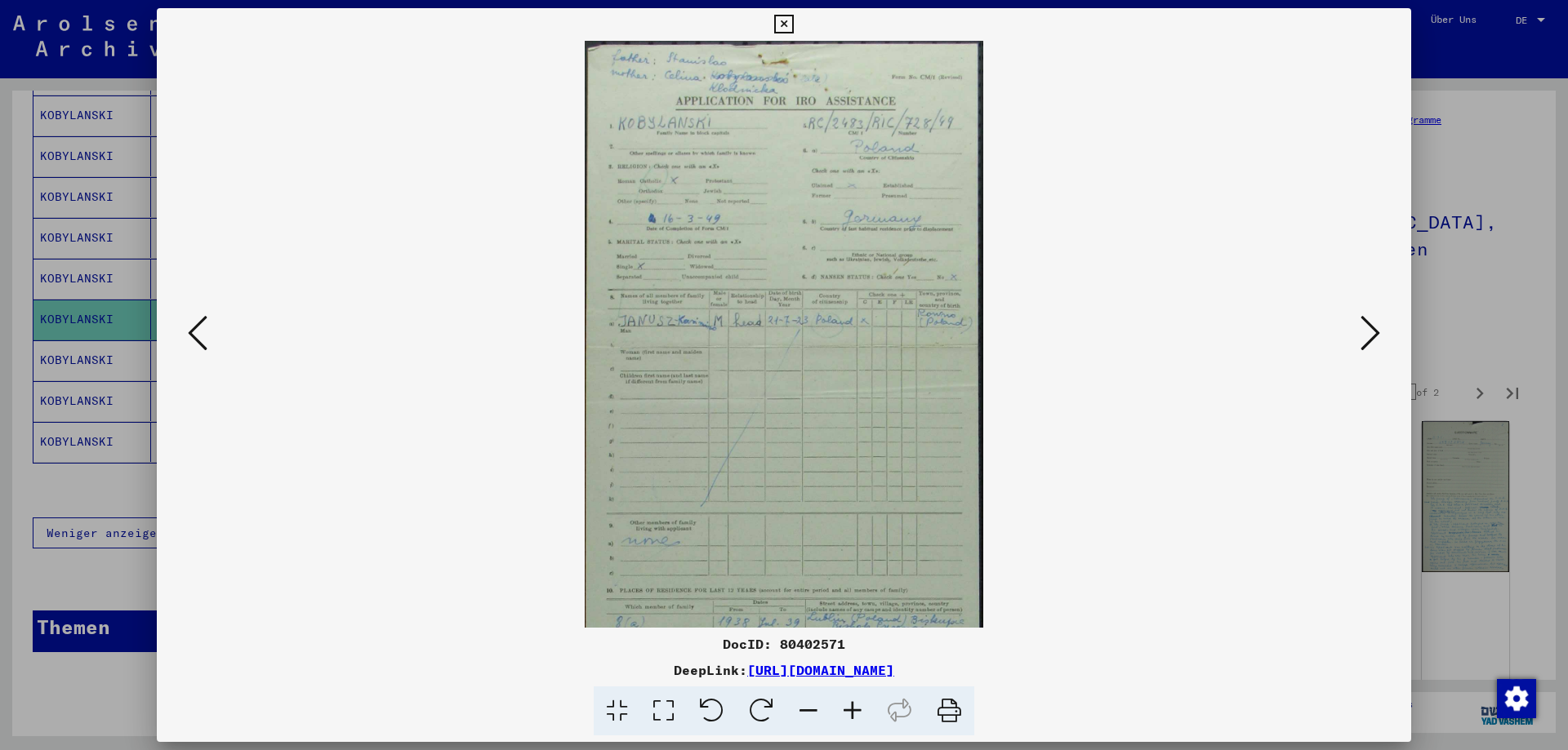
click at [861, 712] on icon at bounding box center [852, 711] width 44 height 50
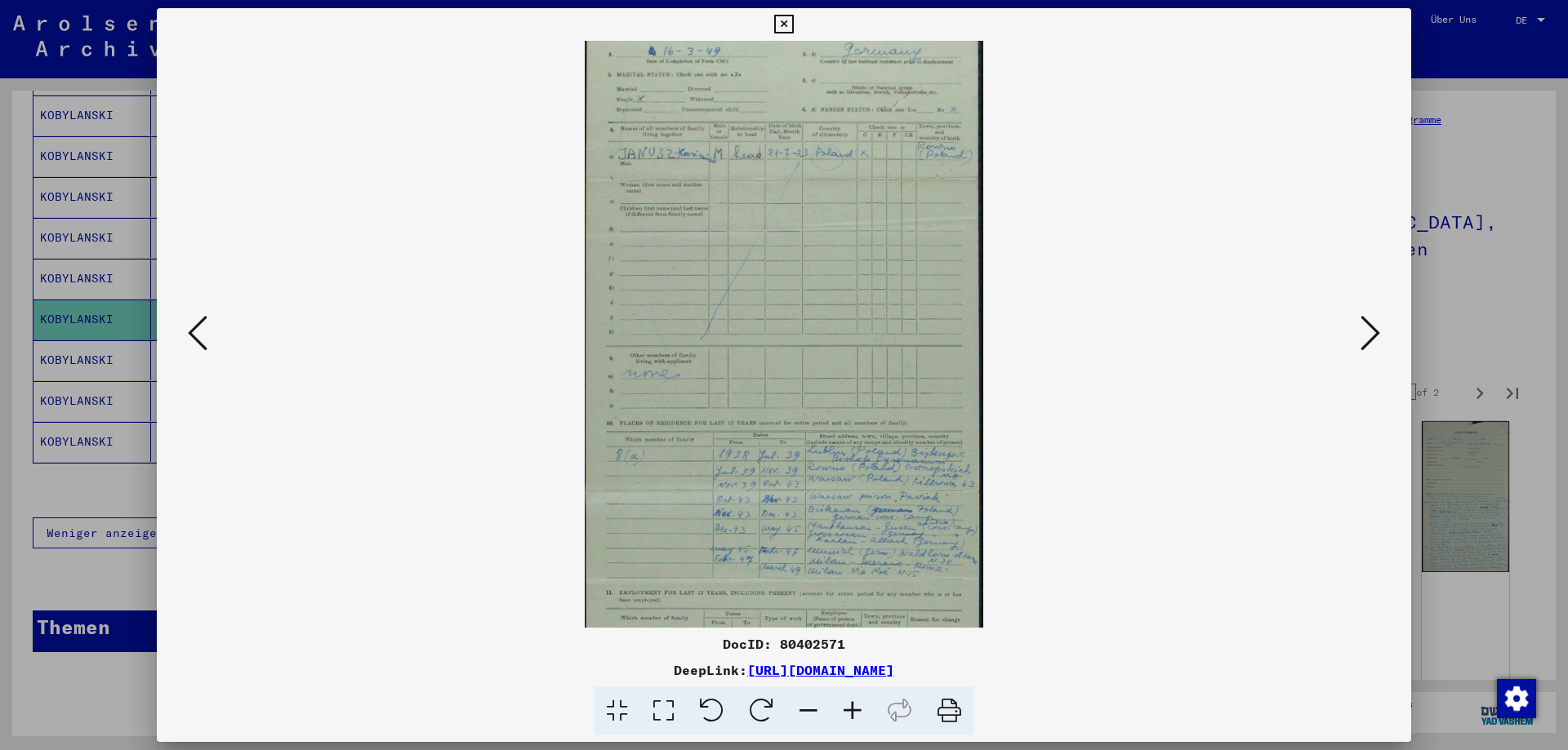
scroll to position [172, 0]
drag, startPoint x: 714, startPoint y: 442, endPoint x: 682, endPoint y: 270, distance: 175.0
click at [682, 270] on img at bounding box center [783, 488] width 398 height 1240
click at [783, 23] on icon at bounding box center [783, 24] width 19 height 20
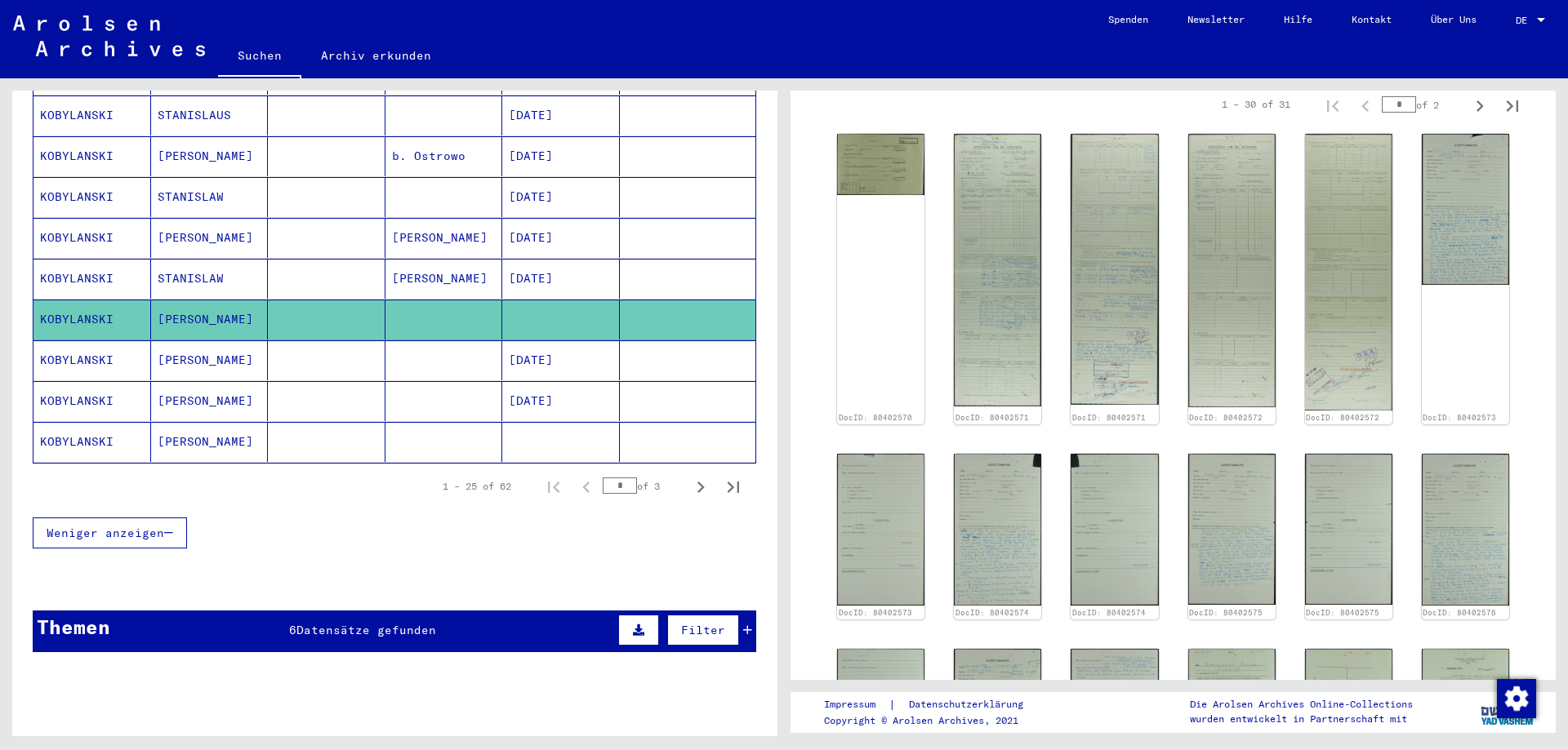
scroll to position [0, 0]
